Goal: Task Accomplishment & Management: Complete application form

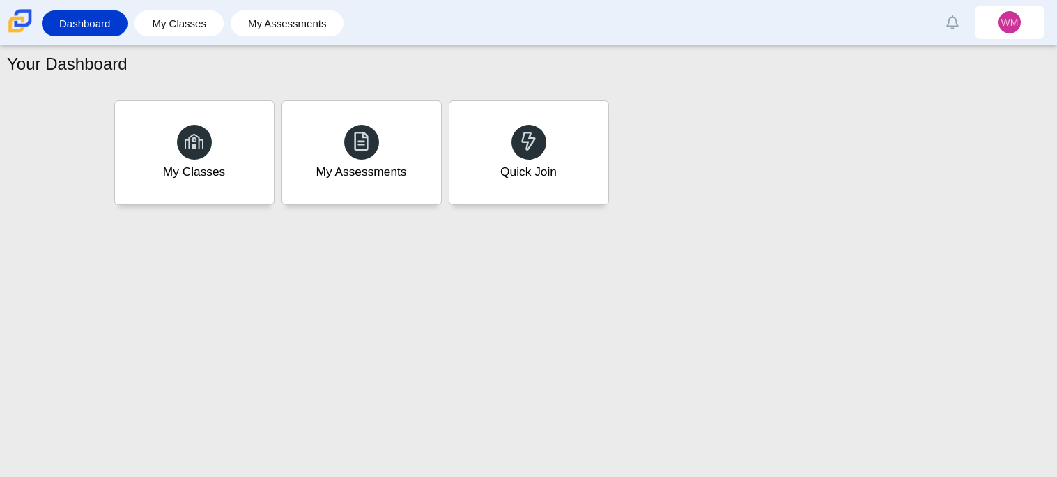
click at [409, 169] on div "My Assessments" at bounding box center [361, 152] width 159 height 103
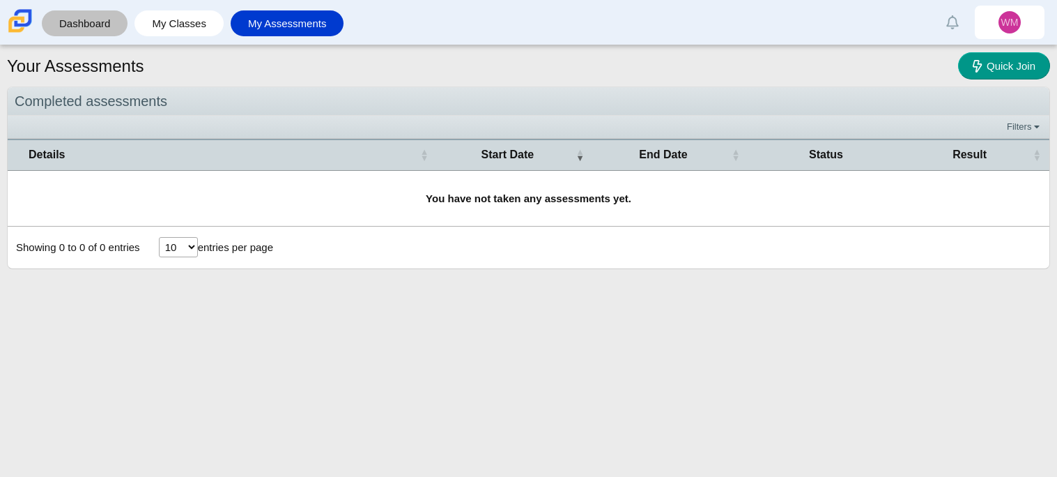
click at [66, 34] on link "Dashboard" at bounding box center [85, 23] width 72 height 26
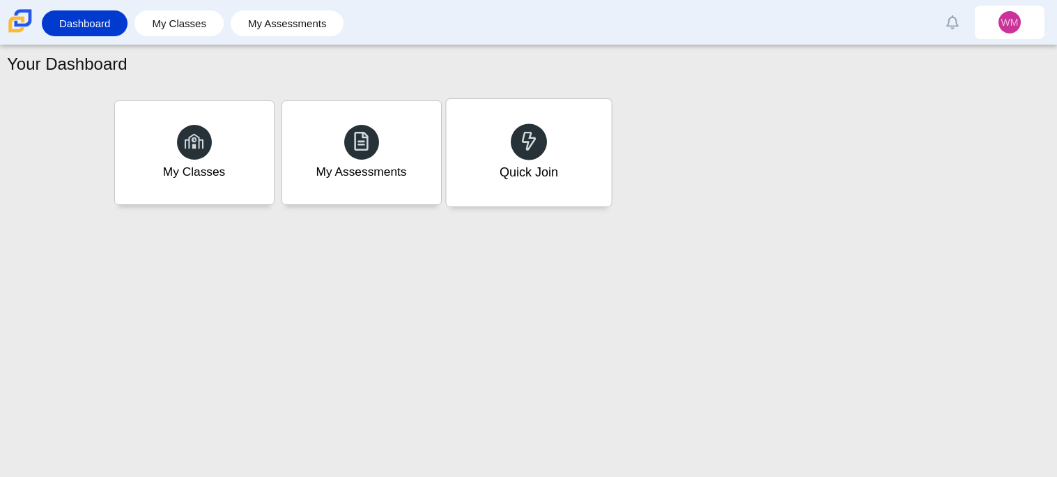
click at [527, 169] on div "Quick Join" at bounding box center [528, 172] width 59 height 18
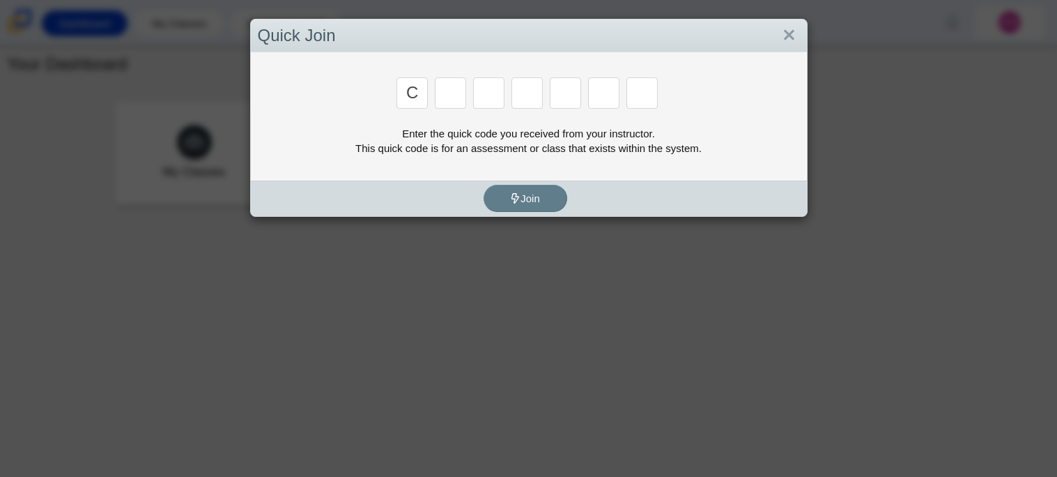
type input "c"
type input "a"
type input "r"
type input "m"
type input "e"
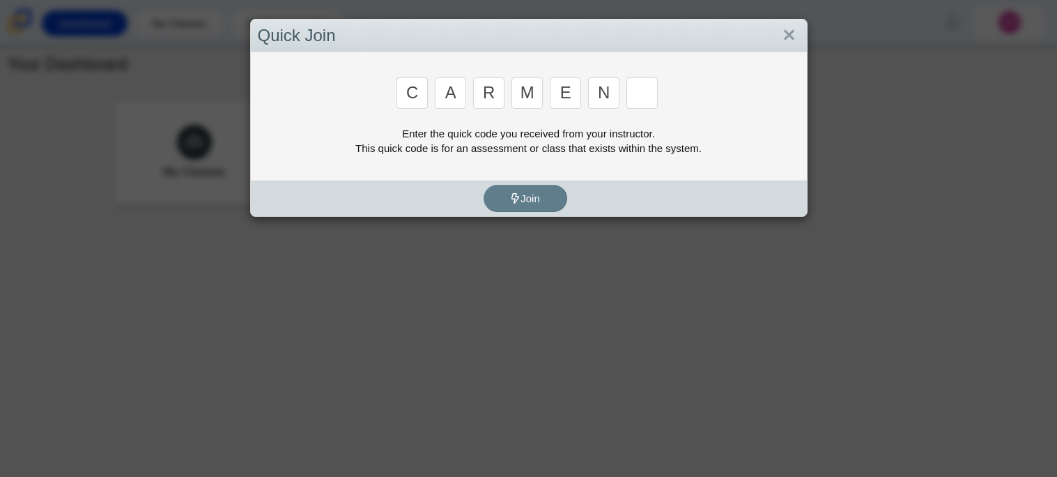
type input "n"
type input "b"
type input "m"
type input "3"
type input "5"
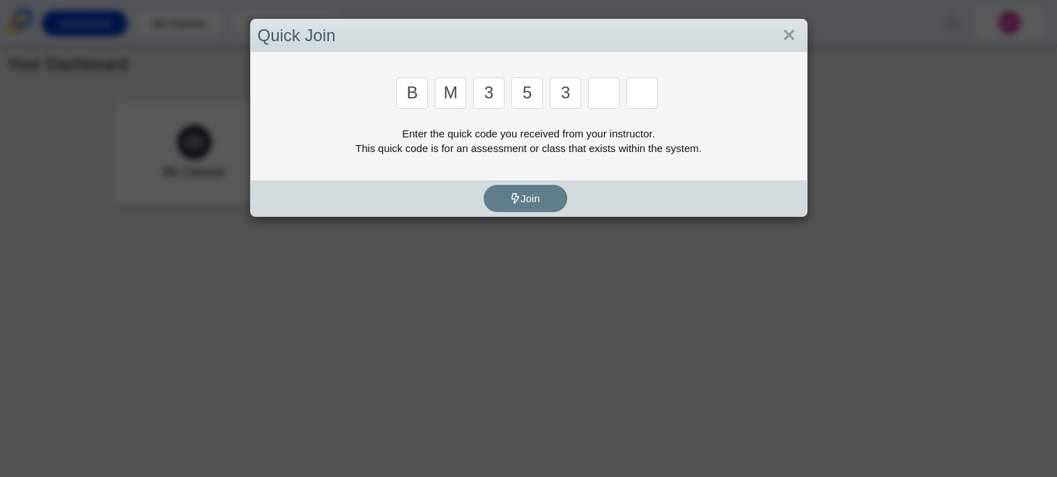
type input "3"
type input "g"
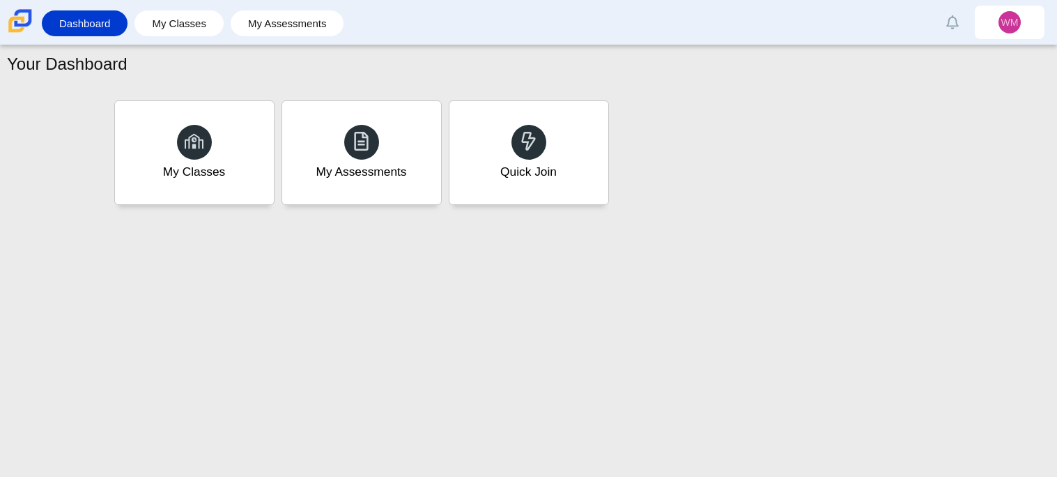
type input "b"
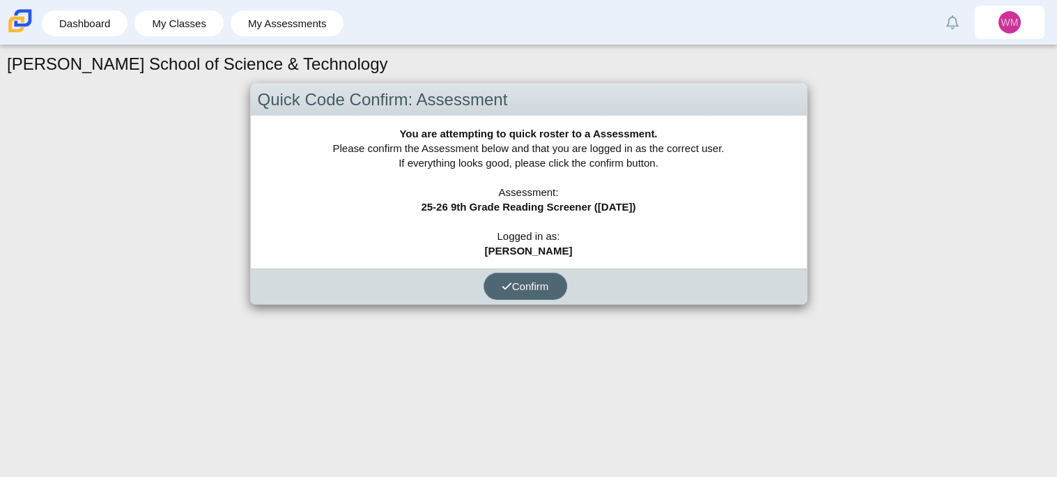
click at [548, 296] on button "Confirm" at bounding box center [526, 285] width 84 height 27
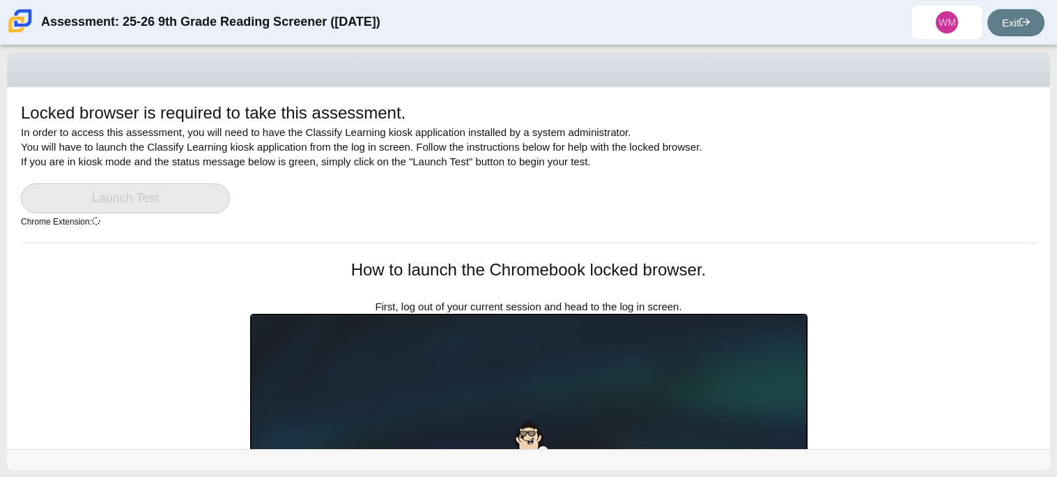
click at [183, 200] on link "Launch Test" at bounding box center [125, 198] width 209 height 30
click at [1011, 27] on link "Exit" at bounding box center [1016, 22] width 57 height 27
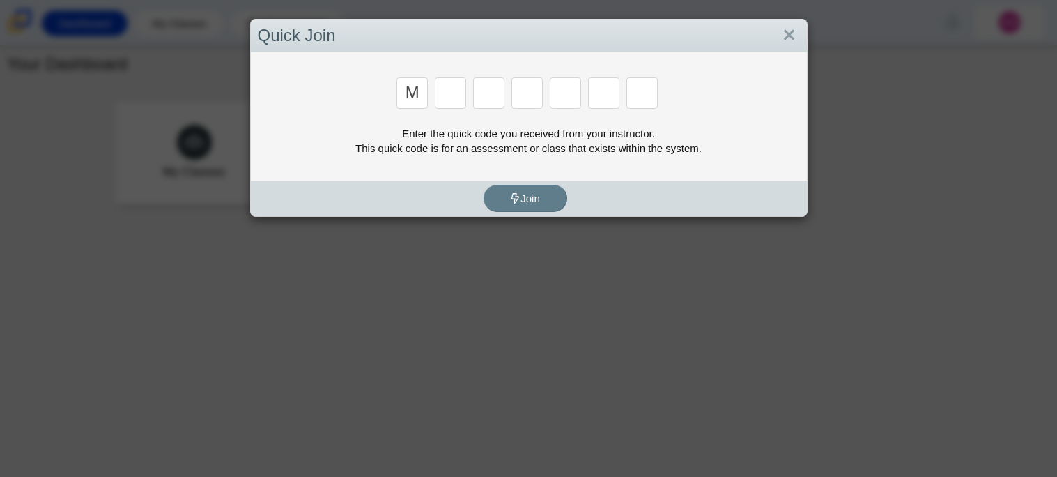
type input "m"
type input "7"
type input "e"
type input "3"
type input "e"
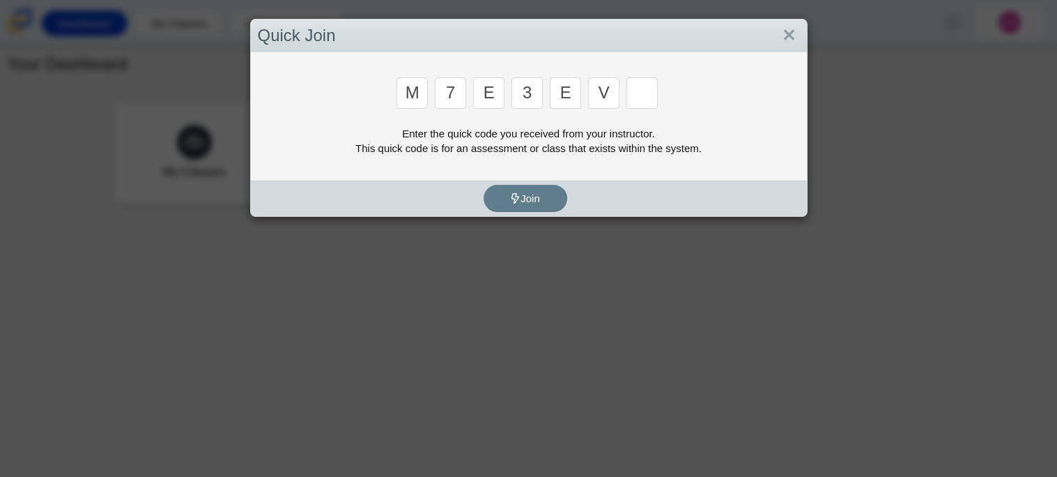
type input "v"
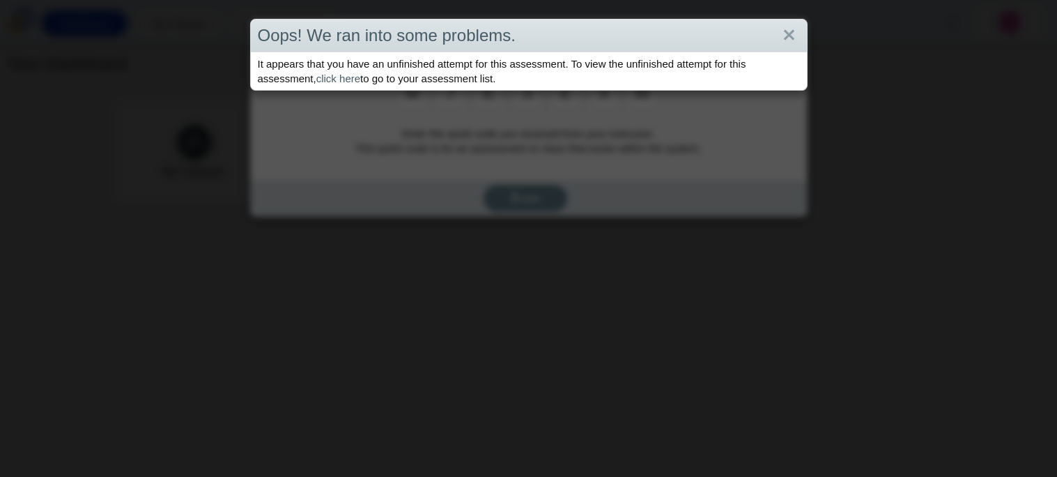
type input "w"
click at [783, 31] on link "Close" at bounding box center [789, 36] width 22 height 24
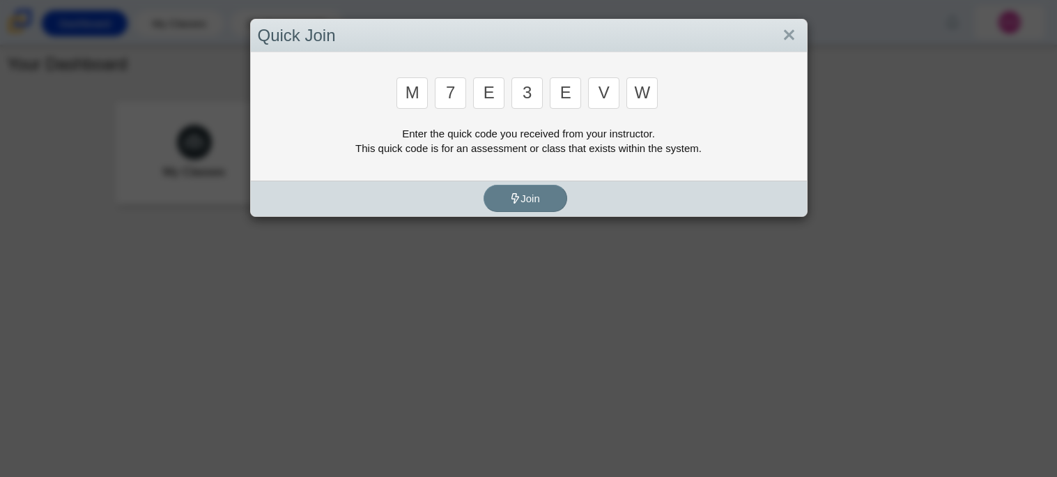
click at [654, 92] on input "w" at bounding box center [642, 92] width 31 height 31
type input "b"
type input "m"
type input "3"
type input "5"
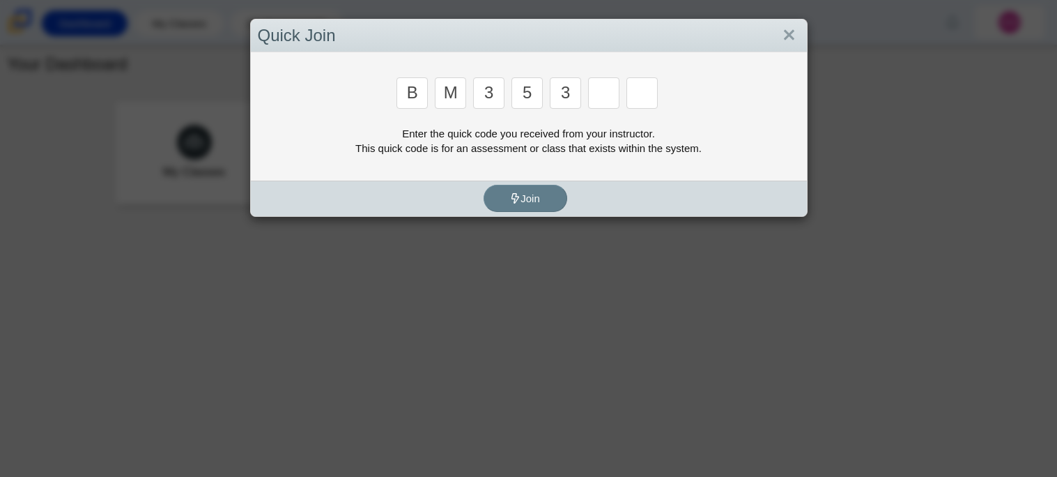
type input "3"
type input "g"
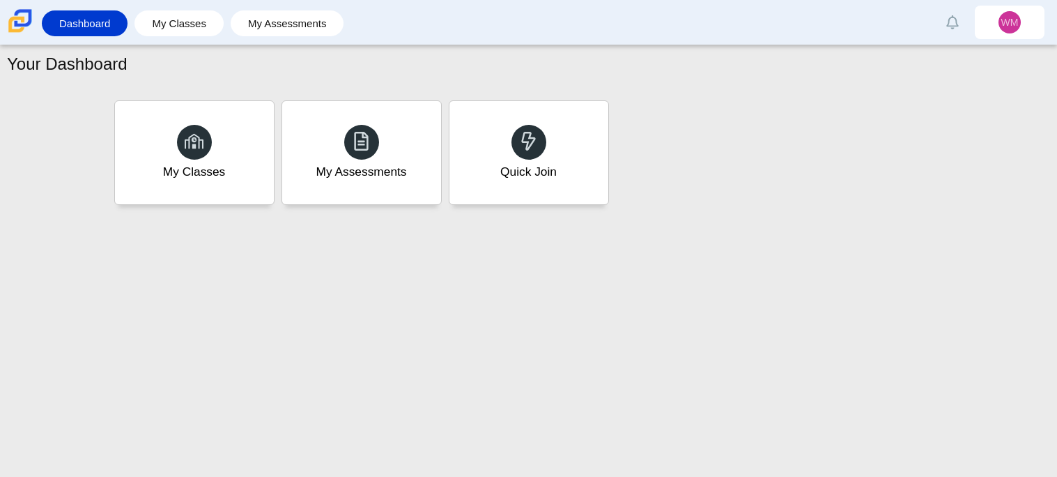
type input "b"
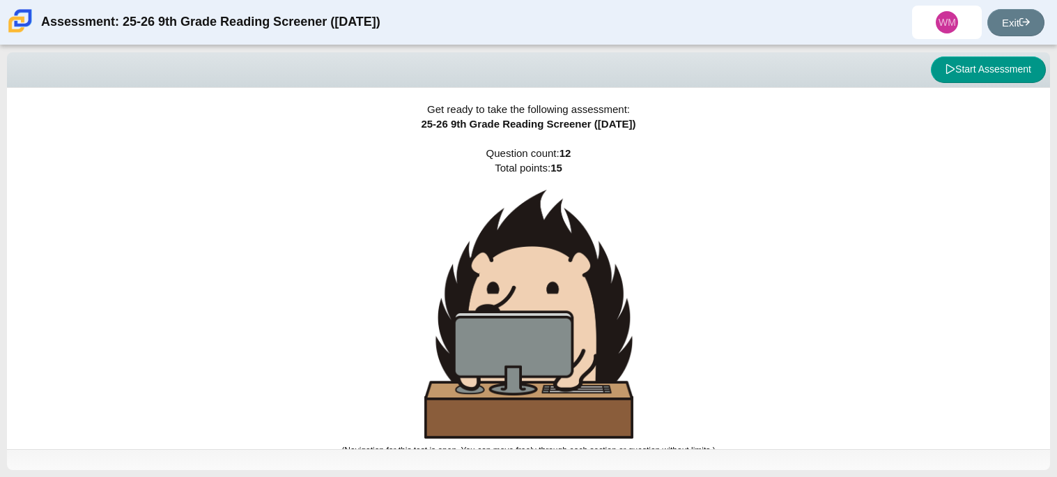
scroll to position [8, 0]
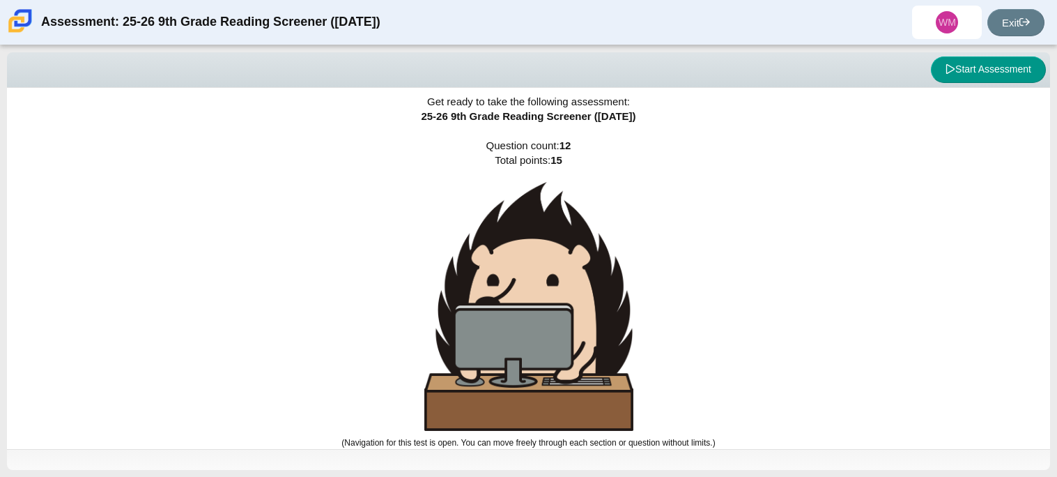
click at [613, 230] on img at bounding box center [528, 306] width 209 height 249
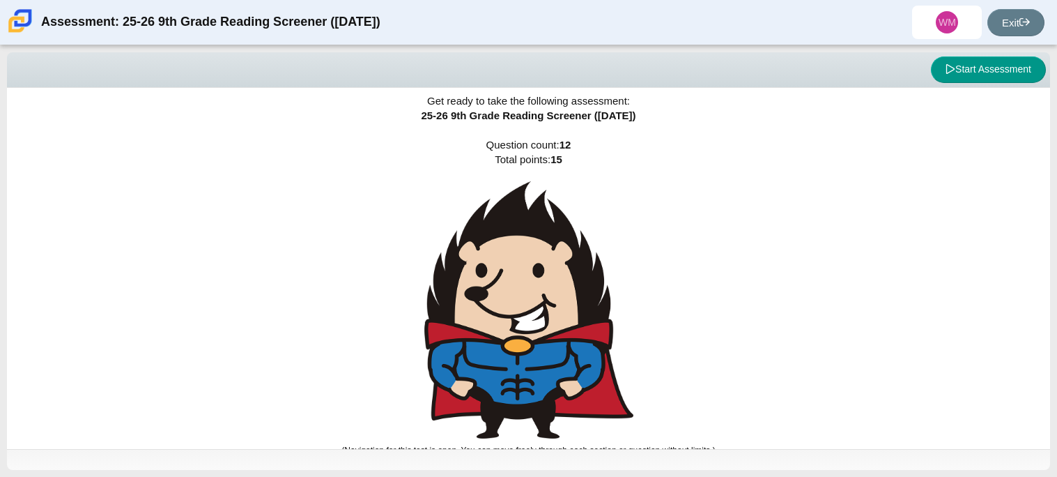
click at [604, 249] on img at bounding box center [528, 309] width 209 height 257
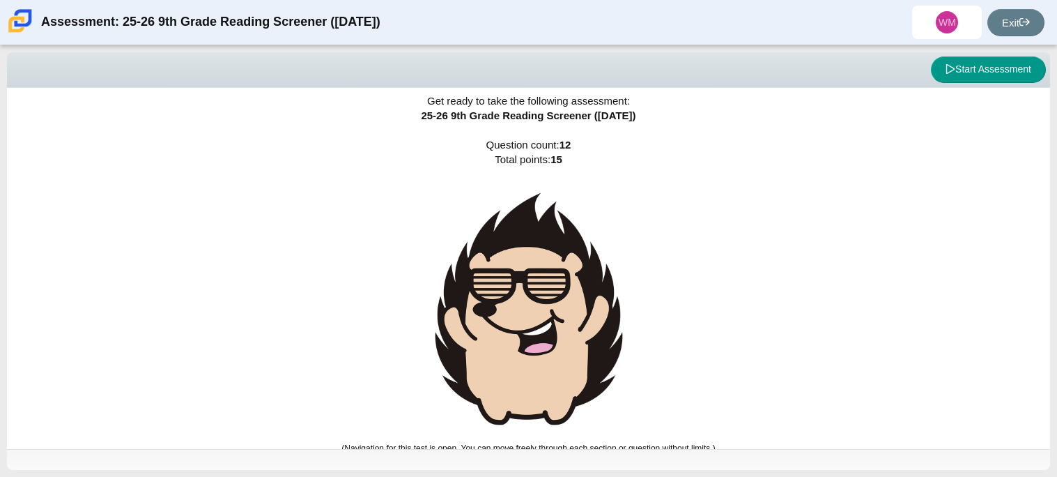
scroll to position [15, 0]
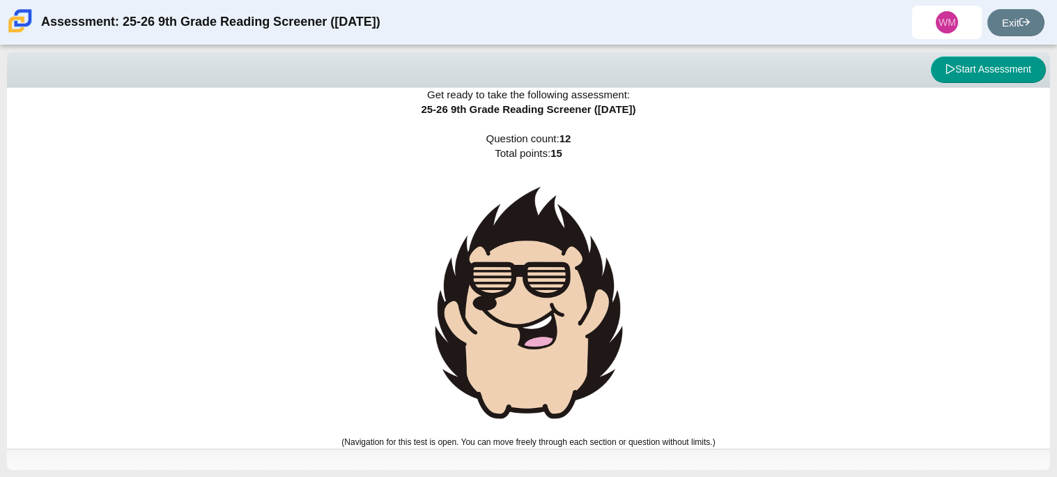
click at [604, 249] on img at bounding box center [528, 303] width 209 height 256
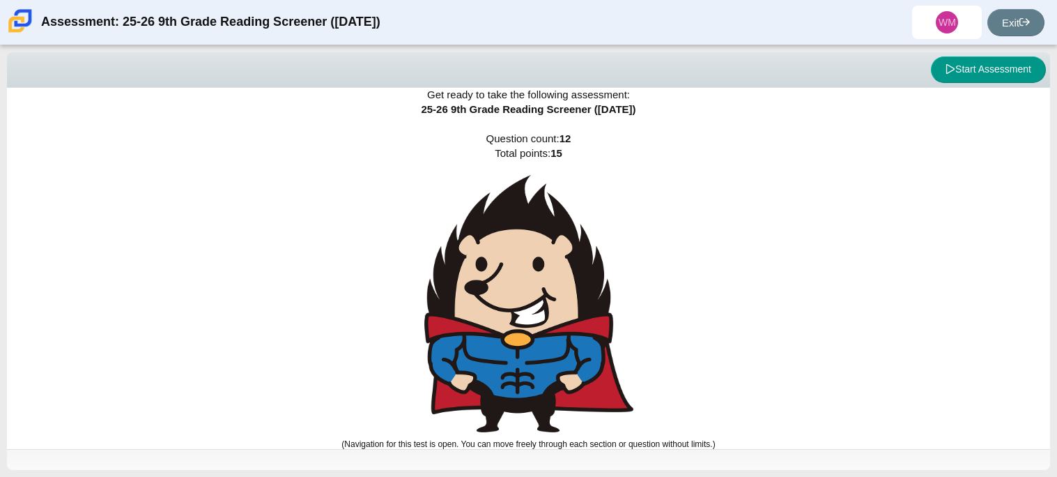
click at [604, 249] on img at bounding box center [528, 303] width 209 height 257
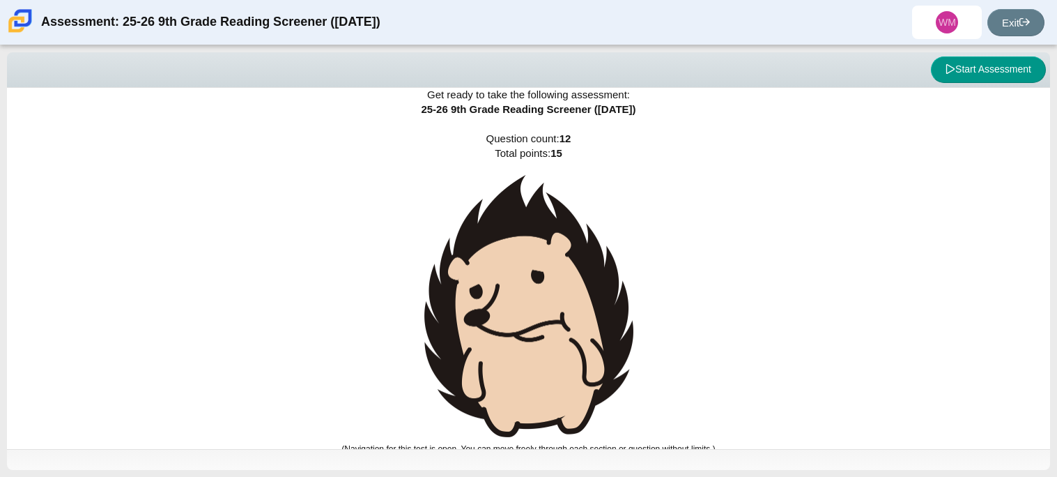
click at [604, 249] on img at bounding box center [528, 306] width 209 height 263
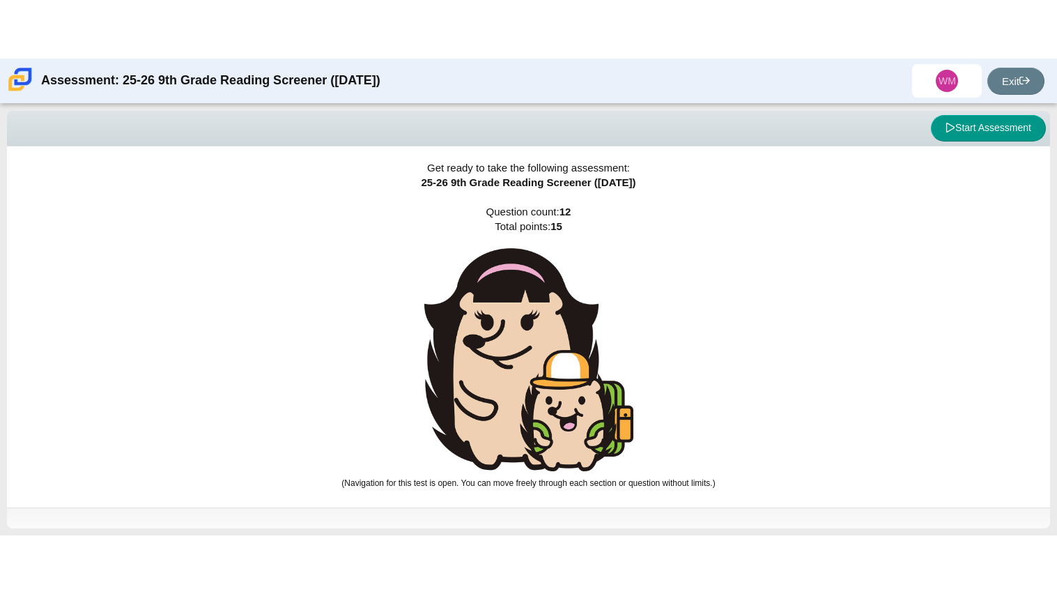
scroll to position [0, 0]
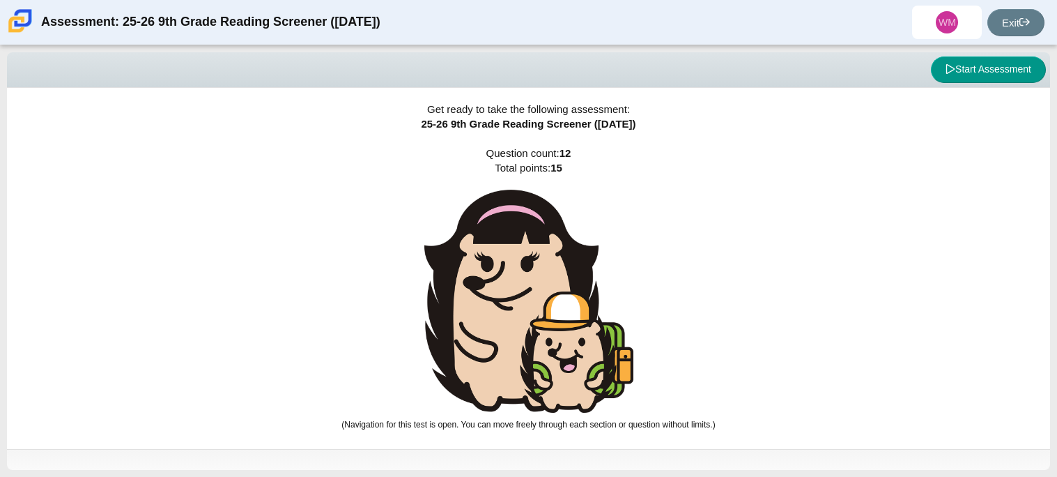
click at [604, 249] on img at bounding box center [528, 302] width 209 height 224
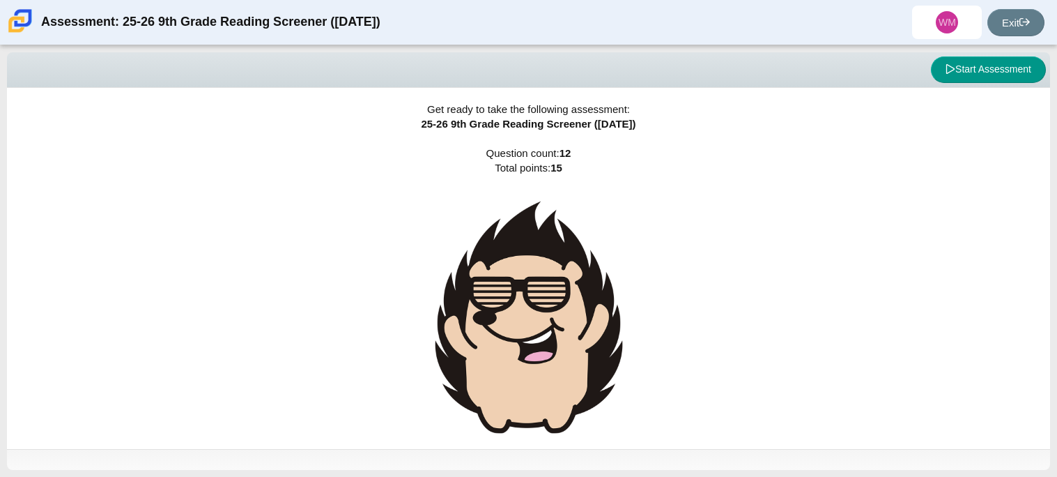
click at [604, 249] on img at bounding box center [528, 318] width 209 height 256
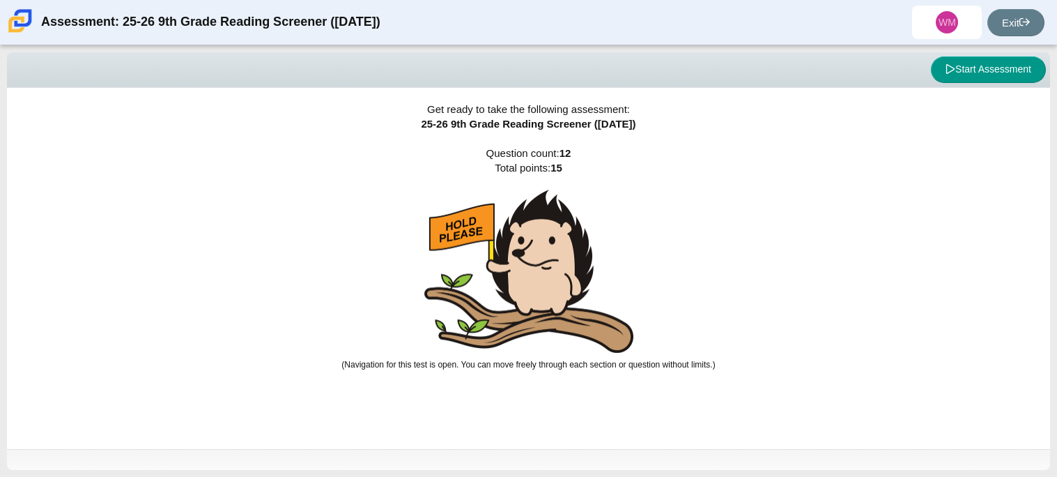
click at [604, 249] on img at bounding box center [528, 272] width 209 height 164
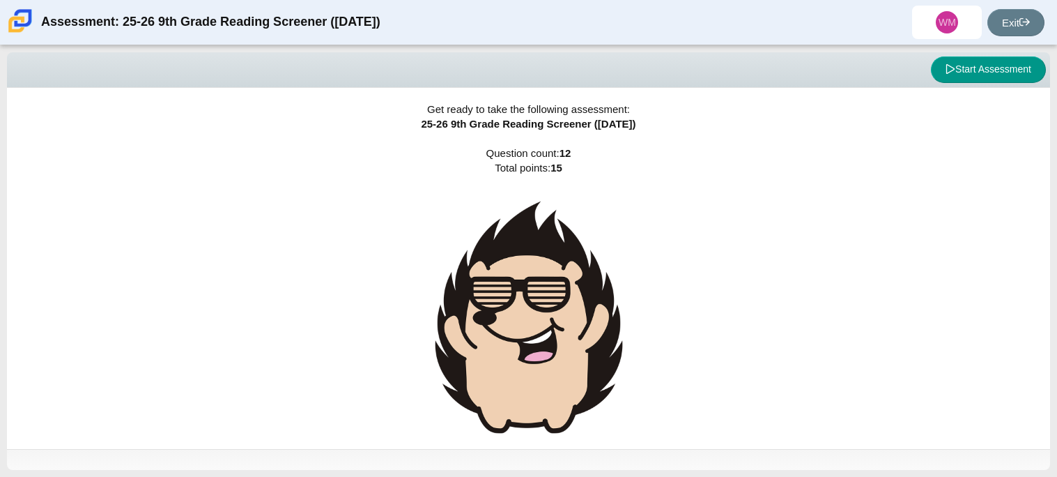
click at [604, 249] on img at bounding box center [528, 318] width 209 height 256
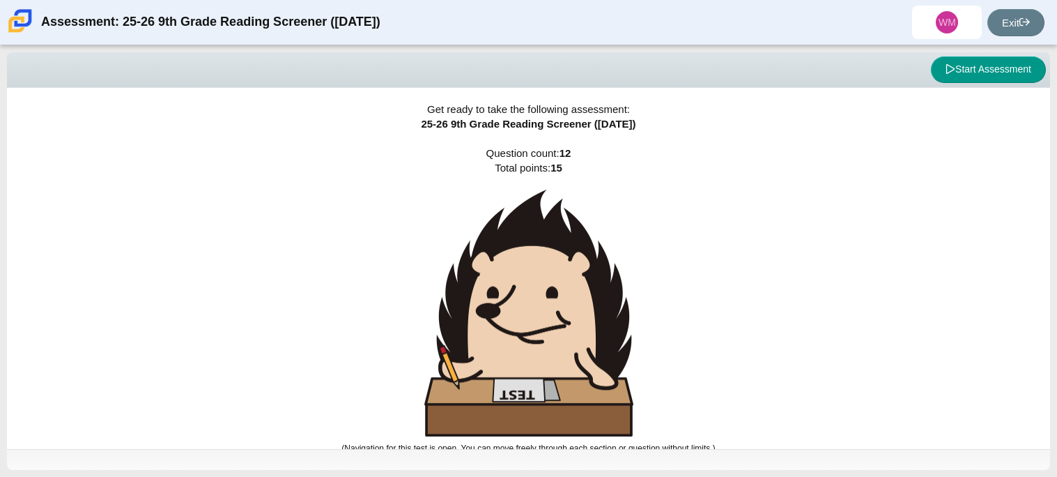
click at [604, 249] on img at bounding box center [528, 313] width 209 height 247
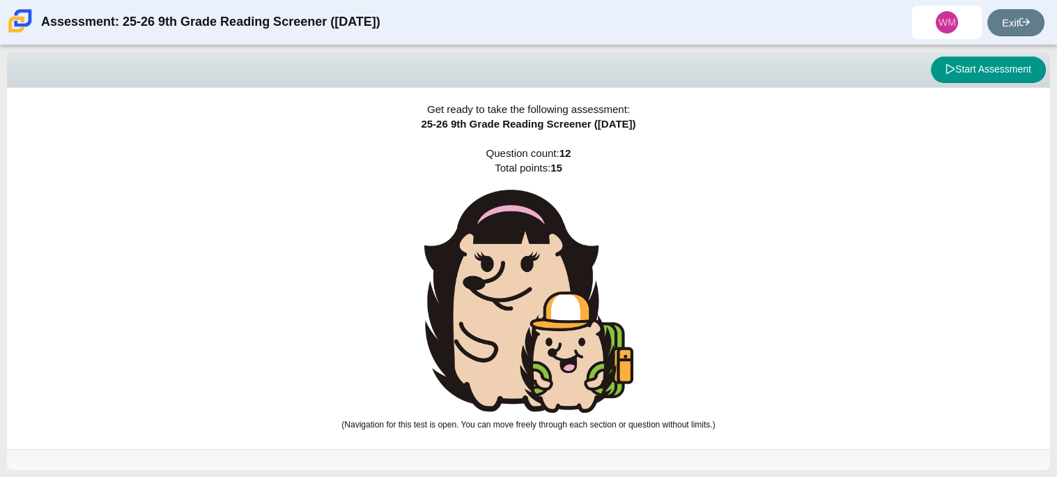
click at [604, 249] on img at bounding box center [528, 302] width 209 height 224
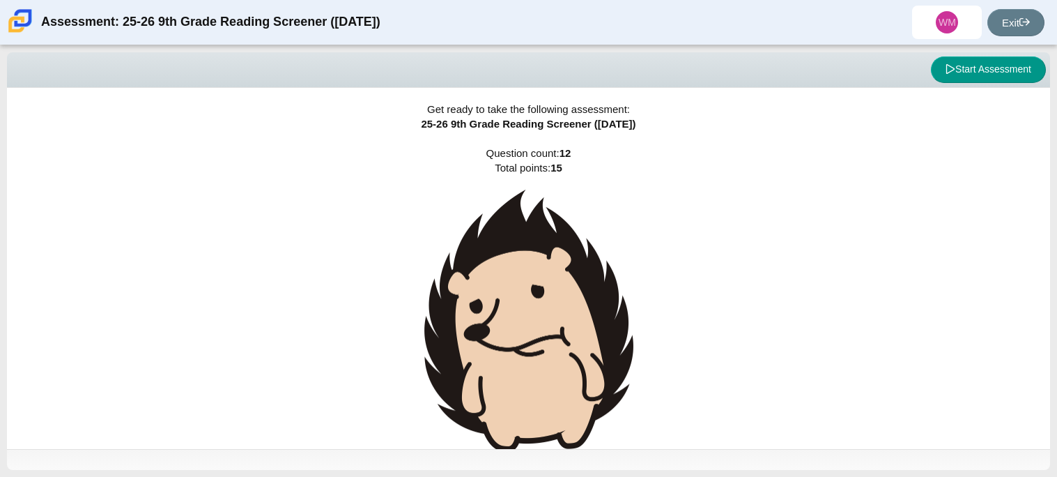
click at [604, 249] on img at bounding box center [528, 321] width 209 height 263
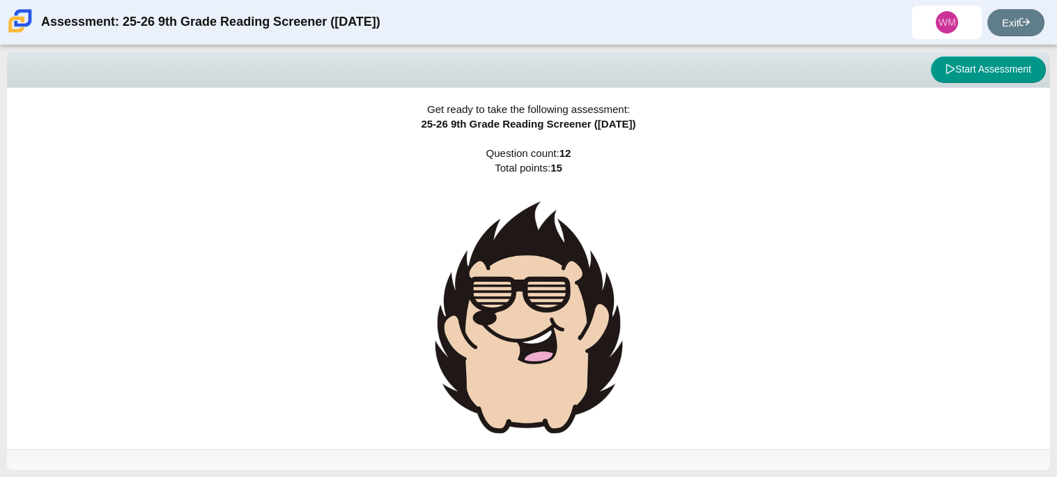
click at [604, 249] on img at bounding box center [528, 318] width 209 height 256
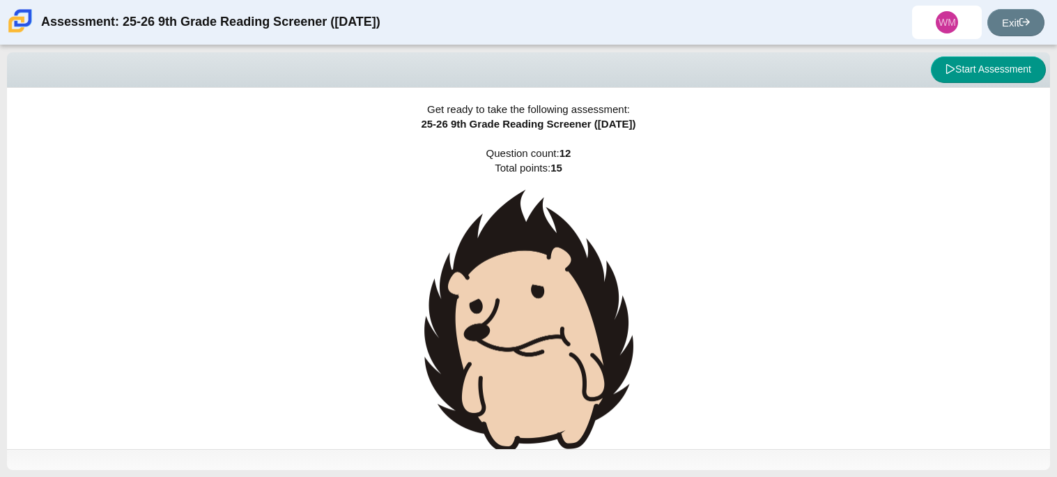
click at [604, 249] on img at bounding box center [528, 321] width 209 height 263
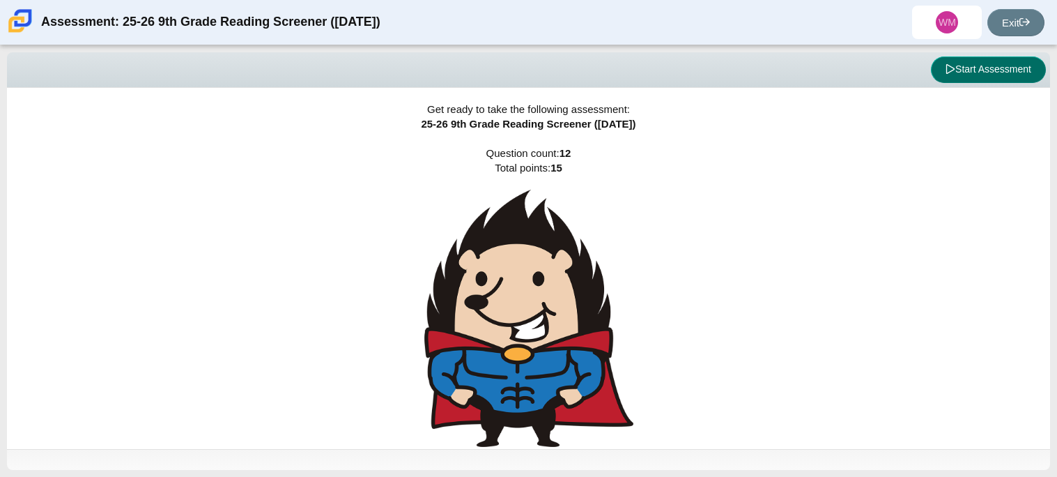
click at [999, 67] on button "Start Assessment" at bounding box center [988, 69] width 115 height 26
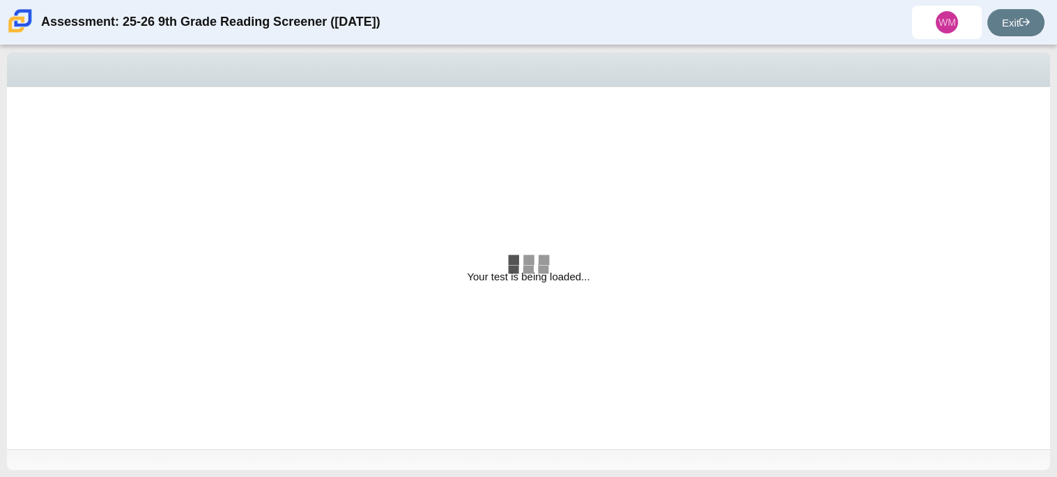
select select "ccc5b315-3c7c-471c-bf90-f22c8299c798"
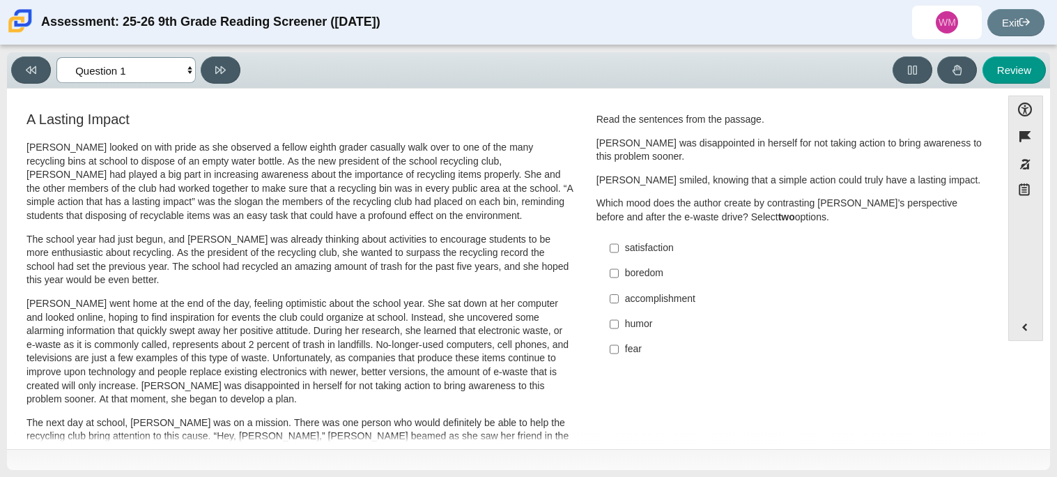
click at [189, 75] on select "Questions Question 1 Question 2 Question 3 Question 4 Question 5 Question 6 Que…" at bounding box center [125, 70] width 139 height 26
click at [751, 361] on label "fear fear" at bounding box center [791, 349] width 383 height 25
click at [619, 361] on input "fear fear" at bounding box center [614, 349] width 9 height 25
checkbox input "true"
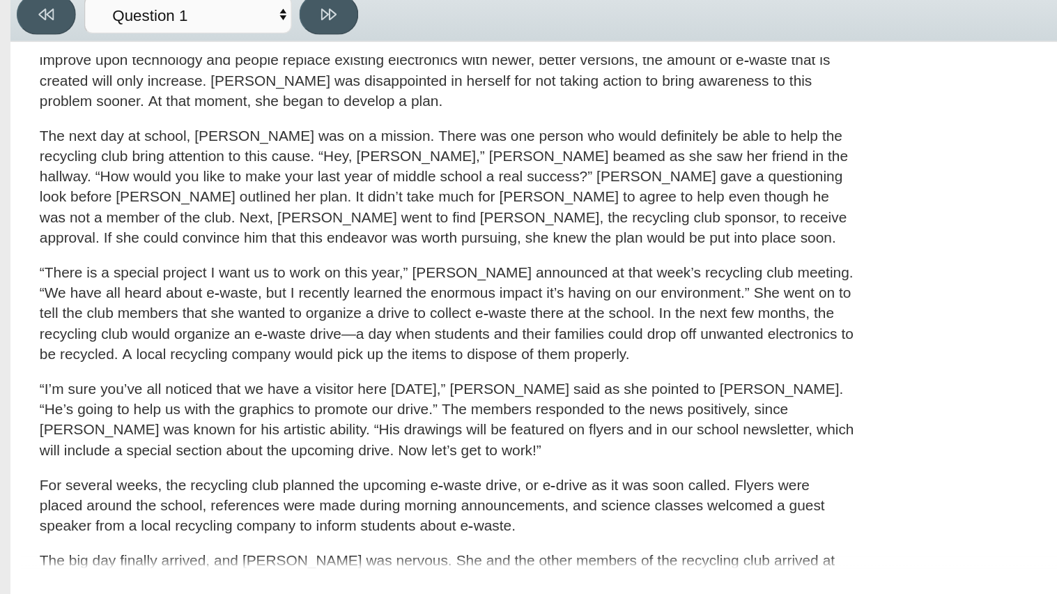
scroll to position [275, 0]
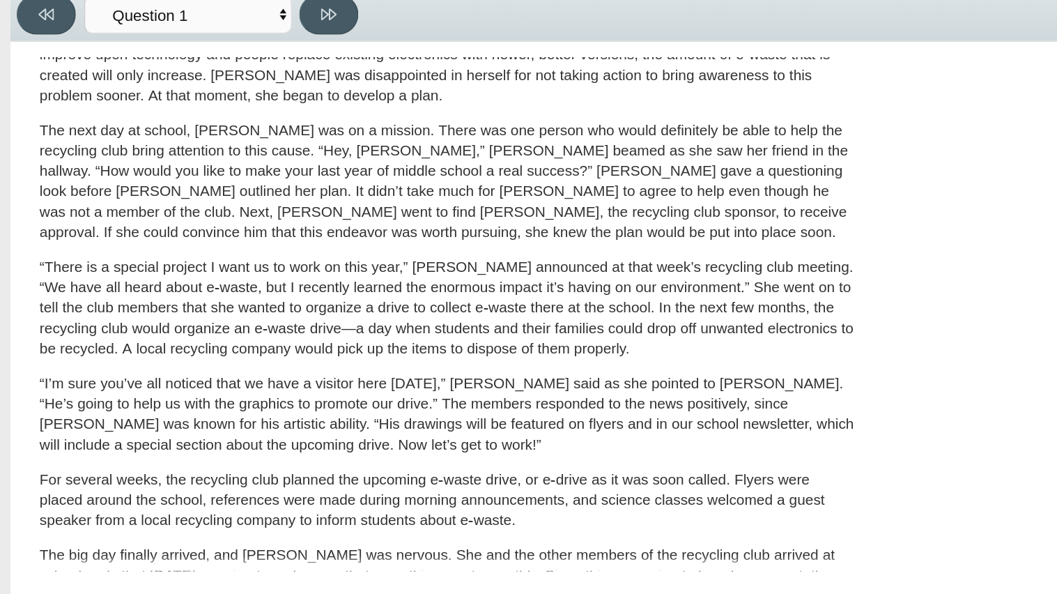
click at [93, 183] on p "The next day at school, Scarlett was on a mission. There was one person who wou…" at bounding box center [299, 182] width 547 height 82
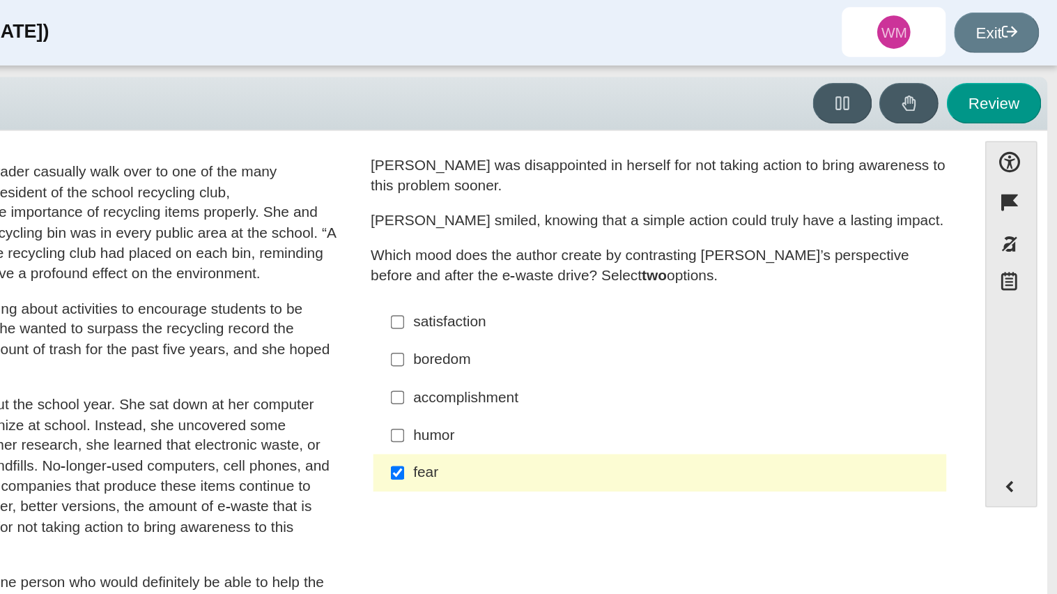
scroll to position [0, 0]
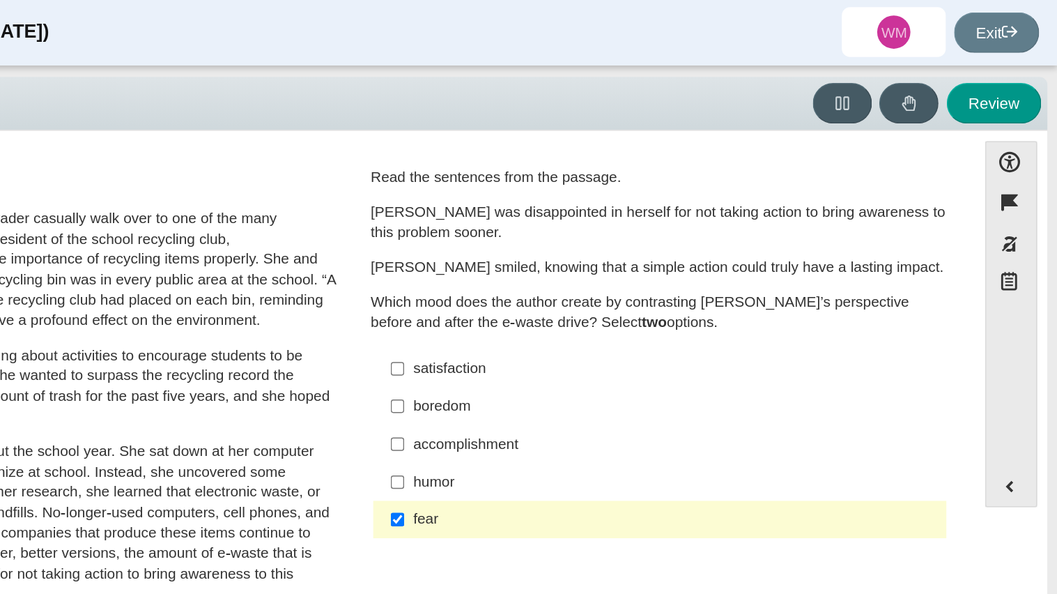
click at [659, 240] on label "satisfaction satisfaction" at bounding box center [791, 248] width 383 height 25
click at [619, 240] on input "satisfaction satisfaction" at bounding box center [614, 248] width 9 height 25
checkbox input "true"
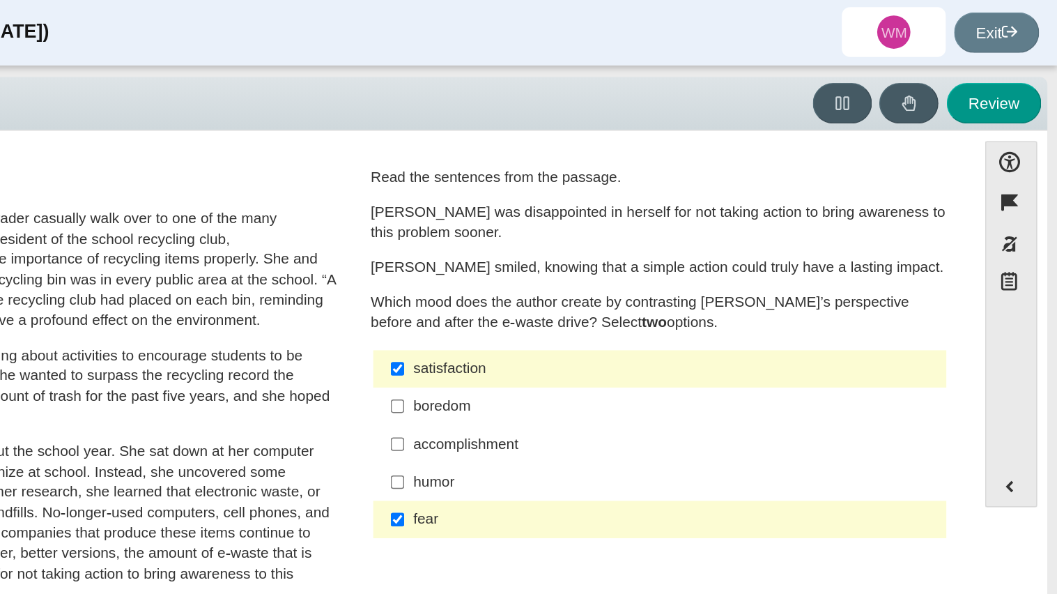
click at [654, 300] on div "accomplishment" at bounding box center [801, 299] width 352 height 14
click at [619, 300] on input "accomplishment accomplishment" at bounding box center [614, 298] width 9 height 25
checkbox input "true"
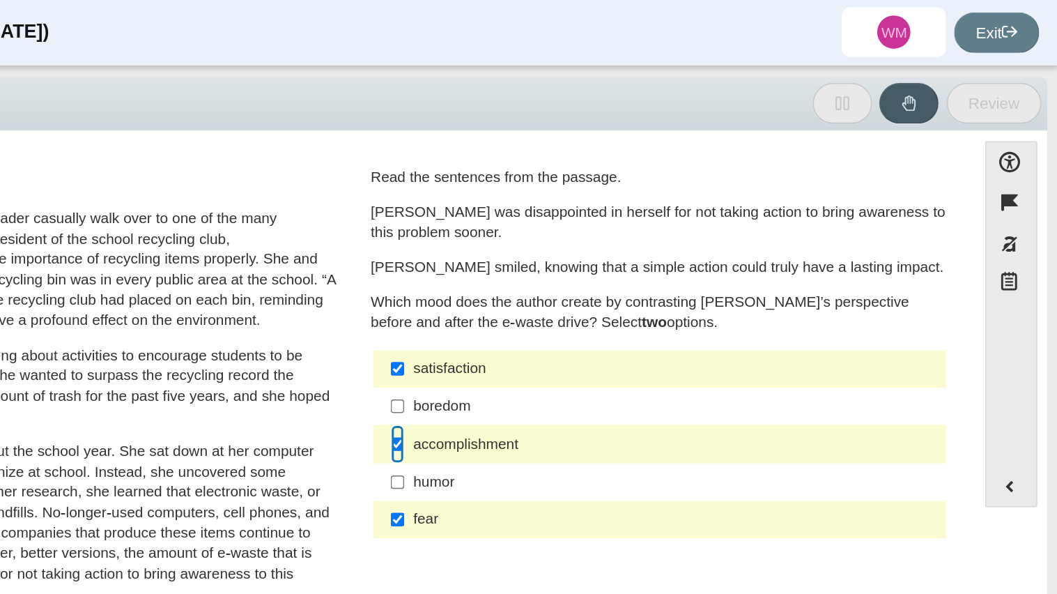
scroll to position [20, 0]
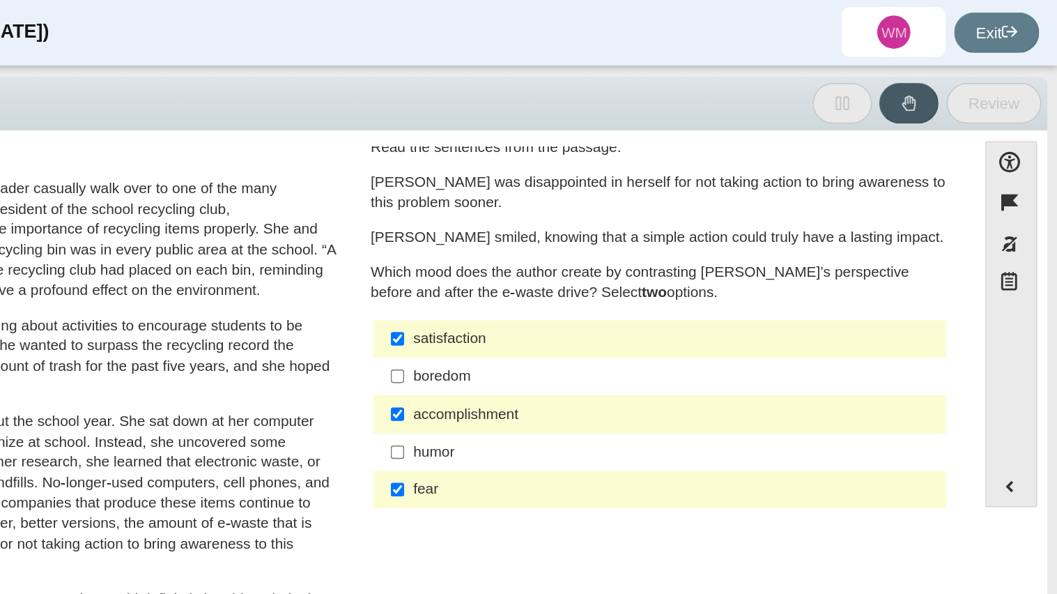
click at [643, 332] on div "fear" at bounding box center [801, 329] width 352 height 14
click at [619, 332] on input "fear fear" at bounding box center [614, 328] width 9 height 25
checkbox input "false"
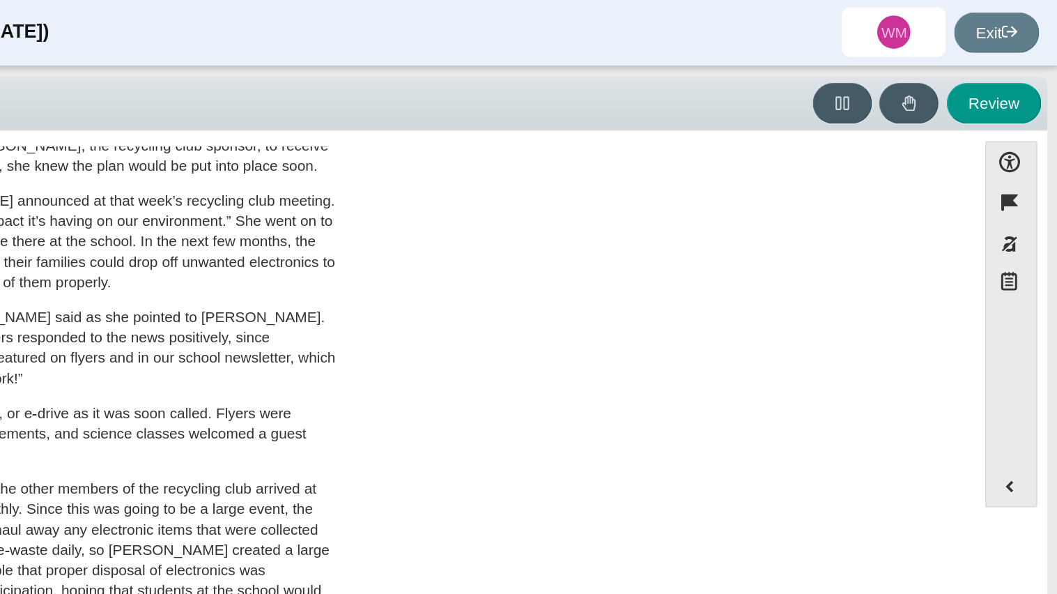
scroll to position [379, 0]
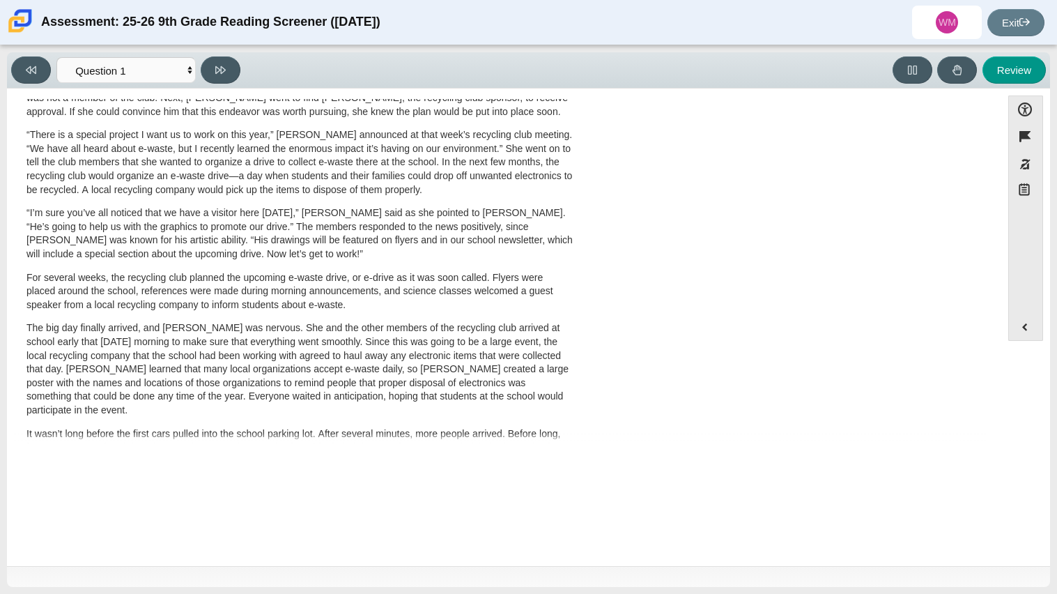
click at [978, 92] on div "Accessibility options Close Color scheme Font size Zoom Change the background a…" at bounding box center [528, 327] width 1043 height 477
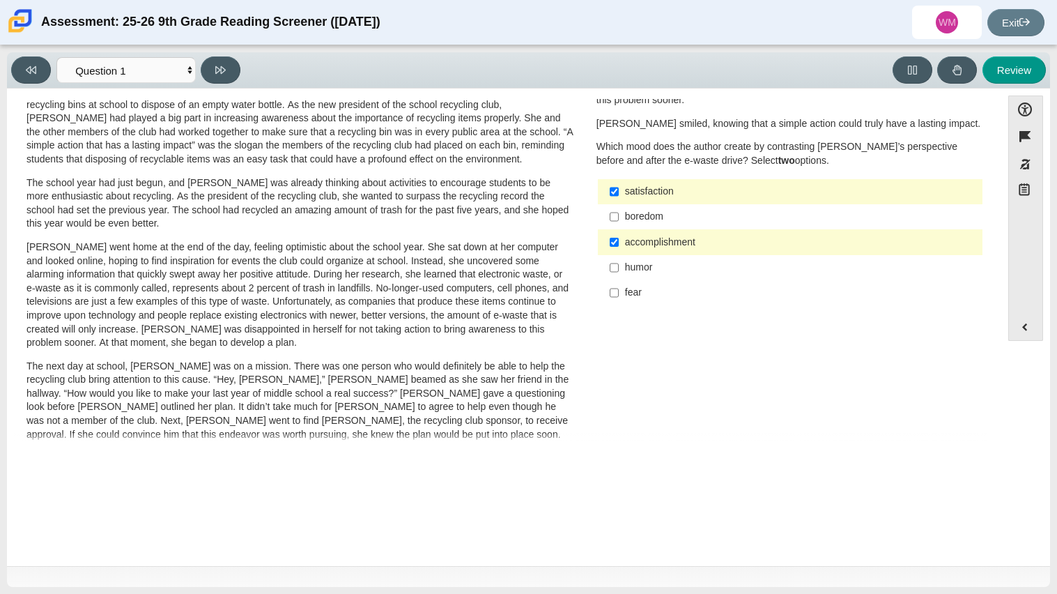
scroll to position [20, 0]
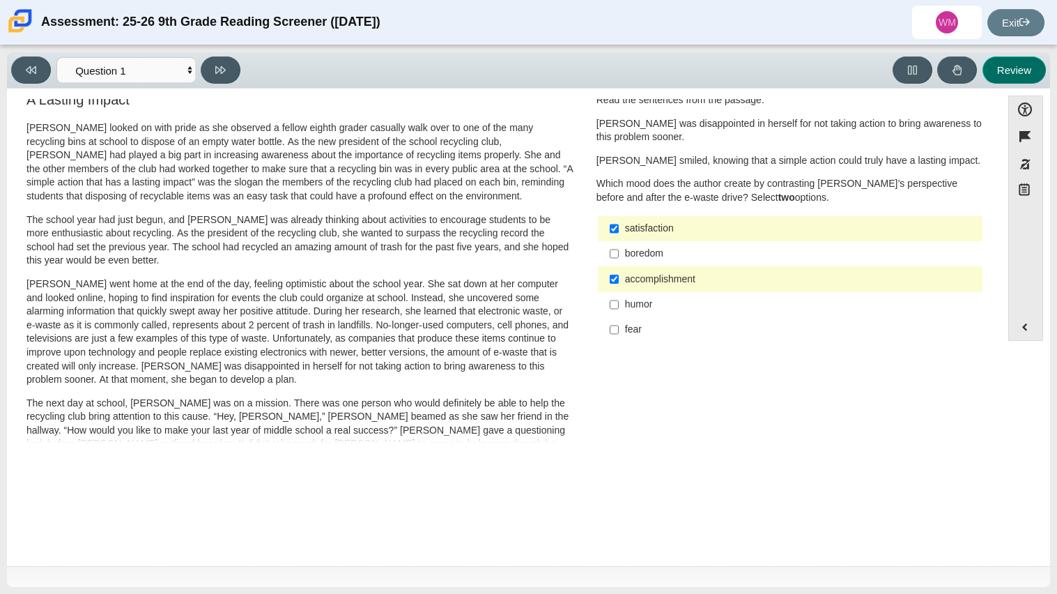
click at [1015, 62] on button "Review" at bounding box center [1014, 69] width 63 height 27
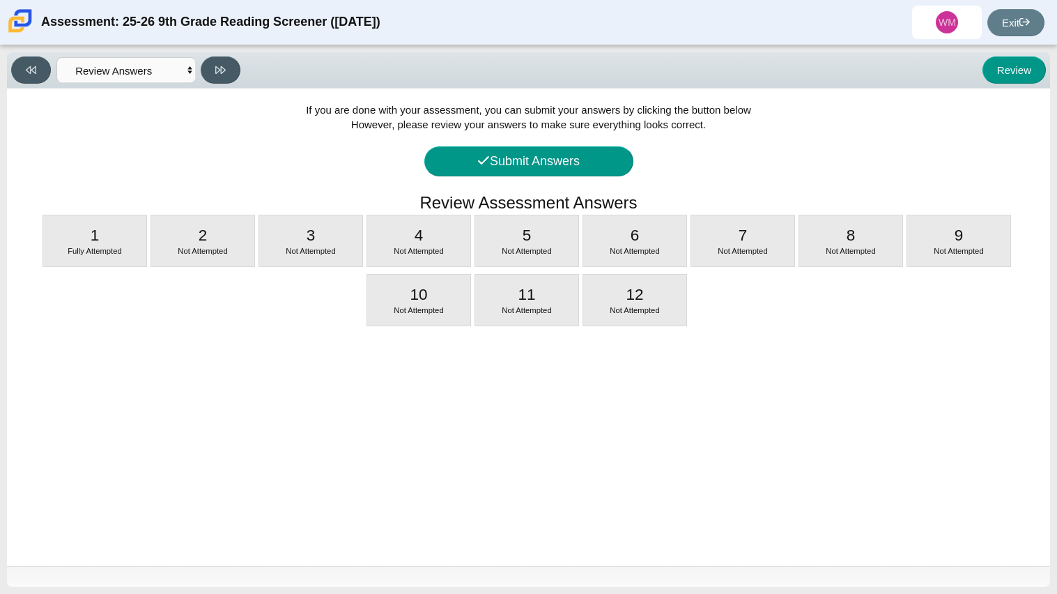
click at [215, 268] on div "If you are done with your assessment, you can submit your answers by clicking t…" at bounding box center [528, 327] width 1043 height 477
click at [222, 256] on div "Not Attempted" at bounding box center [202, 251] width 103 height 11
select select "0ff64528-ffd7-428d-b192-babfaadd44e8"
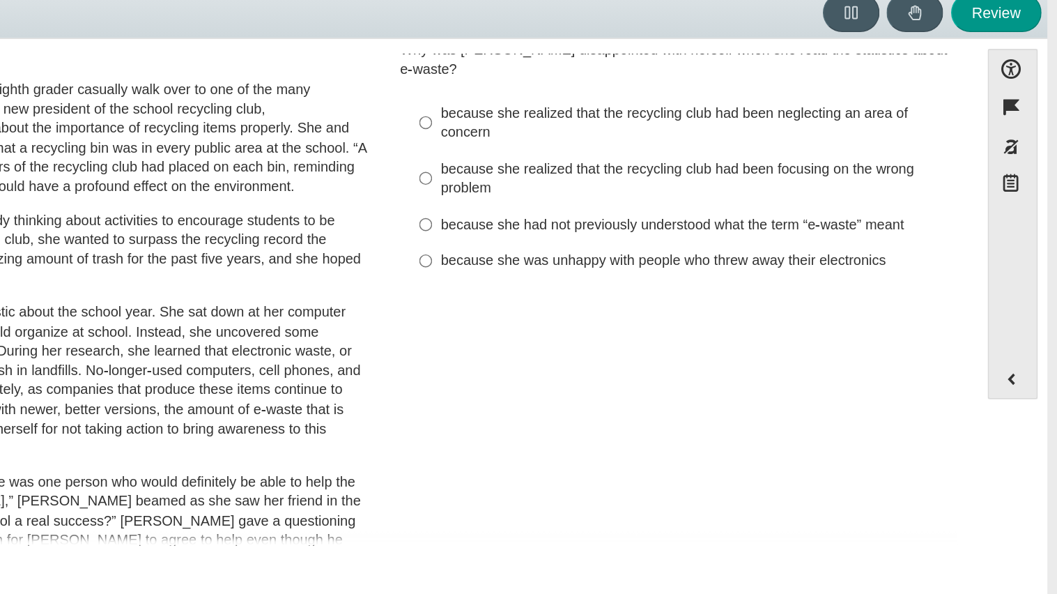
scroll to position [0, 0]
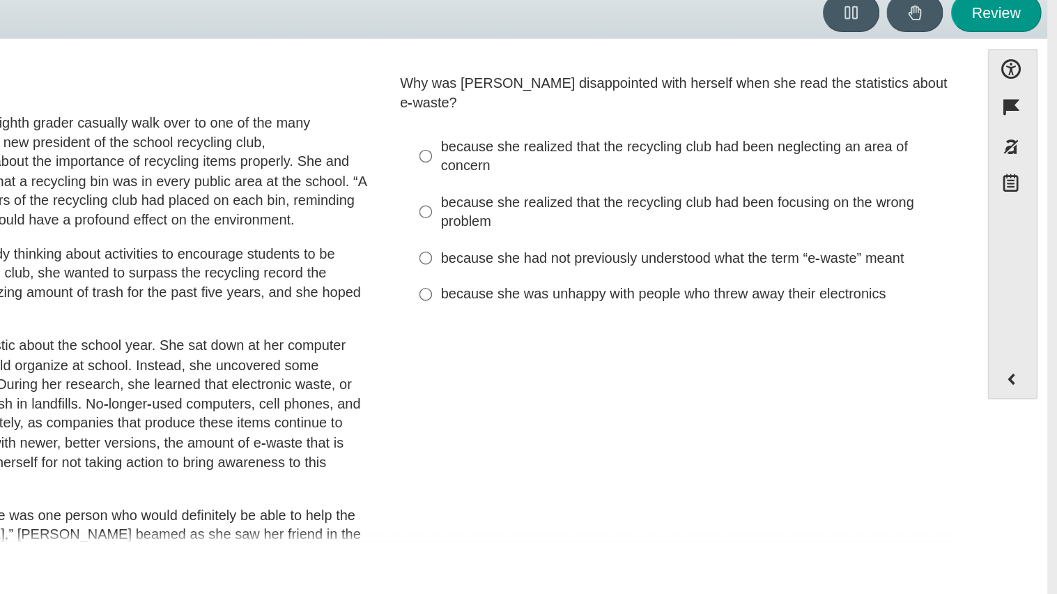
click at [763, 158] on div "because she realized that the recycling club had been neglecting an area of con…" at bounding box center [801, 171] width 352 height 27
click at [619, 158] on input "because she realized that the recycling club had been neglecting an area of con…" at bounding box center [614, 170] width 9 height 39
radio input "true"
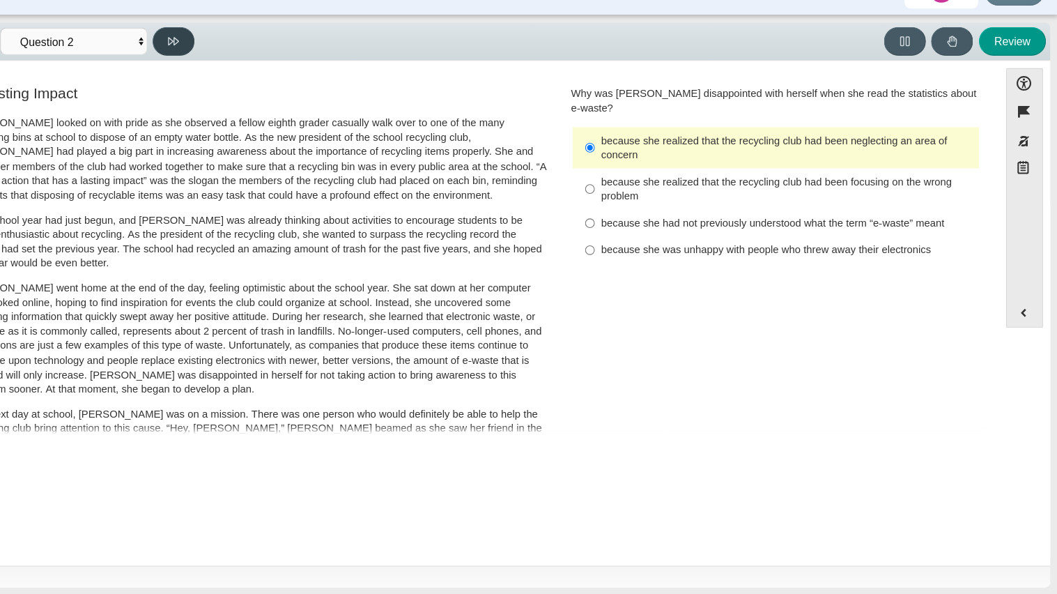
click at [210, 61] on button at bounding box center [221, 69] width 40 height 27
select select "7ce3d843-6974-4858-901c-1ff39630e843"
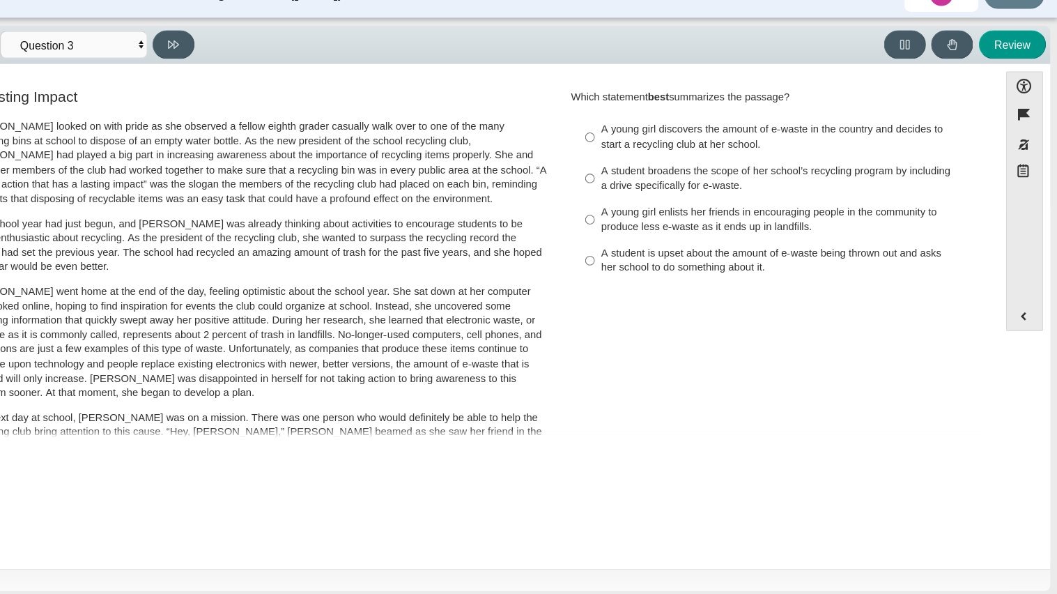
click at [742, 161] on div "A young girl discovers the amount of e-waste in the country and decides to star…" at bounding box center [801, 157] width 352 height 27
click at [619, 161] on input "A young girl discovers the amount of e-waste in the country and decides to star…" at bounding box center [614, 157] width 9 height 39
radio input "true"
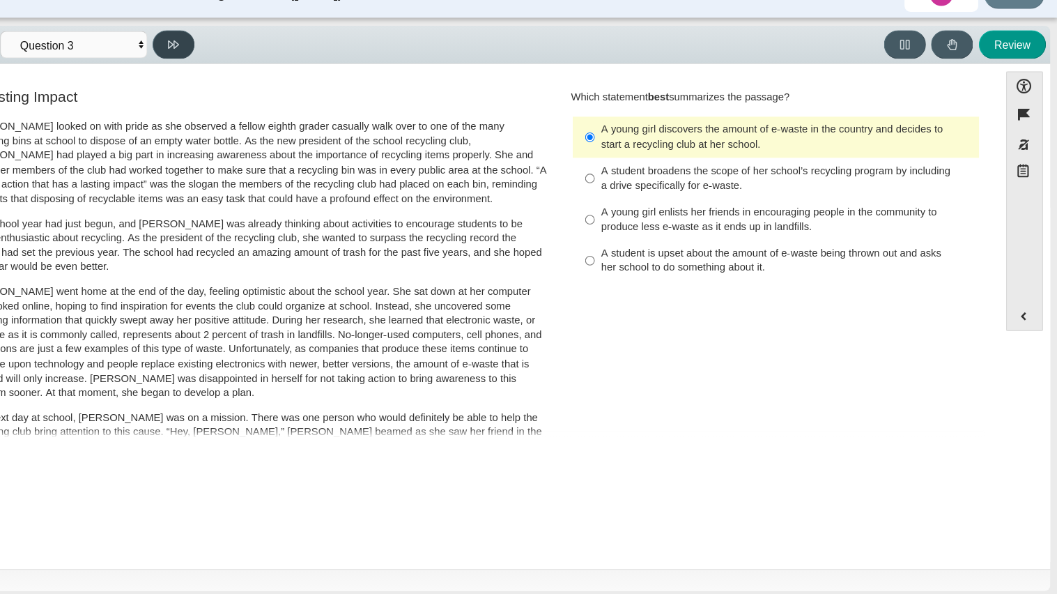
click at [236, 66] on button at bounding box center [221, 69] width 40 height 27
select select "ca9ea0f1-49c5-4bd1-83b0-472c18652b42"
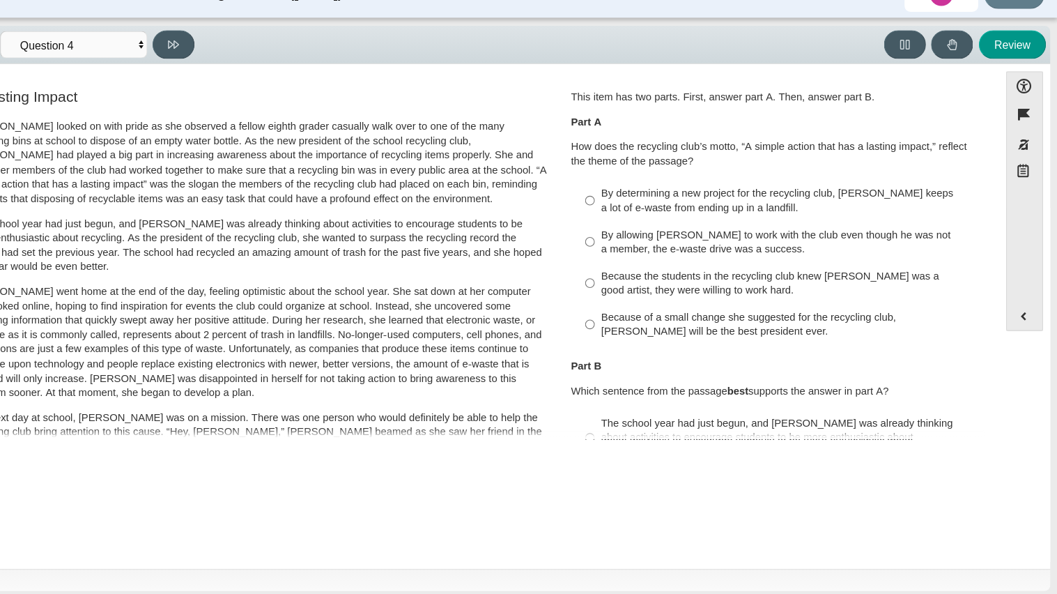
click at [808, 215] on div "By determining a new project for the recycling club, Scarlett keeps a lot of e-…" at bounding box center [801, 217] width 352 height 27
click at [619, 215] on input "By determining a new project for the recycling club, Scarlett keeps a lot of e-…" at bounding box center [614, 217] width 9 height 39
radio input "true"
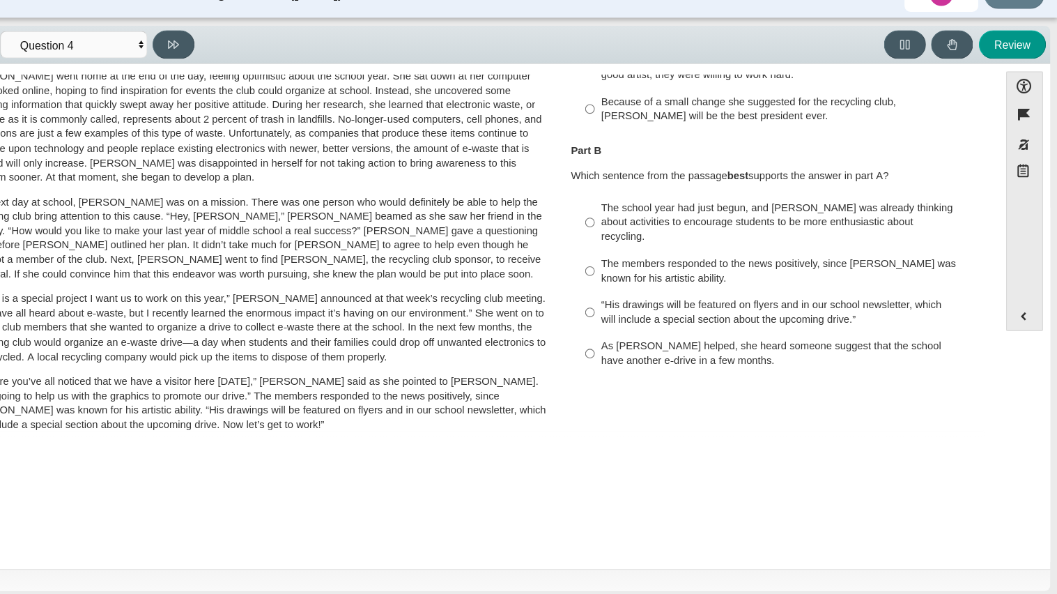
scroll to position [216, 0]
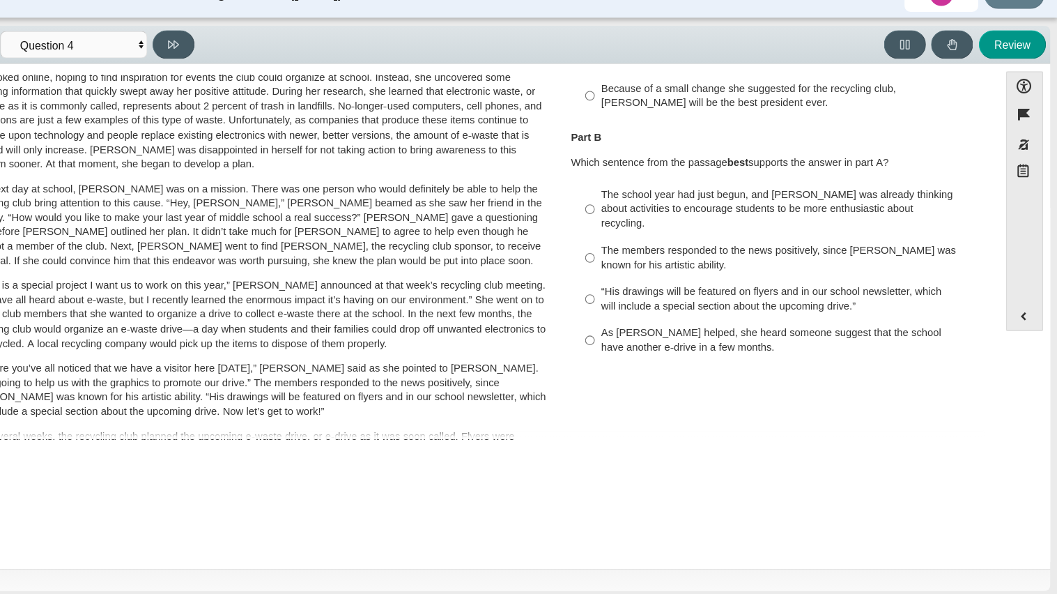
click at [829, 222] on div "The school year had just begun, and Scarlett was already thinking about activit…" at bounding box center [801, 226] width 352 height 41
click at [619, 222] on input "The school year had just begun, and Scarlett was already thinking about activit…" at bounding box center [614, 225] width 9 height 53
radio input "true"
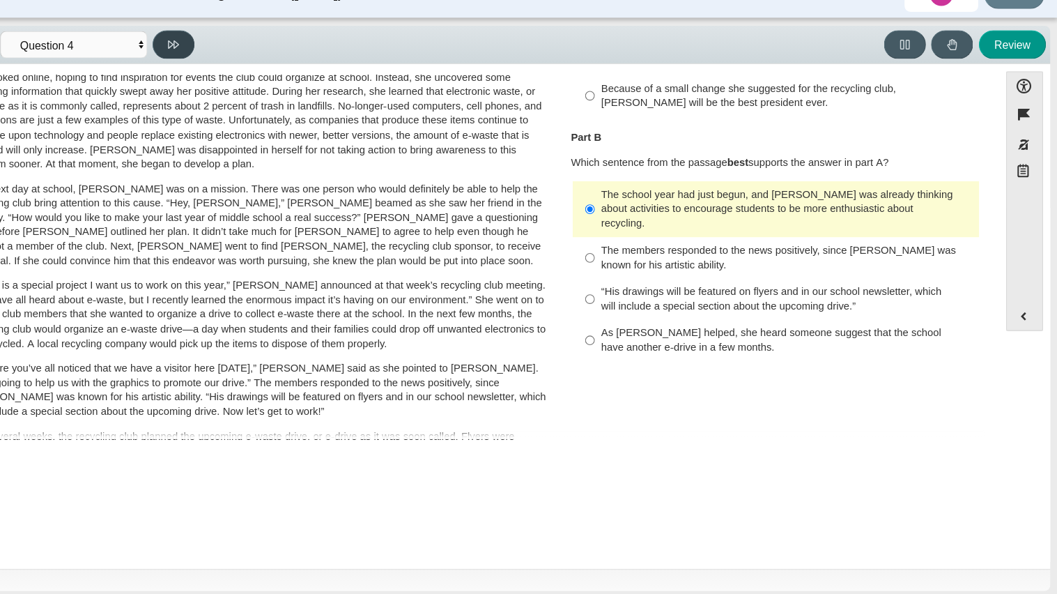
click at [231, 75] on button at bounding box center [221, 69] width 40 height 27
select select "e41f1a79-e29f-4095-8030-a53364015bed"
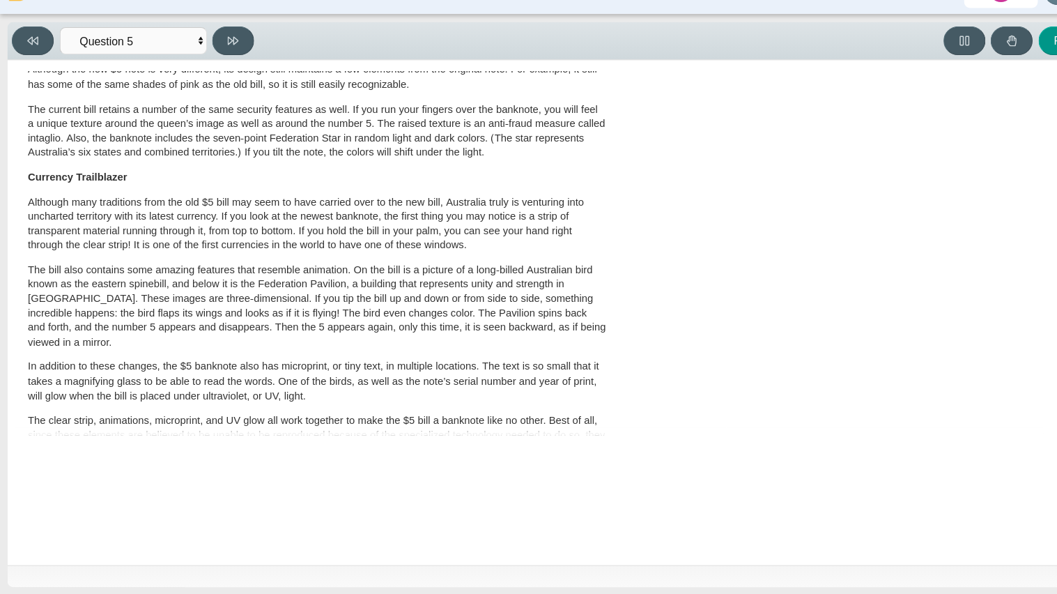
scroll to position [0, 0]
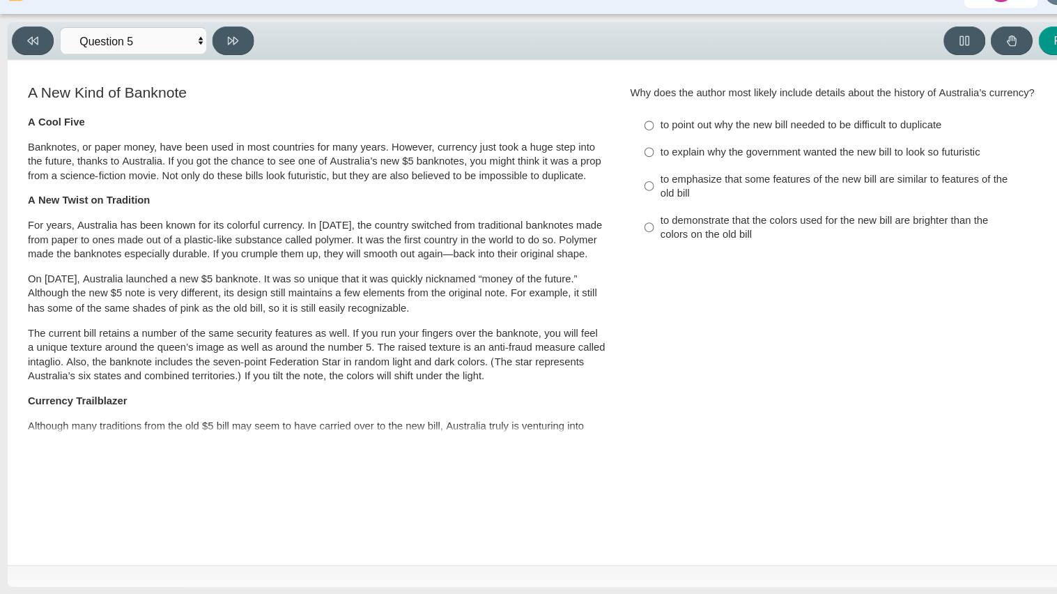
click at [728, 155] on div "to point out why the new bill needed to be difficult to duplicate" at bounding box center [801, 151] width 352 height 14
click at [619, 155] on input "to point out why the new bill needed to be difficult to duplicate to point out …" at bounding box center [614, 150] width 9 height 25
radio input "true"
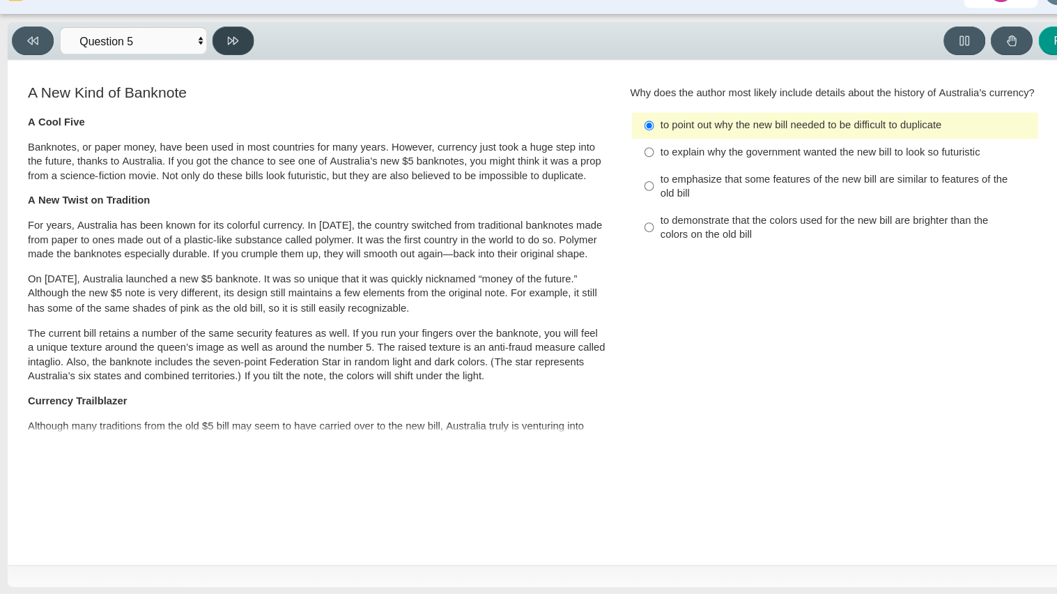
click at [229, 65] on button at bounding box center [221, 69] width 40 height 27
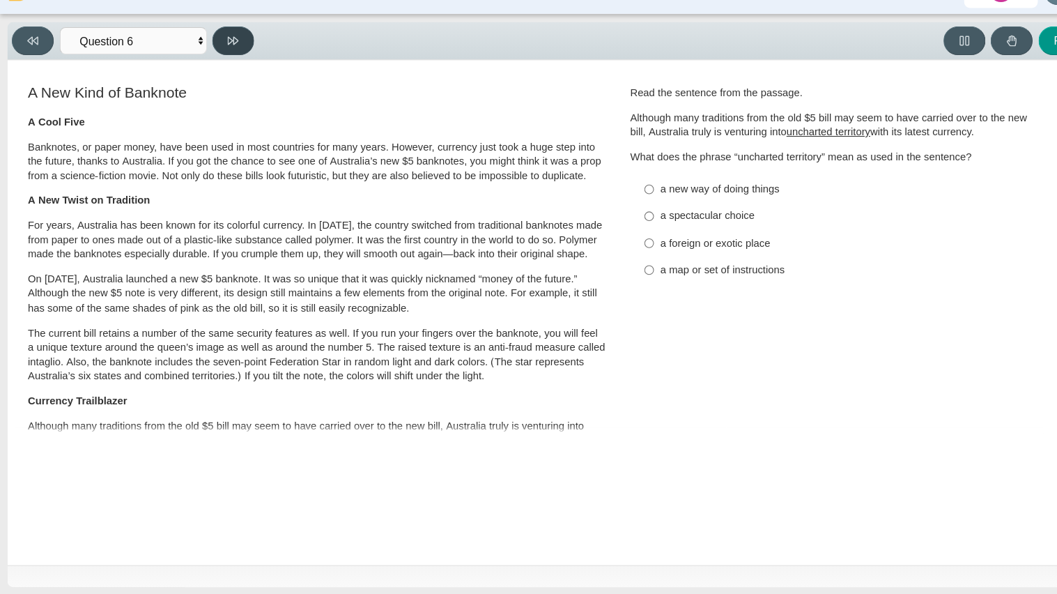
click at [229, 65] on button at bounding box center [221, 69] width 40 height 27
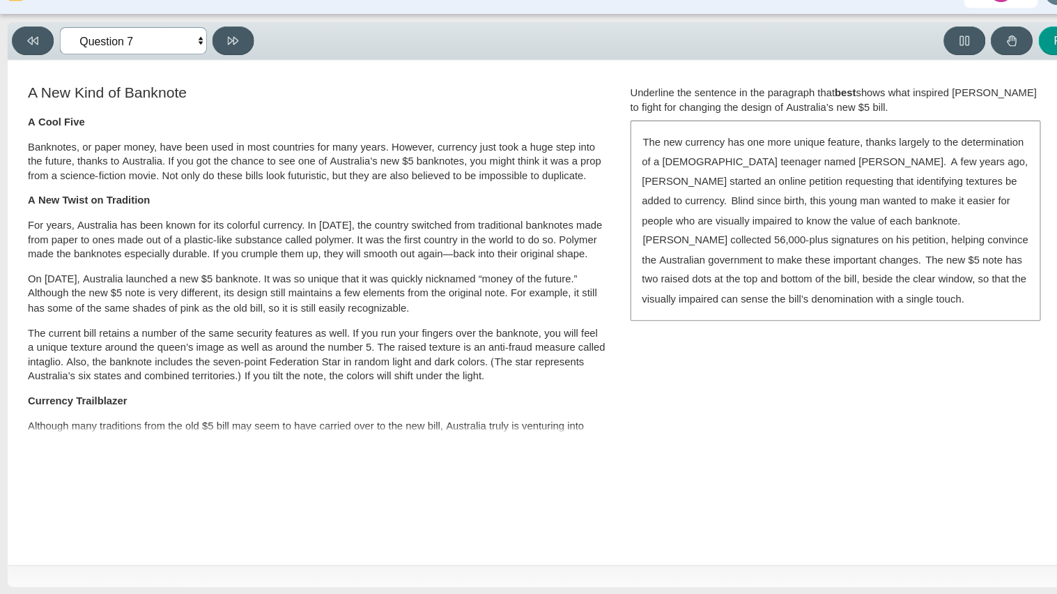
click at [142, 65] on select "Questions Question 1 Question 2 Question 3 Question 4 Question 5 Question 6 Que…" at bounding box center [125, 70] width 139 height 26
click at [448, 80] on div "Review" at bounding box center [646, 69] width 801 height 27
click at [31, 65] on icon at bounding box center [31, 70] width 10 height 10
select select "69146e31-7b3d-4a3e-9ce6-f30c24342ae0"
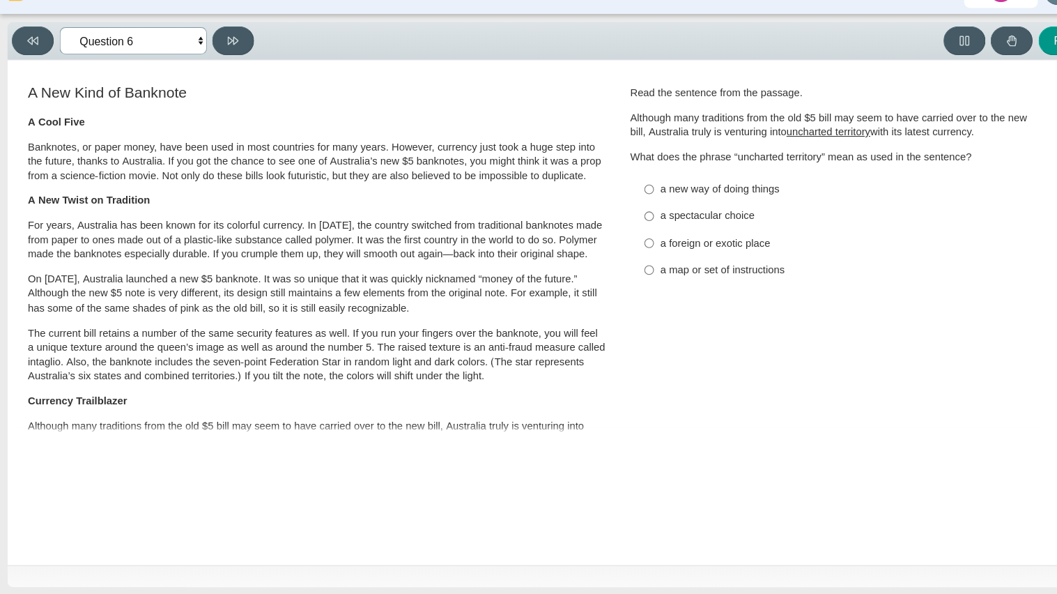
click at [150, 73] on select "Questions Question 1 Question 2 Question 3 Question 4 Question 5 Question 6 Que…" at bounding box center [125, 70] width 139 height 26
click at [484, 109] on div "A New Kind of Banknote A Cool Five Banknotes, or paper money, have been used in…" at bounding box center [299, 506] width 551 height 794
click at [680, 263] on div "a foreign or exotic place" at bounding box center [801, 262] width 352 height 14
click at [619, 263] on input "a foreign or exotic place a foreign or exotic place" at bounding box center [614, 261] width 9 height 25
radio input "true"
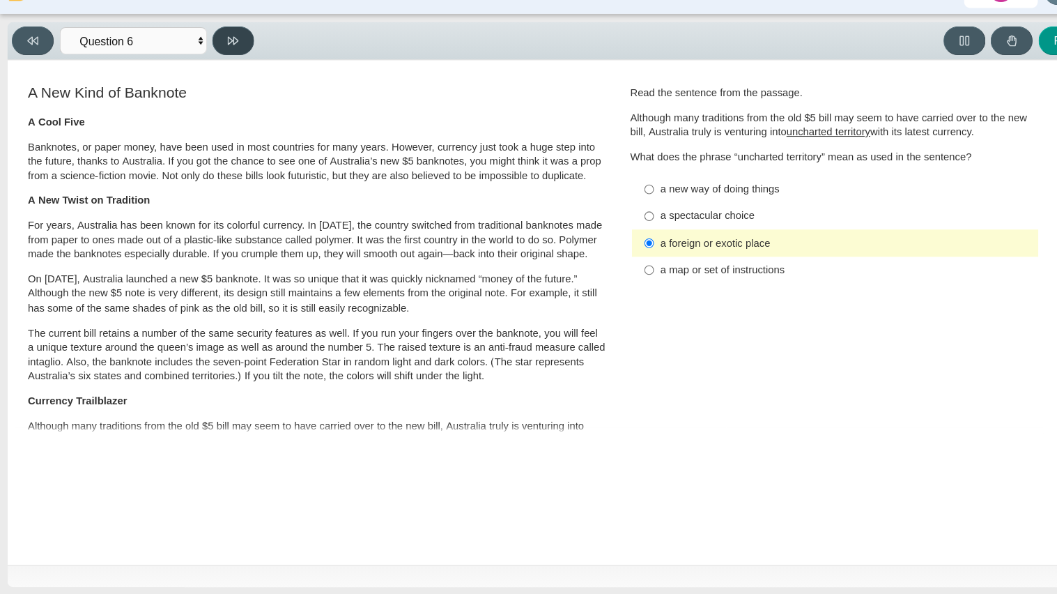
click at [215, 65] on icon at bounding box center [220, 70] width 10 height 10
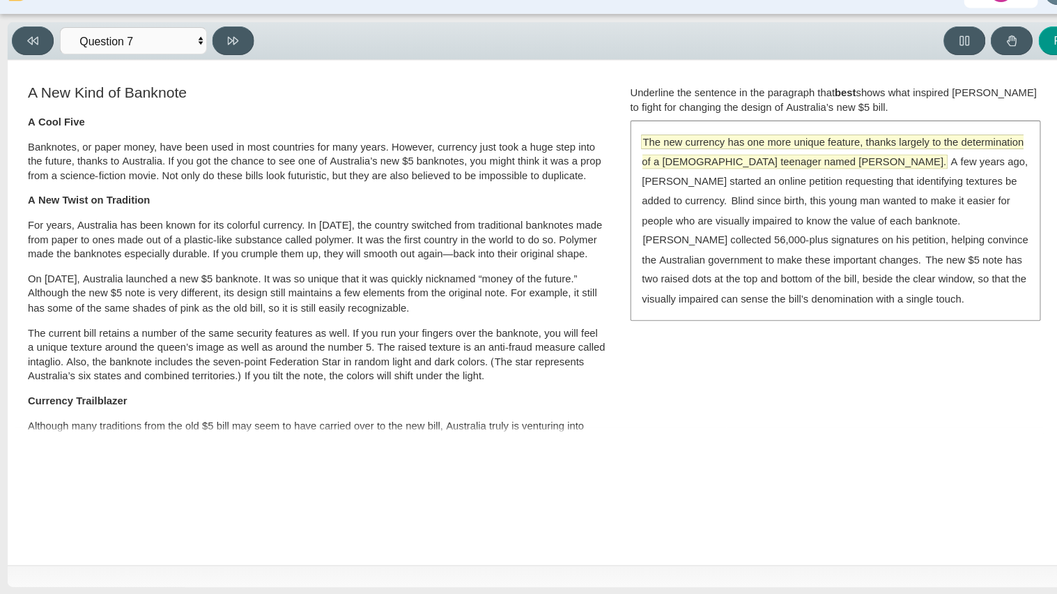
click at [681, 191] on span "The new currency has one more unique feature, thanks largely to the determinati…" at bounding box center [787, 175] width 362 height 33
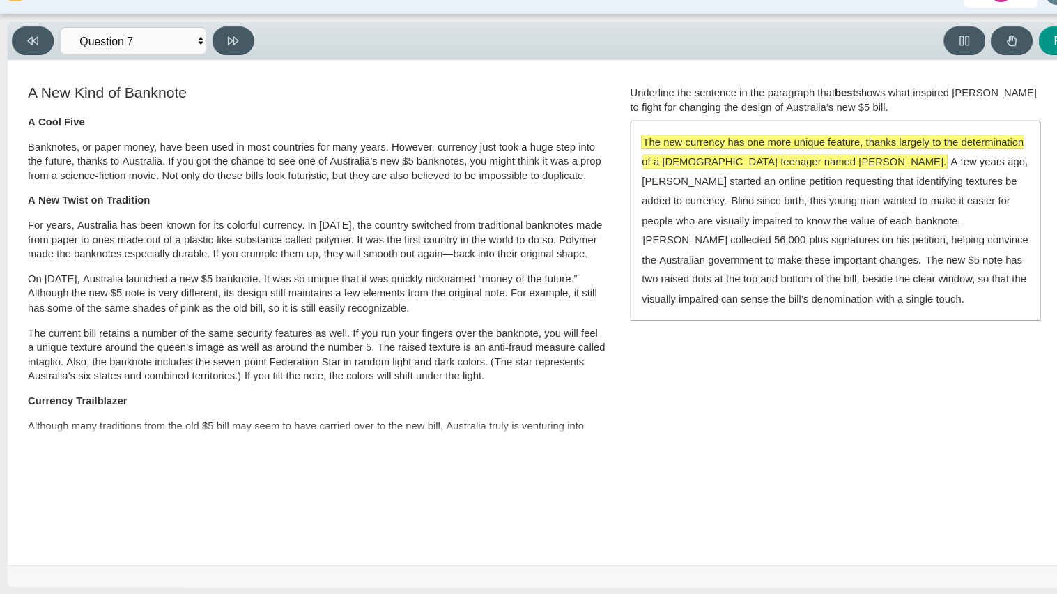
click at [693, 190] on span "The new currency has one more unique feature, thanks largely to the determinati…" at bounding box center [788, 175] width 361 height 31
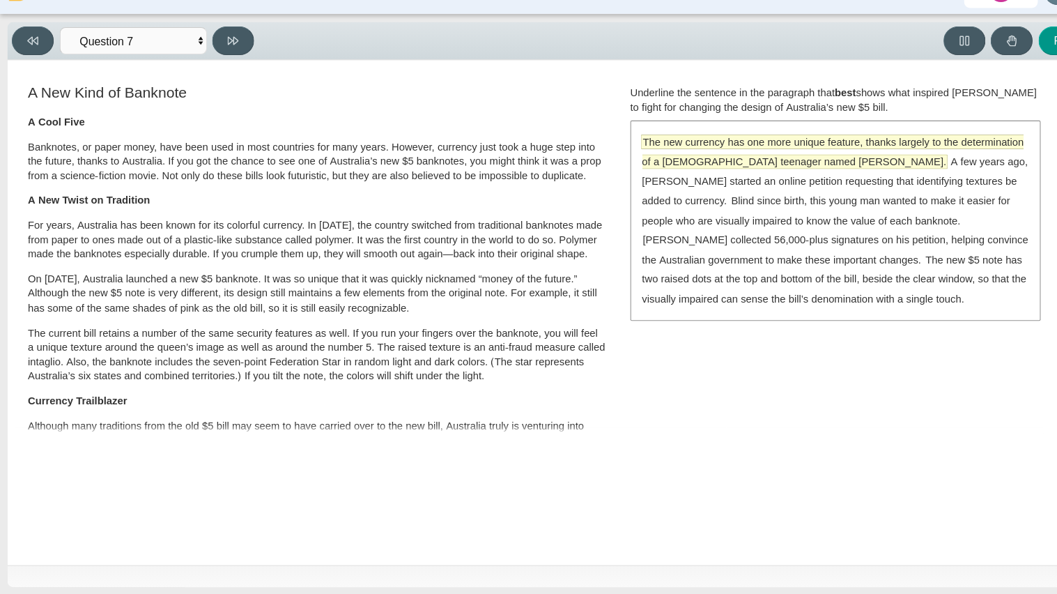
click at [693, 190] on span "The new currency has one more unique feature, thanks largely to the determinati…" at bounding box center [788, 175] width 361 height 31
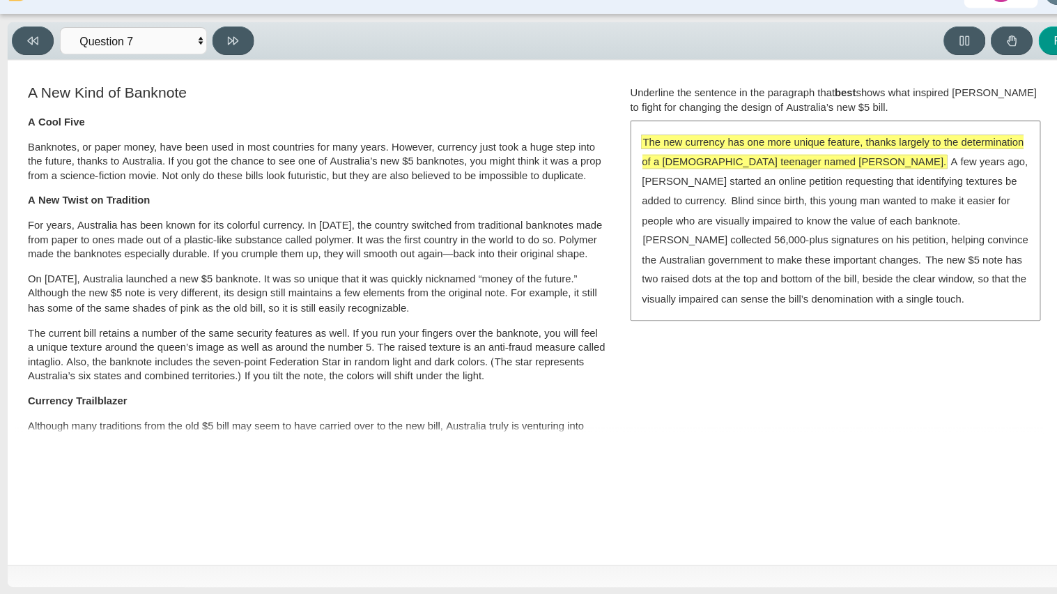
click at [693, 190] on span "The new currency has one more unique feature, thanks largely to the determinati…" at bounding box center [788, 175] width 361 height 31
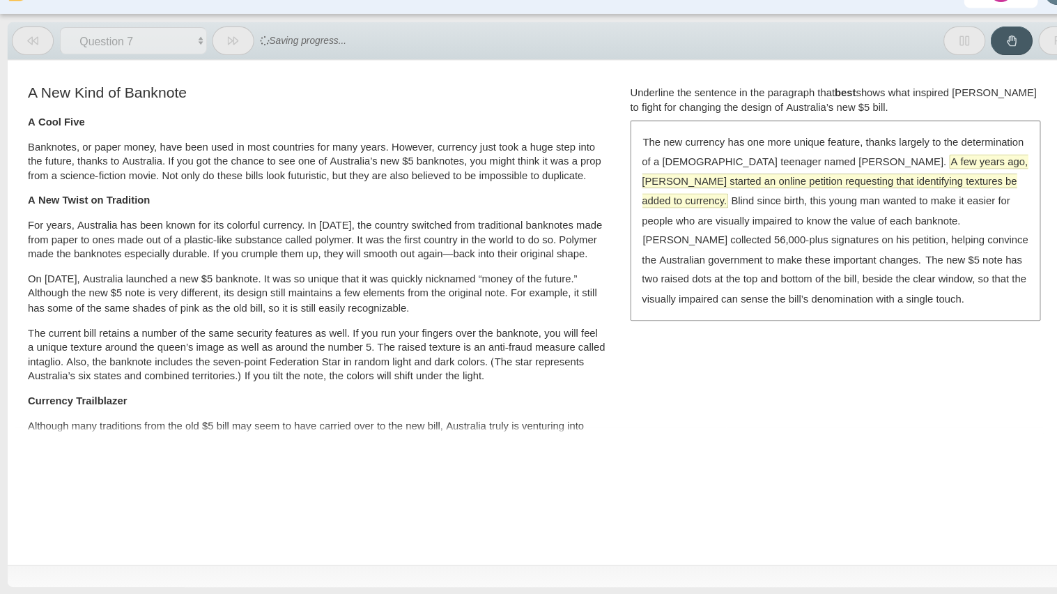
click at [718, 203] on span "A few years ago, McLeod started an online petition requesting that identifying …" at bounding box center [790, 202] width 365 height 49
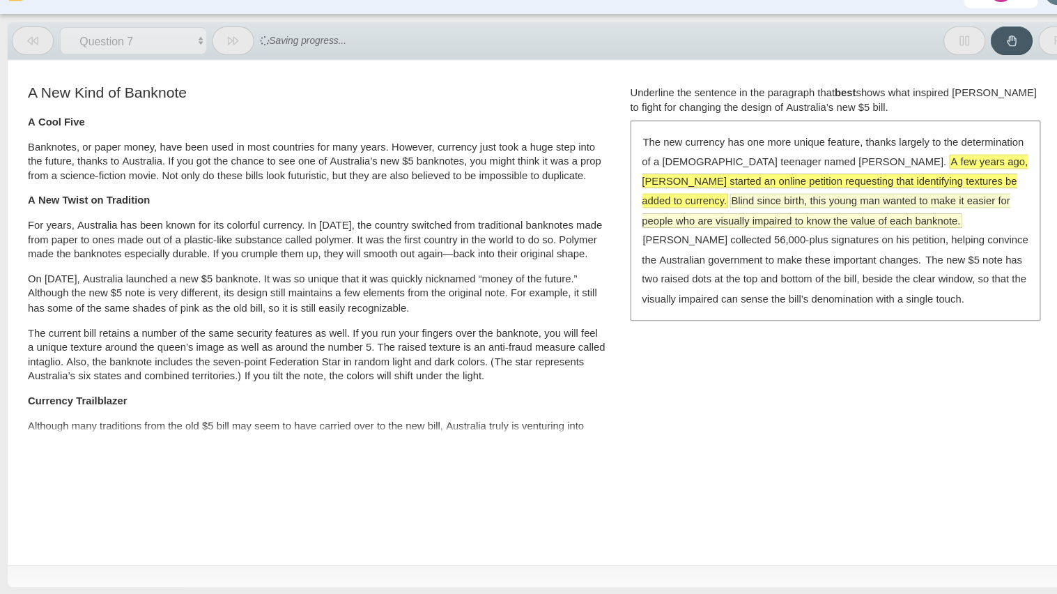
click at [734, 220] on span "Blind since birth, this young man wanted to make it easier for people who are v…" at bounding box center [782, 230] width 348 height 31
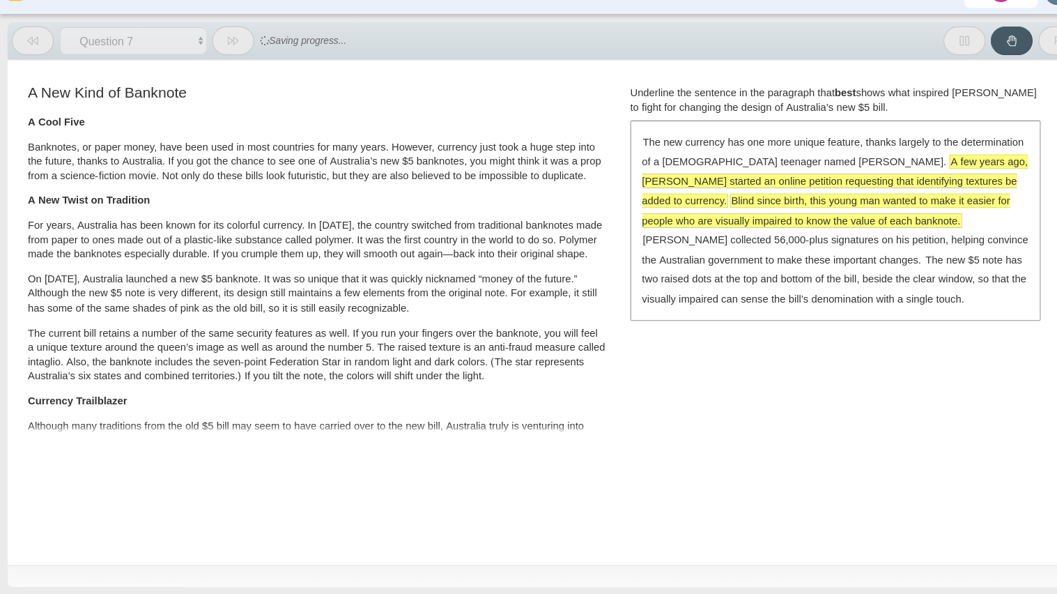
click at [728, 206] on span "A few years ago, McLeod started an online petition requesting that identifying …" at bounding box center [790, 202] width 365 height 49
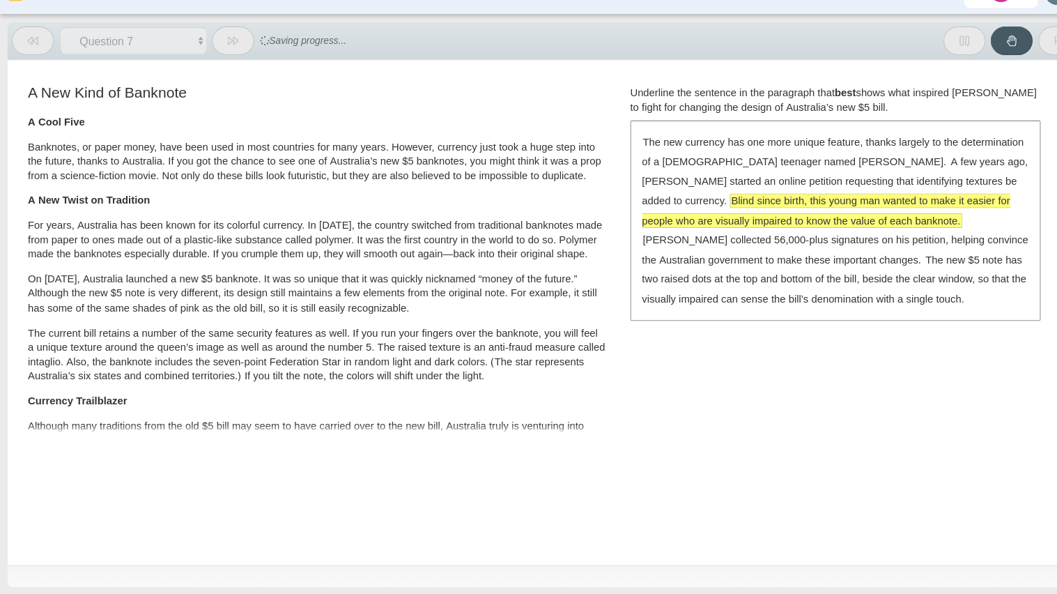
click at [730, 219] on span "Blind since birth, this young man wanted to make it easier for people who are v…" at bounding box center [782, 230] width 348 height 31
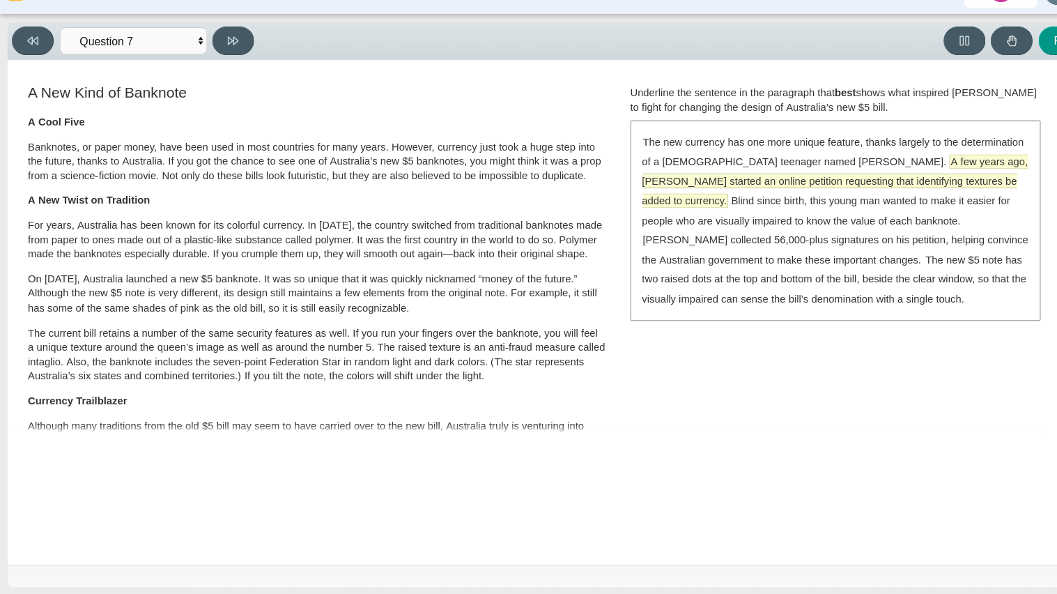
click at [824, 204] on span "A few years ago, McLeod started an online petition requesting that identifying …" at bounding box center [790, 202] width 365 height 49
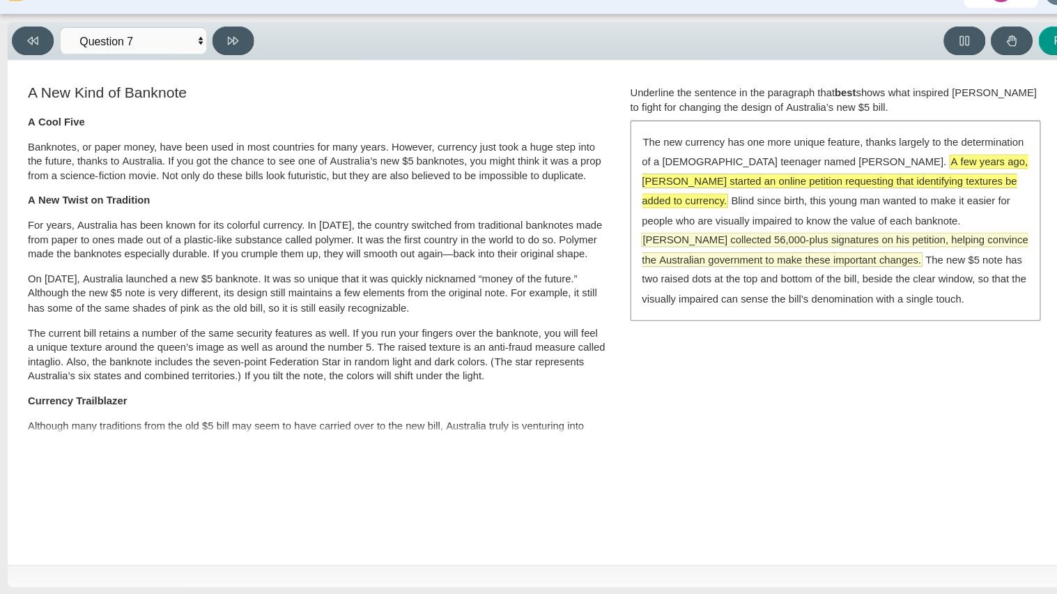
click at [853, 252] on span "McLeod collected 56,000-plus signatures on his petition, helping convince the A…" at bounding box center [790, 267] width 365 height 31
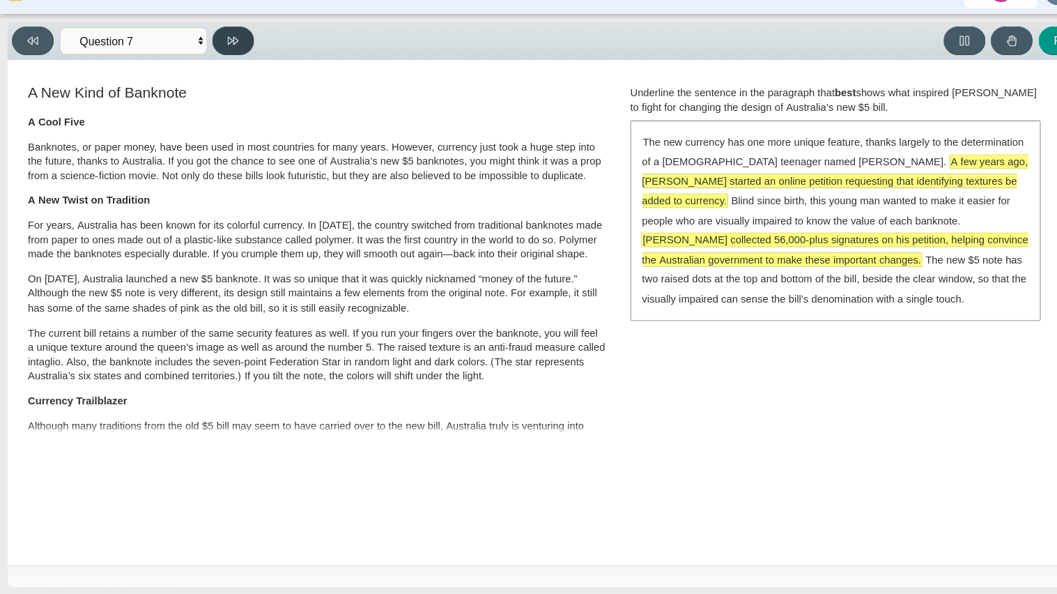
click at [213, 75] on button at bounding box center [221, 69] width 40 height 27
select select "ea8338c2-a6a3-418e-a305-2b963b54a290"
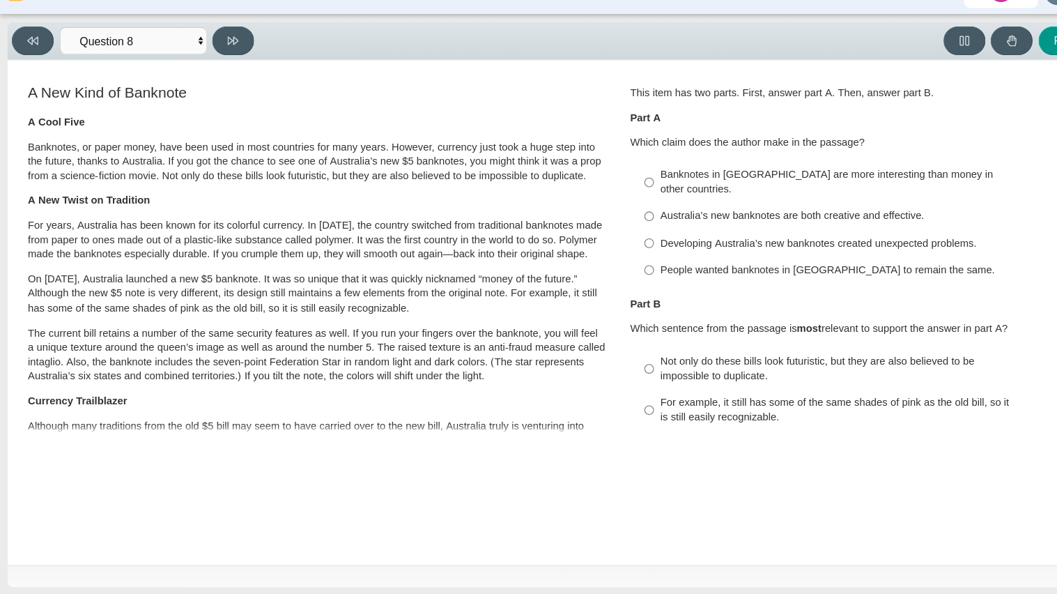
click at [815, 198] on div "Banknotes in Australia are more interesting than money in other countries." at bounding box center [801, 203] width 352 height 27
click at [619, 198] on input "Banknotes in Australia are more interesting than money in other countries. Bank…" at bounding box center [614, 204] width 9 height 39
radio input "true"
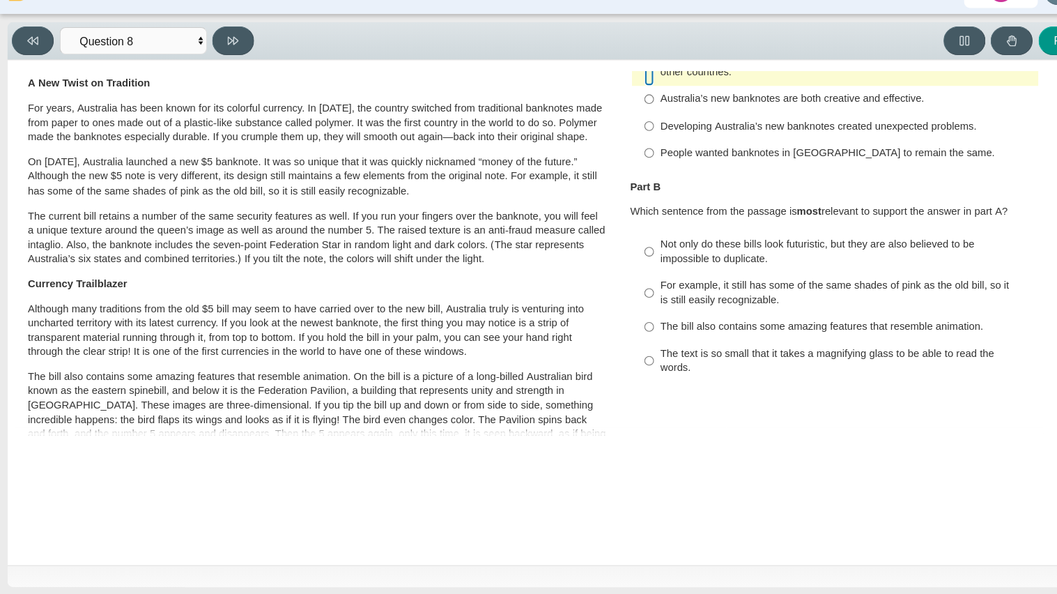
scroll to position [113, 0]
click at [797, 254] on div "Not only do these bills look futuristic, but they are also believed to be impos…" at bounding box center [801, 267] width 352 height 27
click at [619, 248] on input "Not only do these bills look futuristic, but they are also believed to be impos…" at bounding box center [614, 267] width 9 height 39
radio input "true"
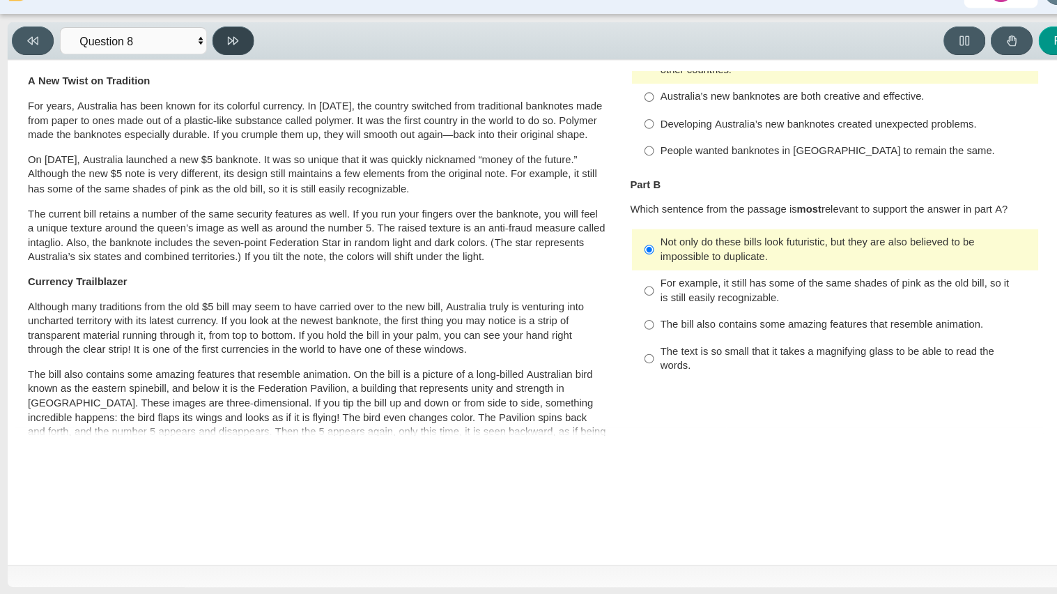
click at [210, 65] on button at bounding box center [221, 69] width 40 height 27
select select "89f058d6-b15c-4ef5-a4b3-fdaffb8868b6"
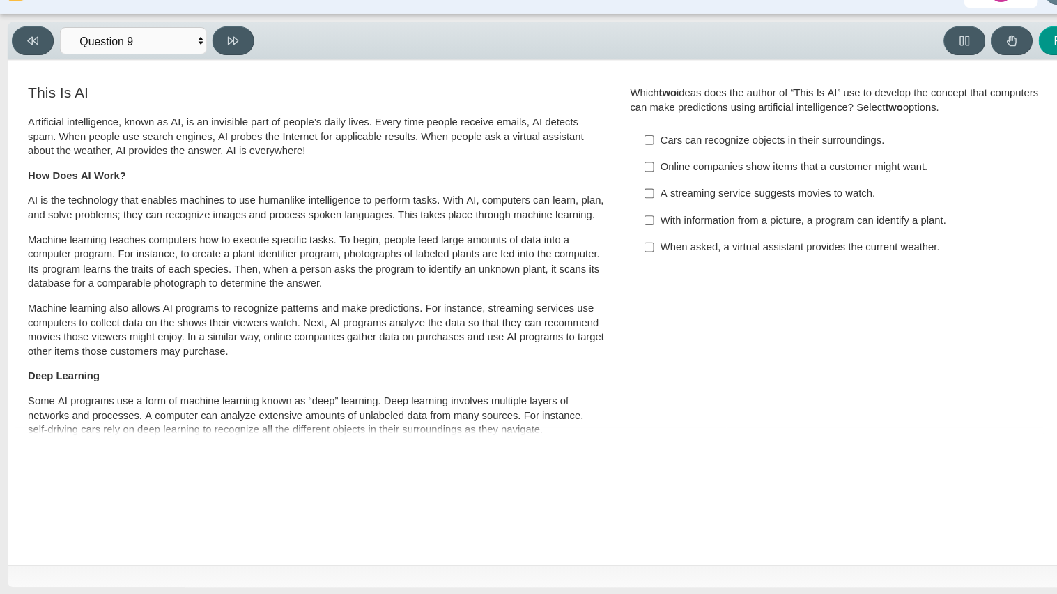
click at [776, 245] on div "With information from a picture, a program can identify a plant." at bounding box center [801, 240] width 352 height 14
click at [619, 245] on input "With information from a picture, a program can identify a plant. With informati…" at bounding box center [614, 239] width 9 height 25
checkbox input "true"
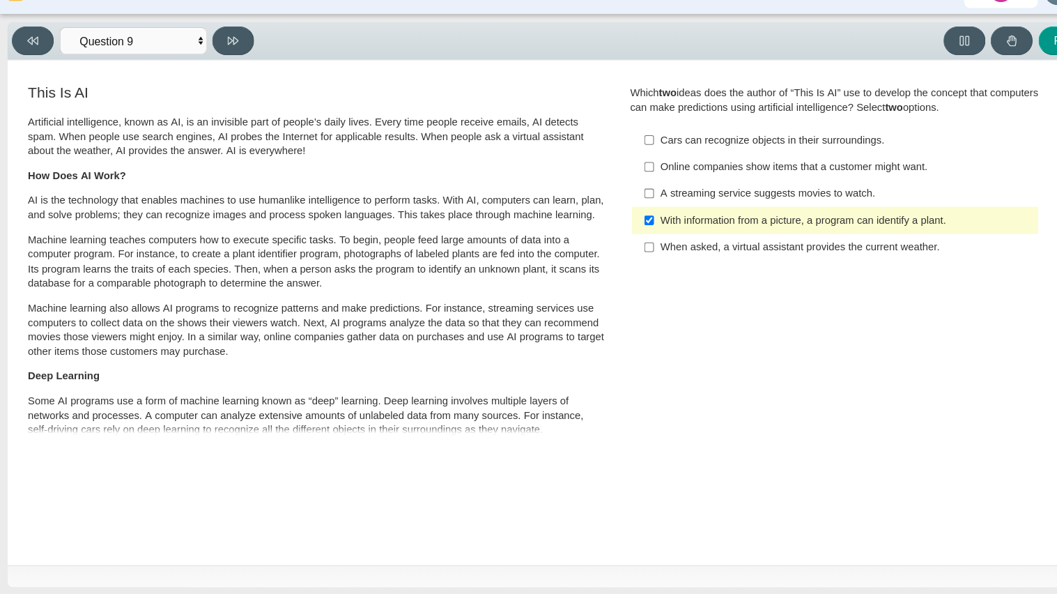
click at [778, 264] on div "When asked, a virtual assistant provides the current weather." at bounding box center [801, 266] width 352 height 14
click at [619, 264] on input "When asked, a virtual assistant provides the current weather. When asked, a vir…" at bounding box center [614, 265] width 9 height 25
checkbox input "true"
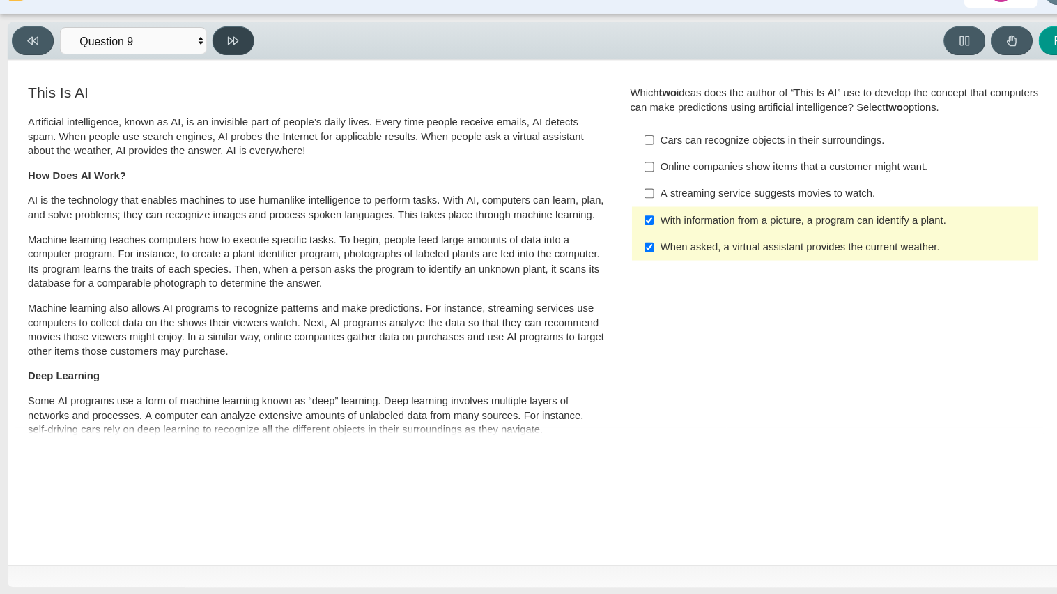
click at [236, 78] on button at bounding box center [221, 69] width 40 height 27
select select "cdf3c14e-a918-44d1-9b63-3db0fa81641e"
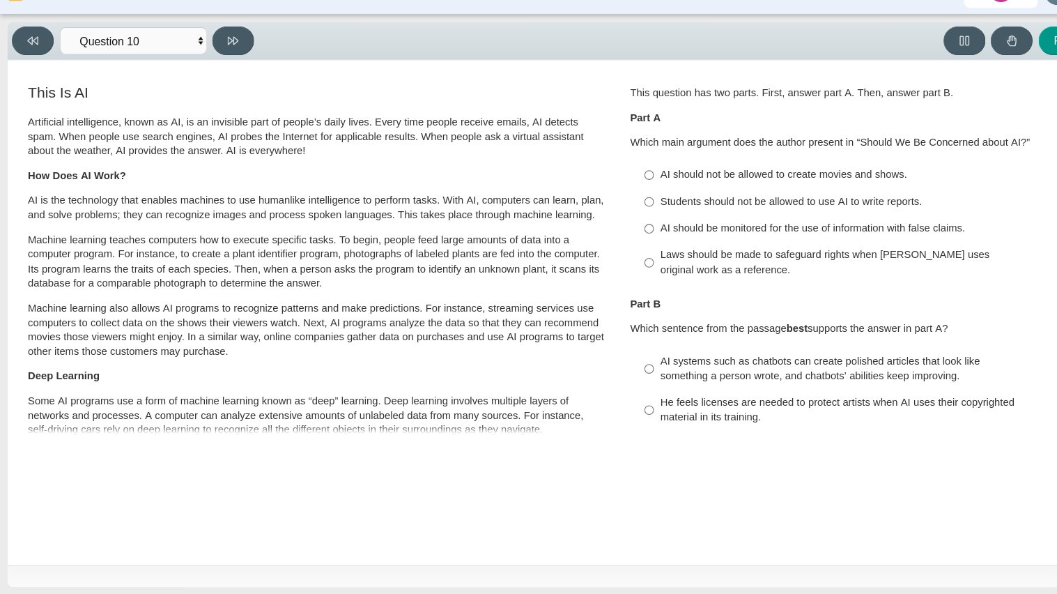
scroll to position [2, 0]
click at [687, 275] on div "Laws should be made to safeguard rights when AI uses original work as a referen…" at bounding box center [801, 277] width 352 height 27
click at [619, 275] on input "Laws should be made to safeguard rights when AI uses original work as a referen…" at bounding box center [614, 278] width 9 height 39
radio input "true"
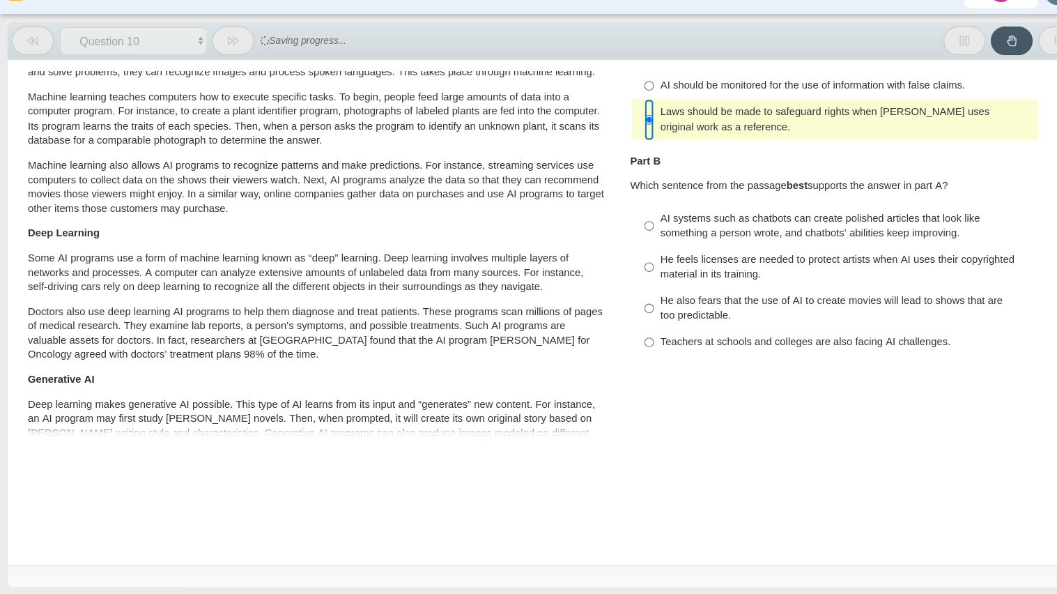
scroll to position [136, 0]
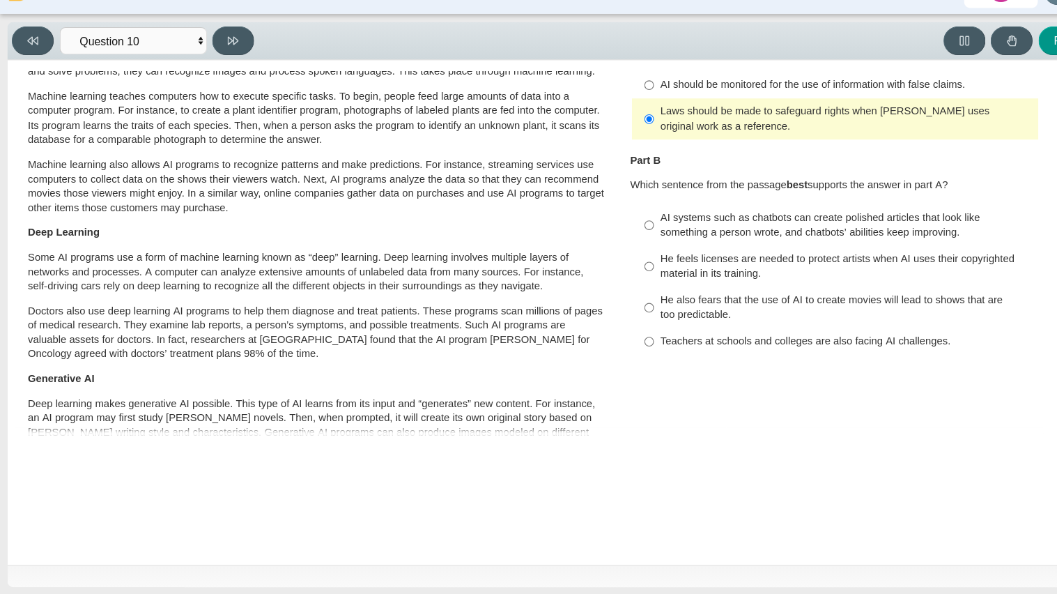
click at [840, 316] on div "He also fears that the use of AI to create movies will lead to shows that are t…" at bounding box center [801, 322] width 352 height 27
click at [619, 316] on input "He also fears that the use of AI to create movies will lead to shows that are t…" at bounding box center [614, 322] width 9 height 39
radio input "true"
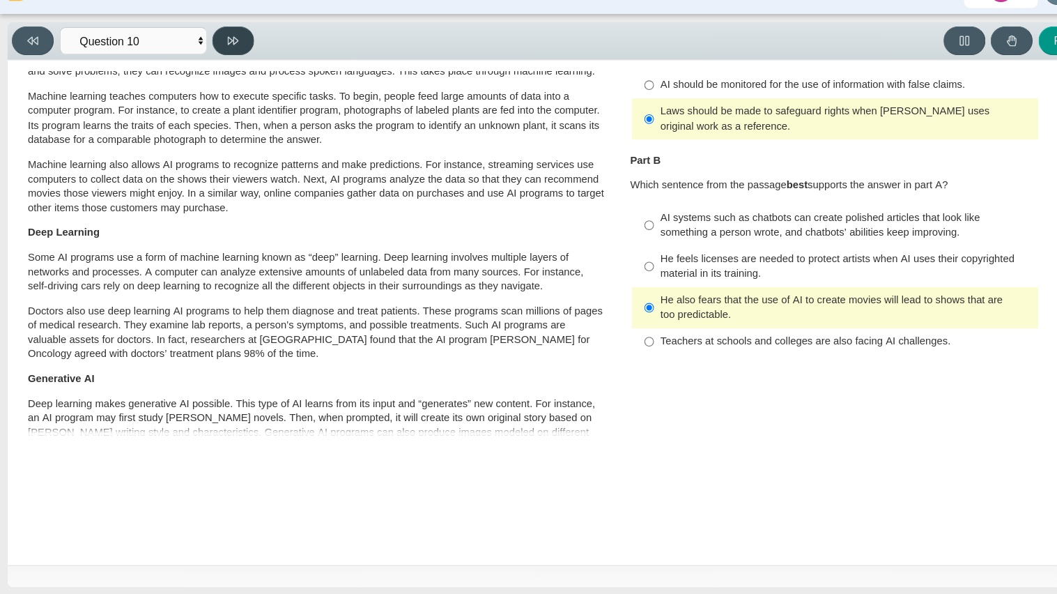
click at [224, 62] on button at bounding box center [221, 69] width 40 height 27
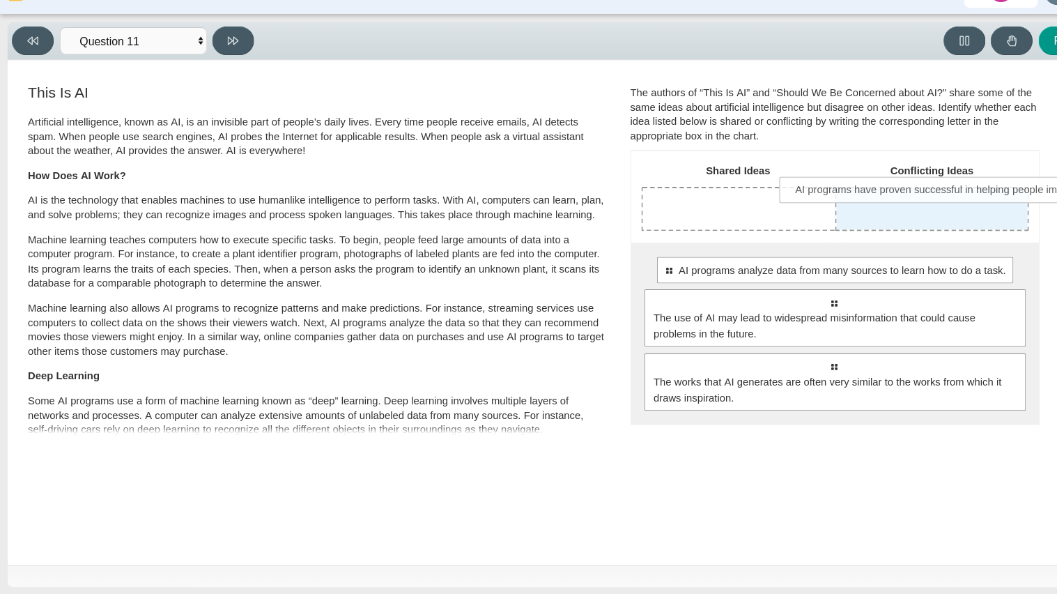
drag, startPoint x: 760, startPoint y: 289, endPoint x: 889, endPoint y: 210, distance: 151.1
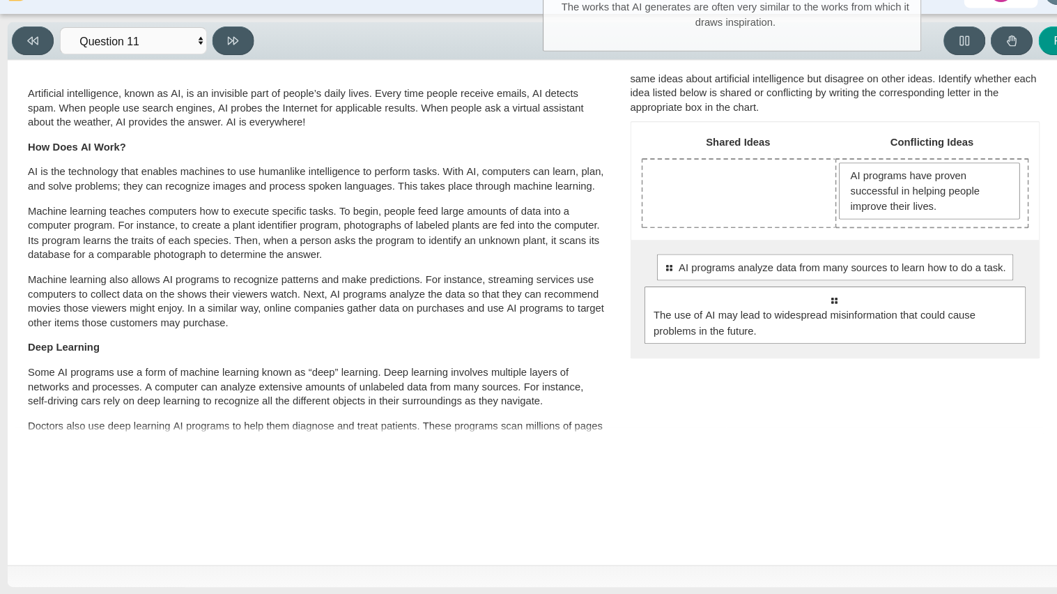
scroll to position [20, 0]
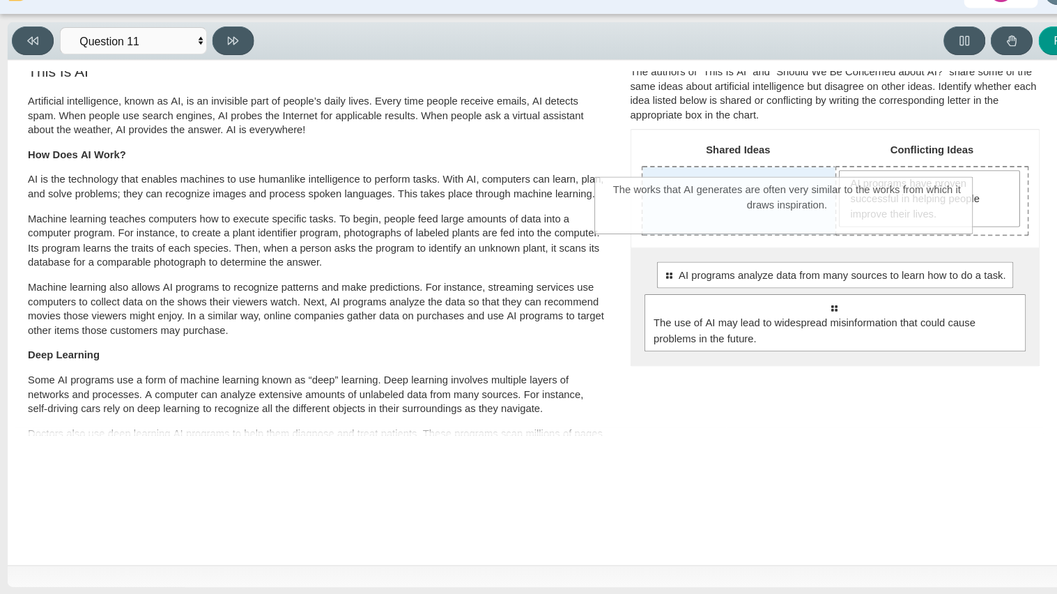
drag, startPoint x: 728, startPoint y: 364, endPoint x: 684, endPoint y: 249, distance: 122.2
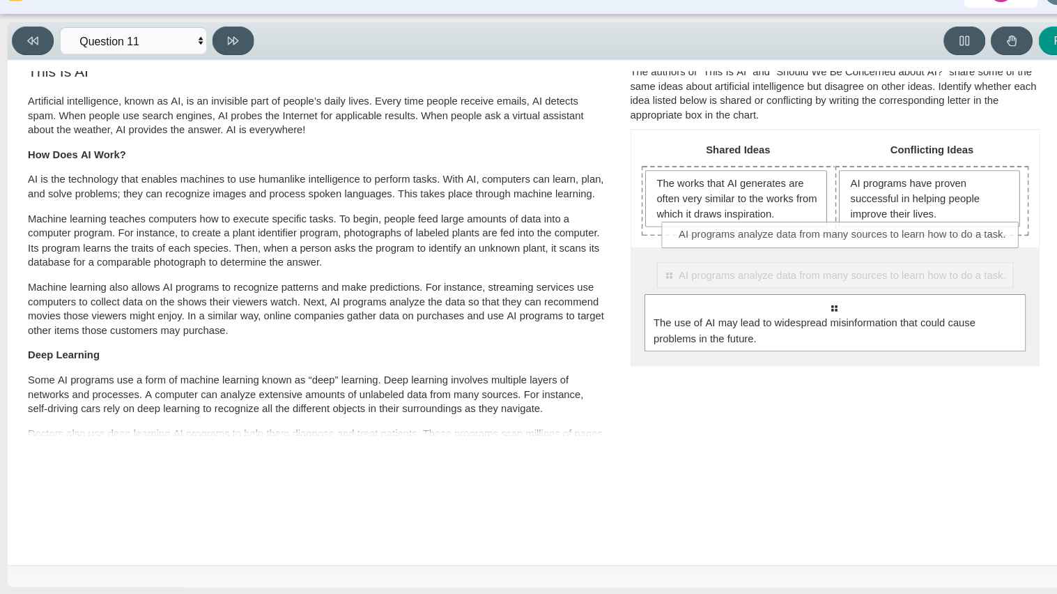
drag, startPoint x: 662, startPoint y: 298, endPoint x: 679, endPoint y: 245, distance: 55.8
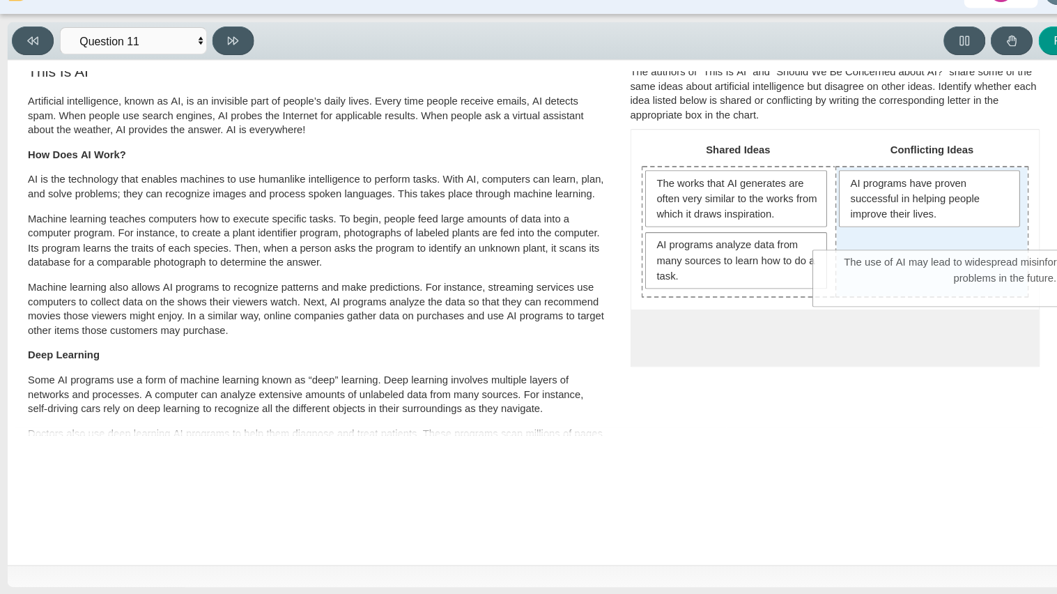
drag, startPoint x: 700, startPoint y: 357, endPoint x: 865, endPoint y: 289, distance: 178.1
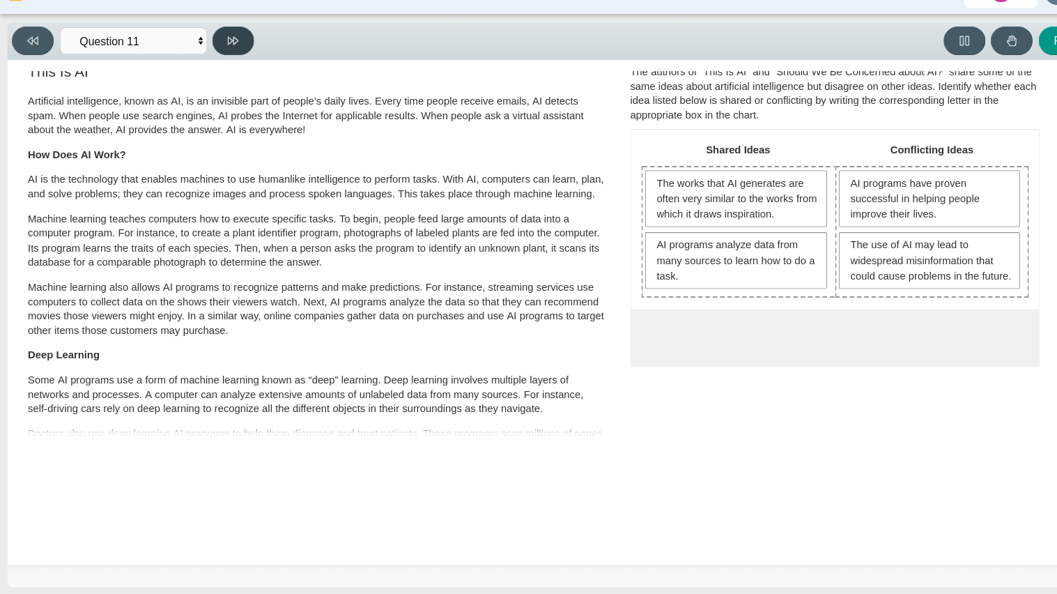
click at [239, 69] on button at bounding box center [221, 69] width 40 height 27
select select "c3effed4-44ce-4a19-bd96-1787f34e9b4c"
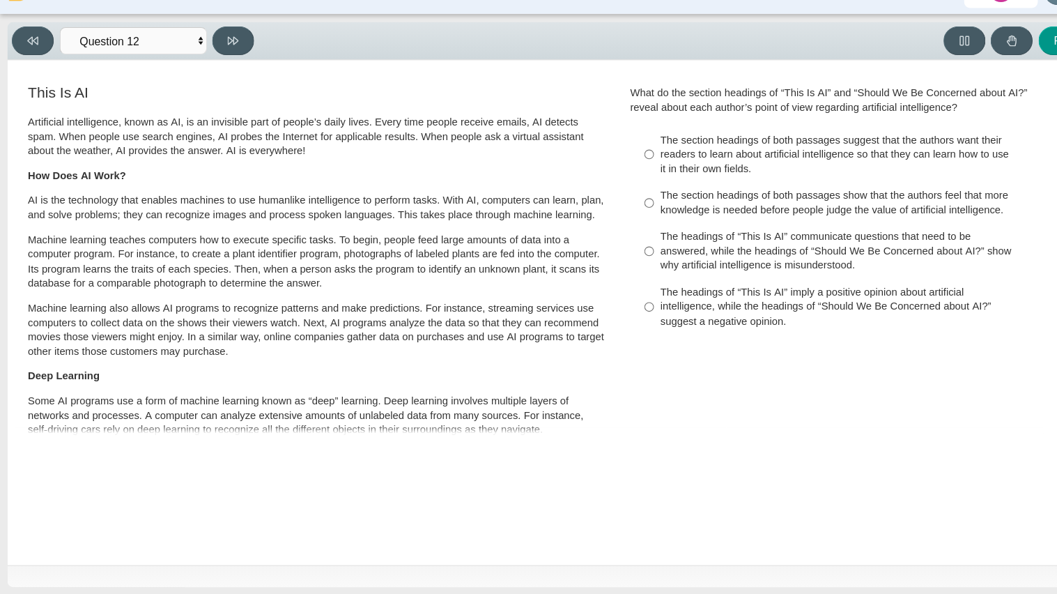
click at [666, 292] on label "The headings of “This Is AI” communicate questions that need to be answered, wh…" at bounding box center [791, 269] width 383 height 53
click at [619, 292] on input "The headings of “This Is AI” communicate questions that need to be answered, wh…" at bounding box center [614, 269] width 9 height 53
radio input "true"
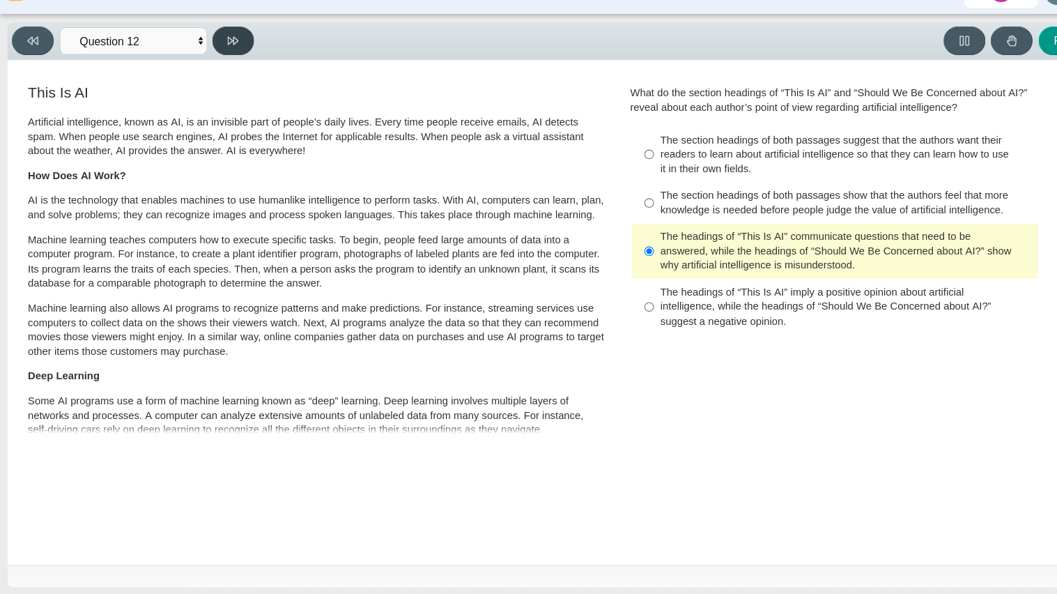
click at [213, 65] on button at bounding box center [221, 69] width 40 height 27
select select "review"
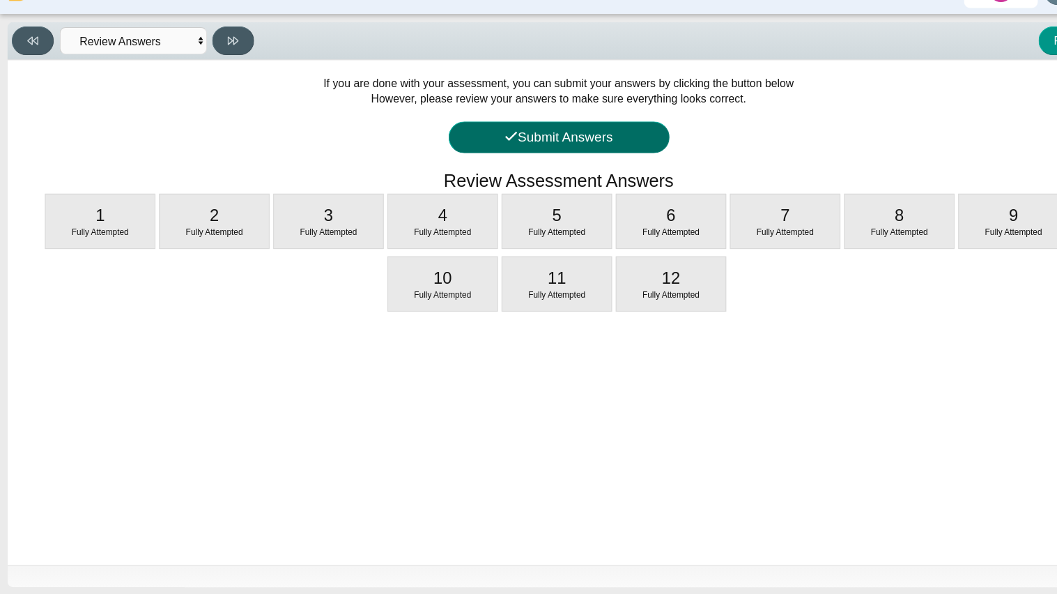
click at [475, 162] on button "Submit Answers" at bounding box center [528, 161] width 209 height 30
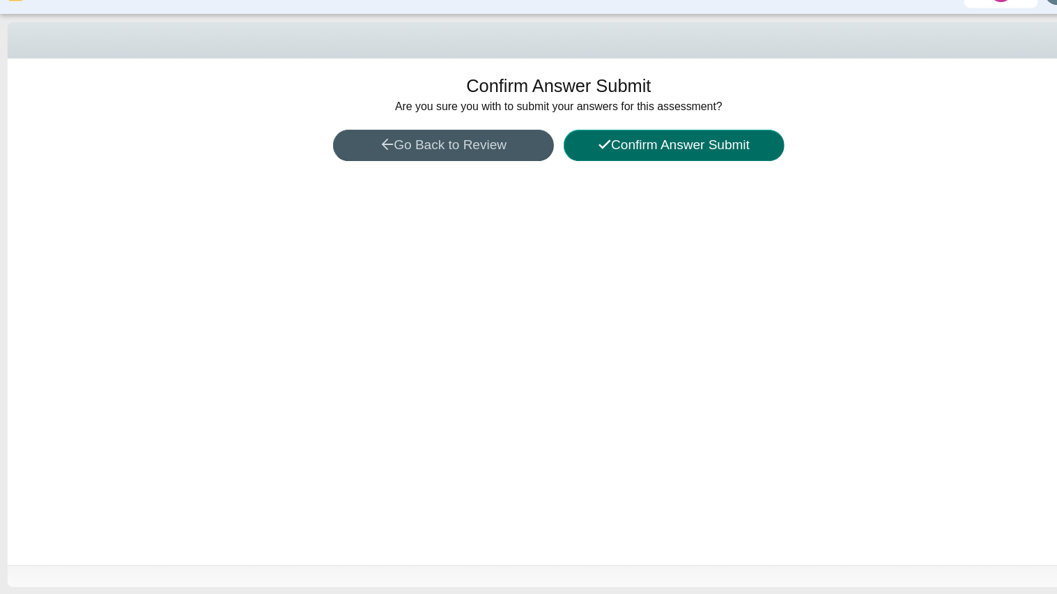
click at [585, 174] on button "Confirm Answer Submit" at bounding box center [637, 169] width 209 height 30
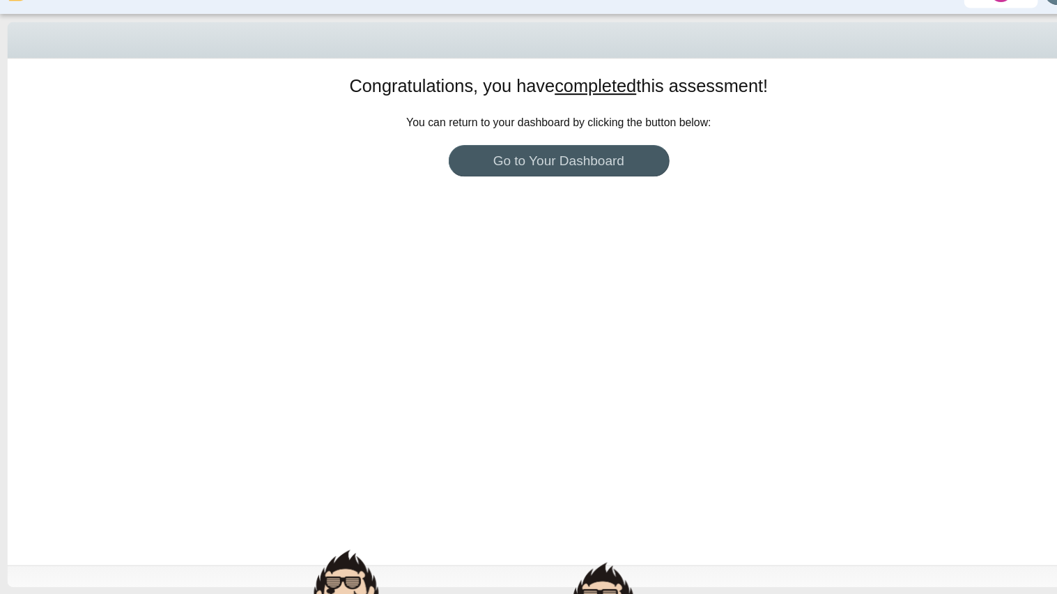
click at [569, 376] on div "Congratulations, you have completed this assessment! You can return to your das…" at bounding box center [528, 326] width 1043 height 479
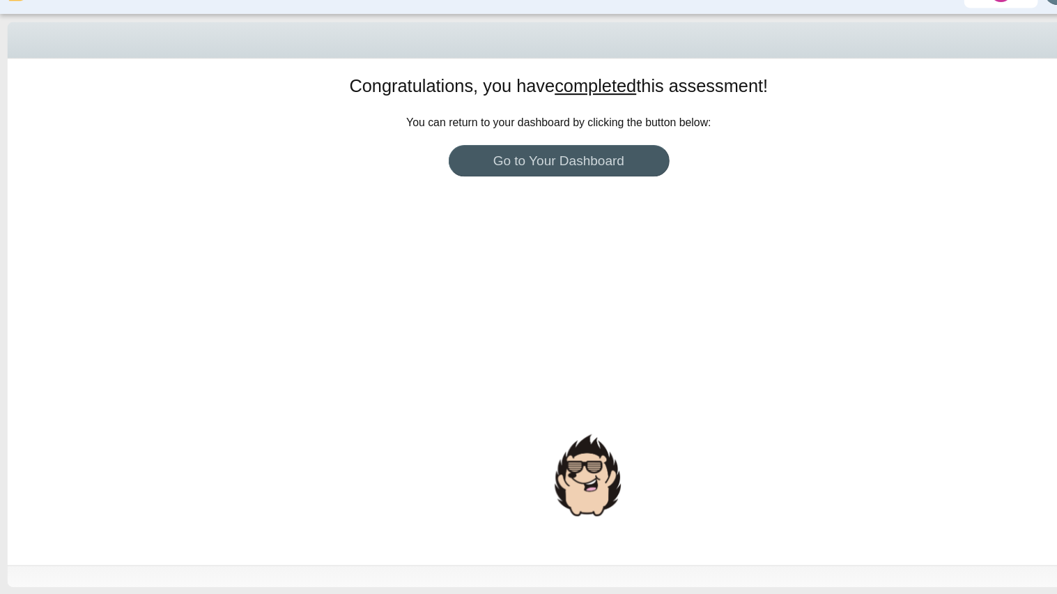
click at [569, 376] on div "Congratulations, you have completed this assessment! You can return to your das…" at bounding box center [528, 326] width 1043 height 479
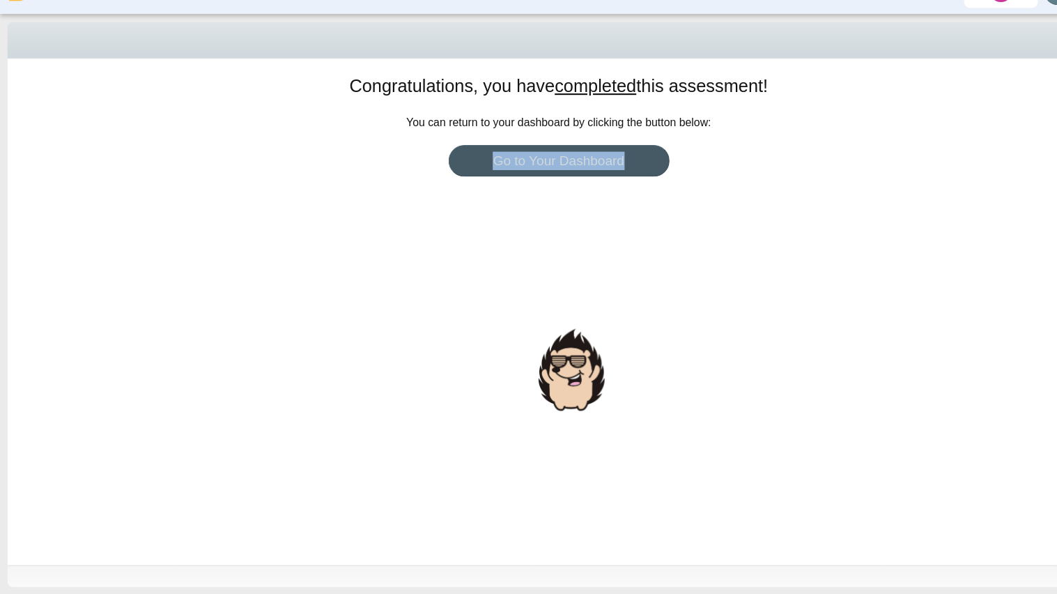
click at [569, 376] on div at bounding box center [541, 381] width 70 height 85
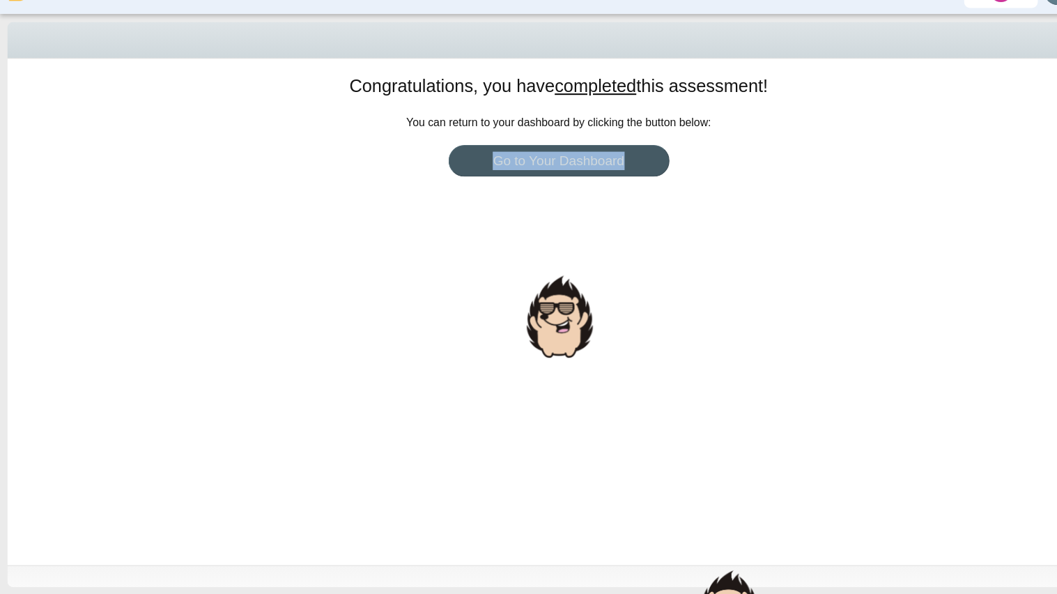
click at [569, 376] on div "Congratulations, you have completed this assessment! You can return to your das…" at bounding box center [528, 326] width 1043 height 479
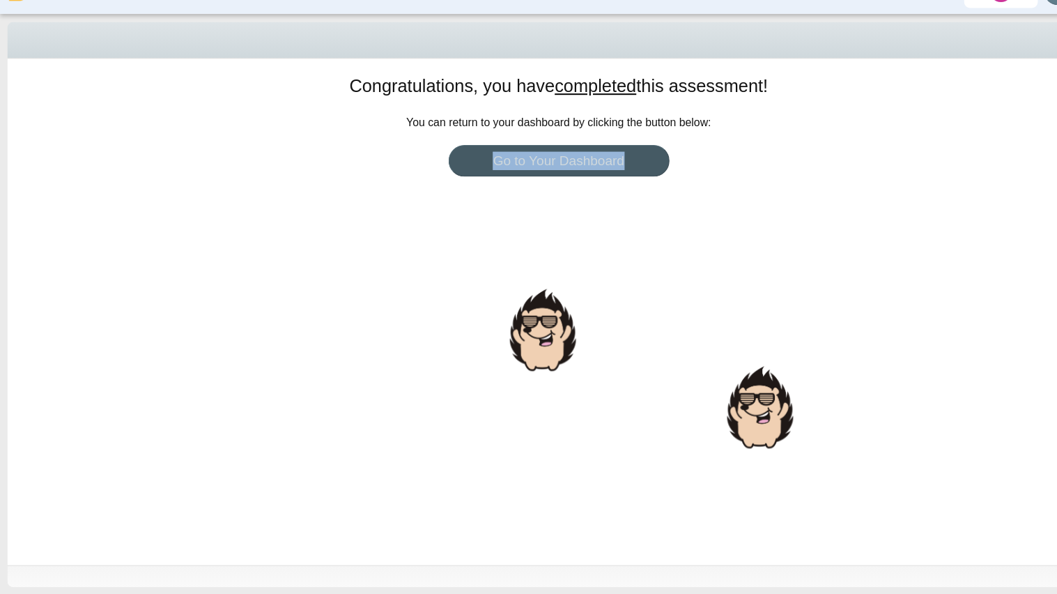
click at [569, 376] on div "Congratulations, you have completed this assessment! You can return to your das…" at bounding box center [528, 326] width 1043 height 479
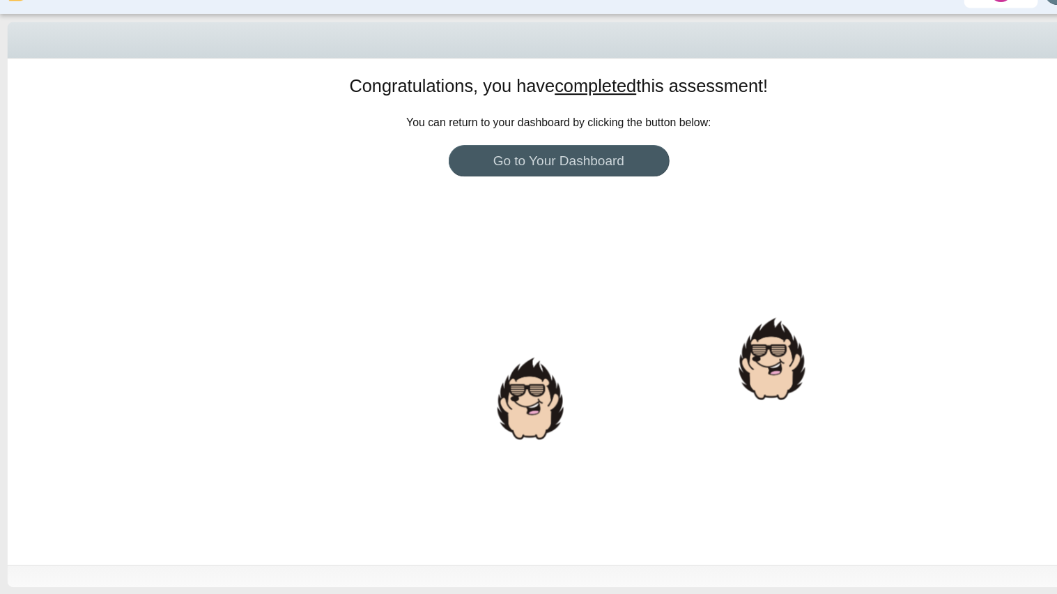
click at [569, 376] on div "Congratulations, you have completed this assessment! You can return to your das…" at bounding box center [528, 326] width 1043 height 479
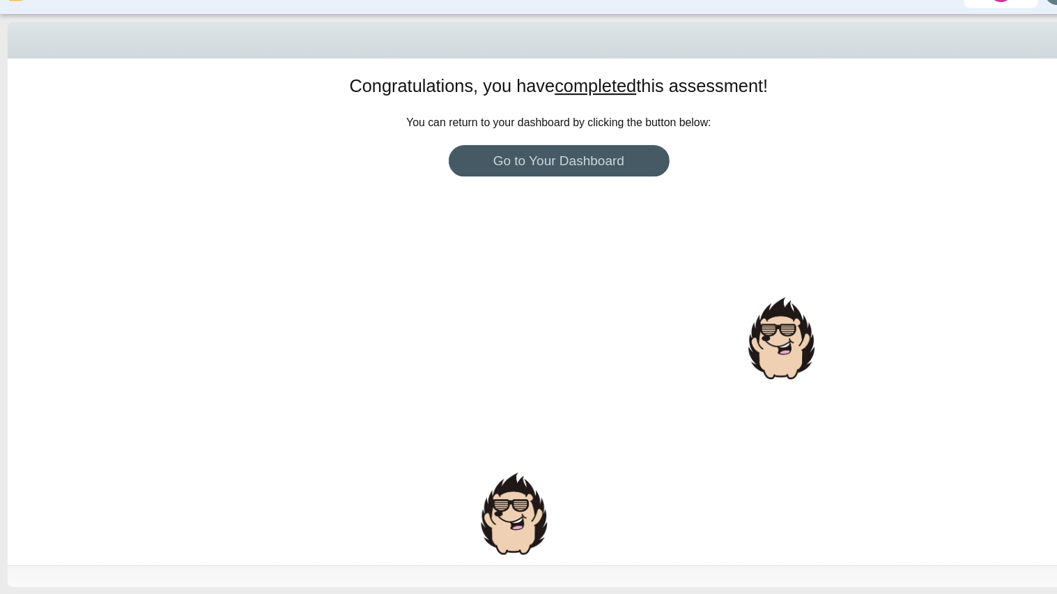
click at [569, 376] on div "Congratulations, you have completed this assessment! You can return to your das…" at bounding box center [528, 326] width 1043 height 479
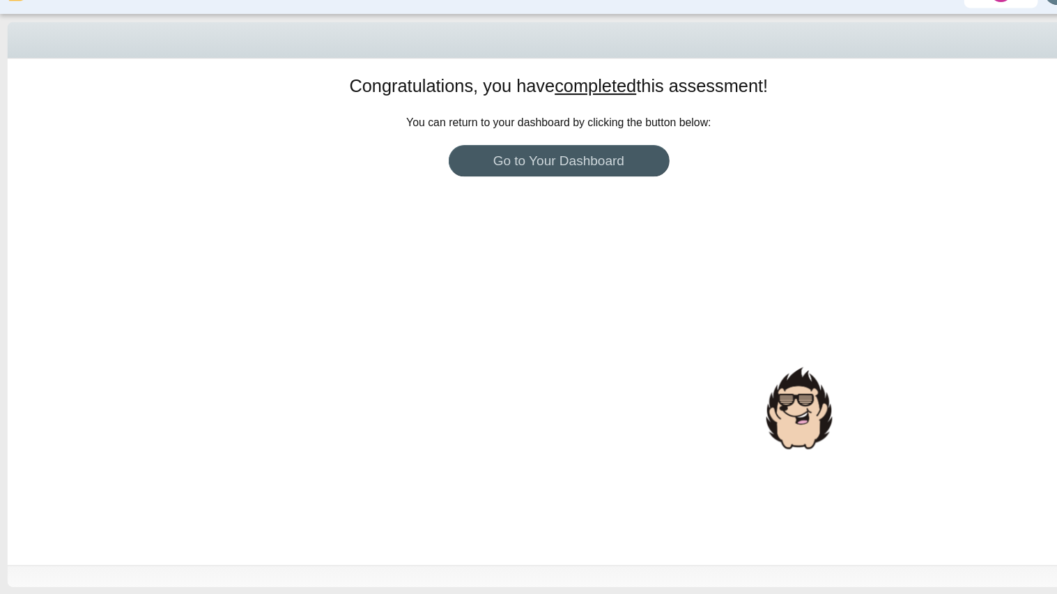
click at [569, 376] on div "Congratulations, you have completed this assessment! You can return to your das…" at bounding box center [528, 326] width 1043 height 479
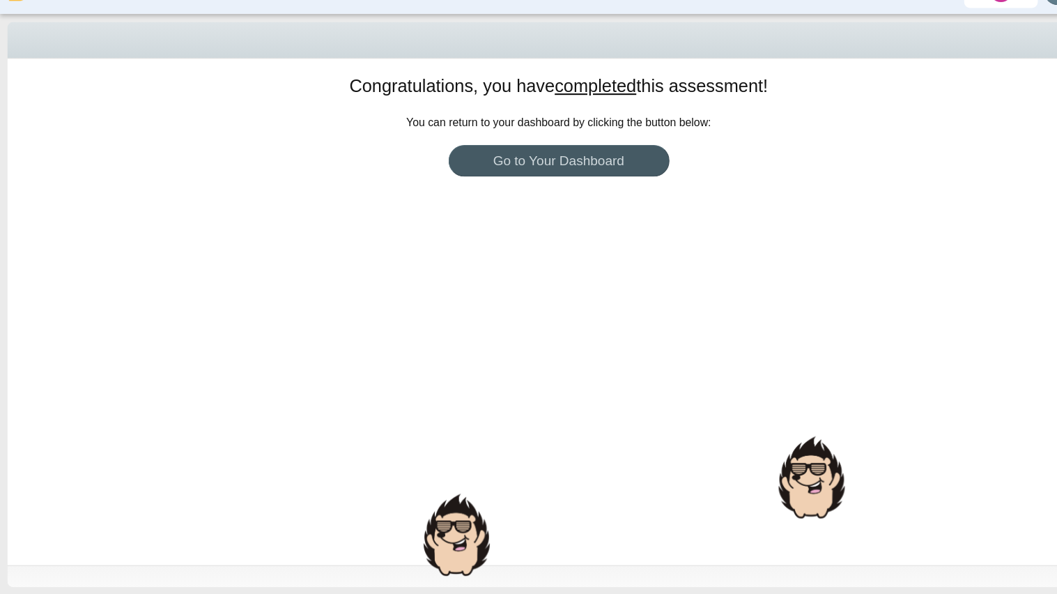
click at [569, 376] on div "Congratulations, you have completed this assessment! You can return to your das…" at bounding box center [528, 326] width 1043 height 479
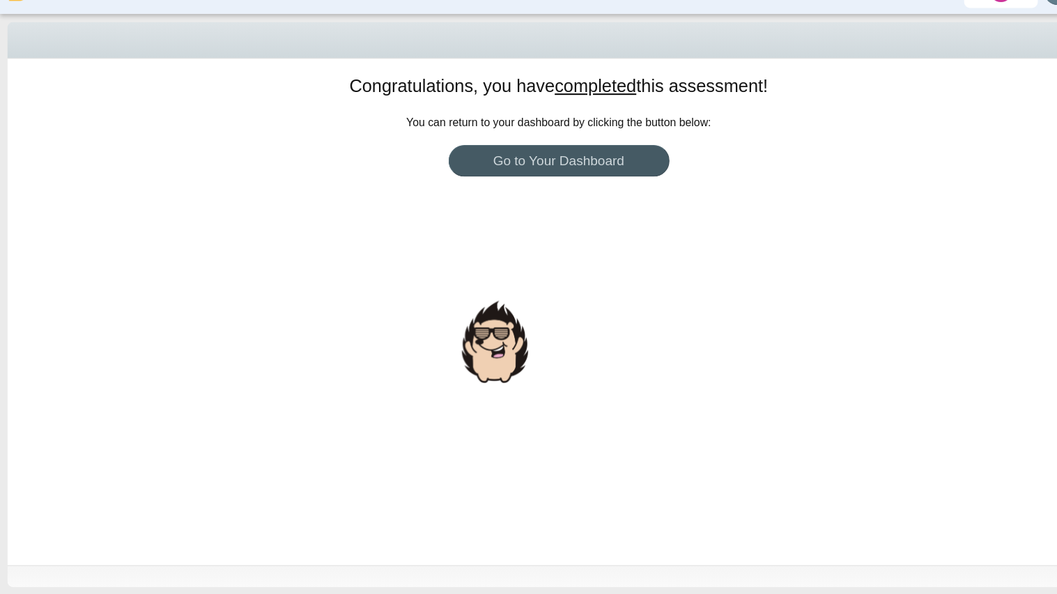
click at [569, 376] on div "Congratulations, you have completed this assessment! You can return to your das…" at bounding box center [528, 326] width 1043 height 479
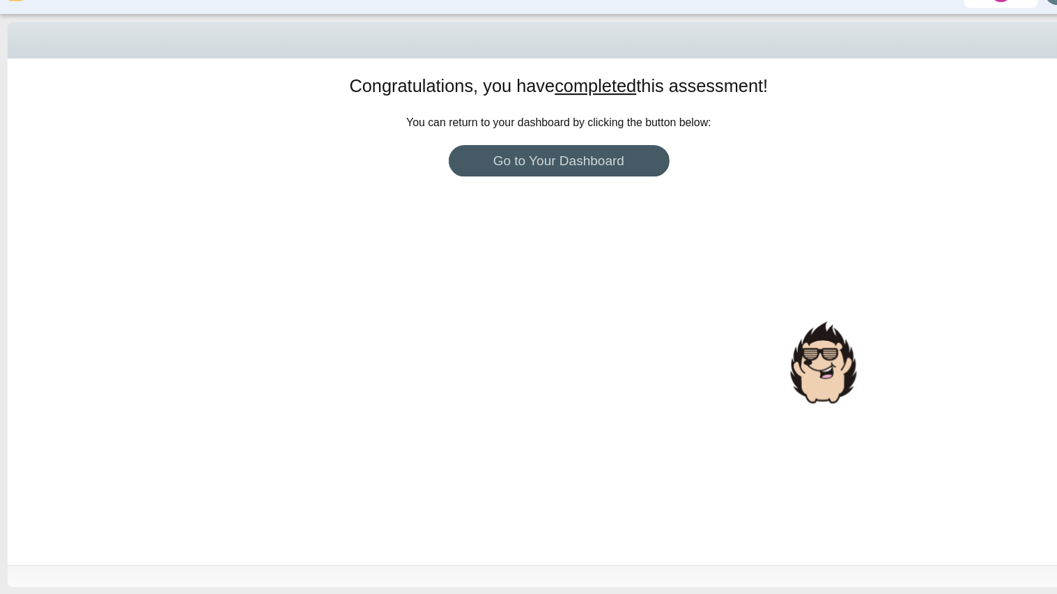
click at [569, 376] on div "Congratulations, you have completed this assessment! You can return to your das…" at bounding box center [528, 326] width 1043 height 479
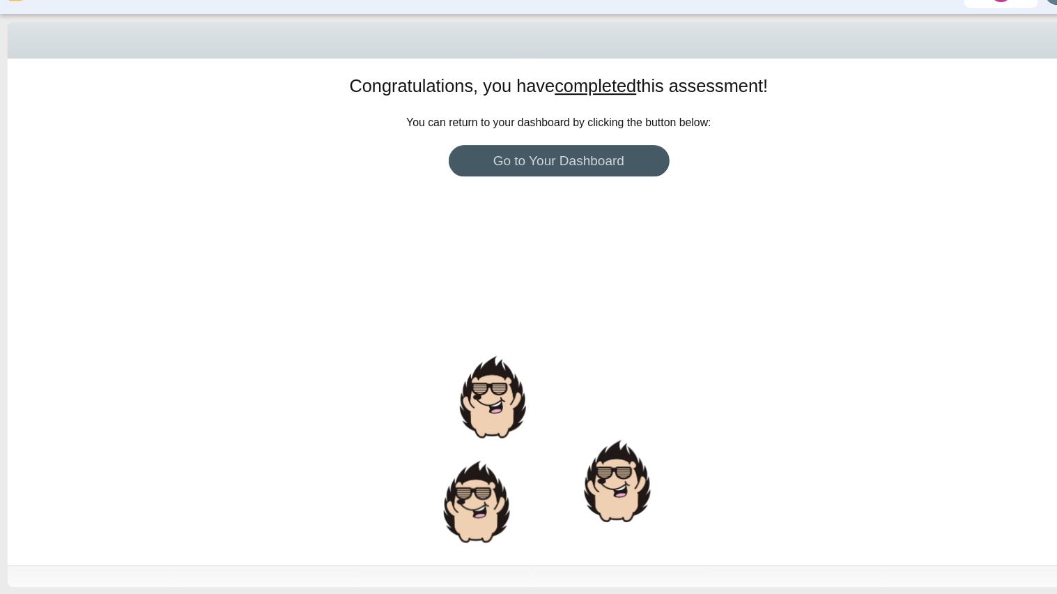
click at [314, 344] on div "Congratulations, you have completed this assessment! You can return to your das…" at bounding box center [528, 326] width 1043 height 479
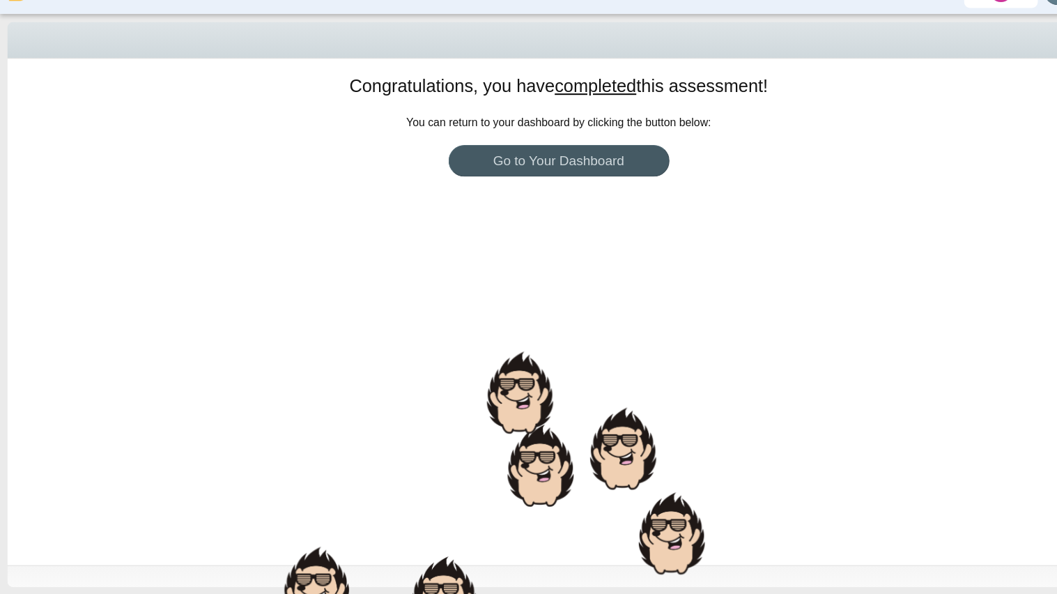
click at [309, 344] on div "Congratulations, you have completed this assessment! You can return to your das…" at bounding box center [528, 326] width 1043 height 479
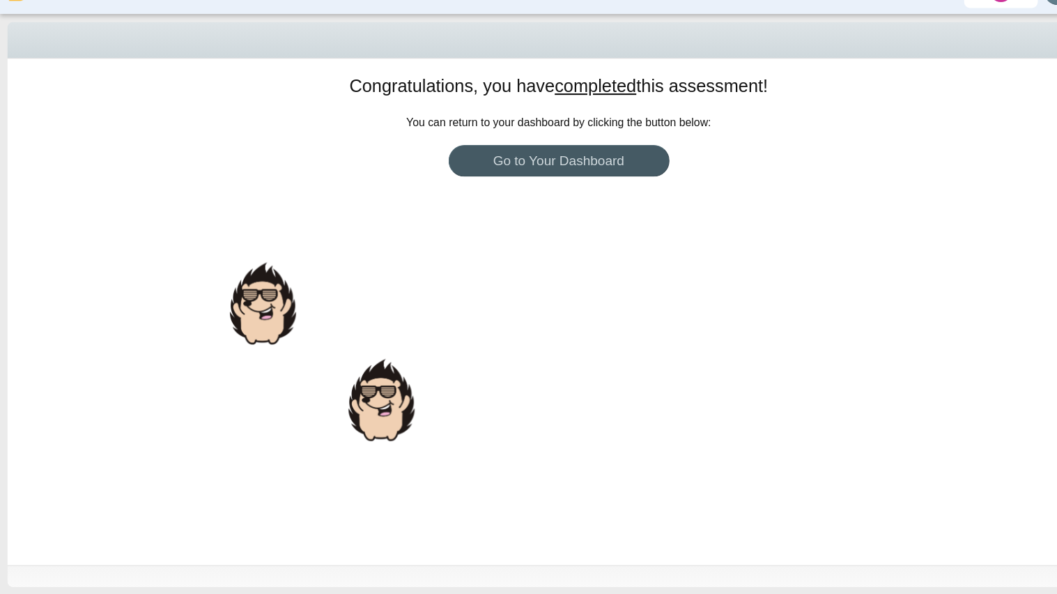
click at [74, 112] on div "Congratulations, you have completed this assessment!" at bounding box center [528, 114] width 1015 height 27
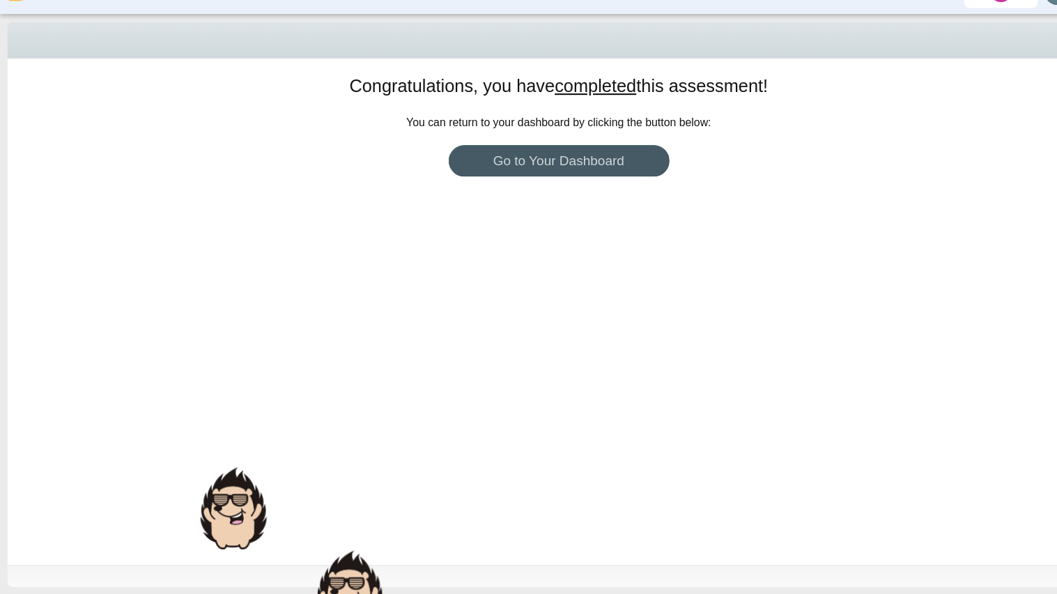
click at [74, 112] on div "Congratulations, you have completed this assessment!" at bounding box center [528, 114] width 1015 height 27
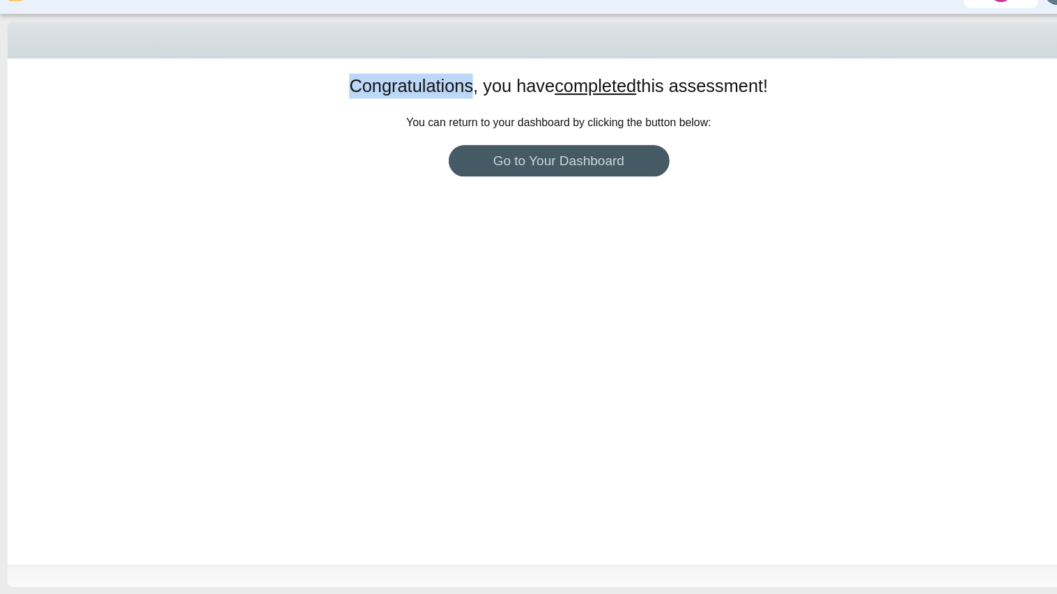
click at [74, 112] on div "Congratulations, you have completed this assessment!" at bounding box center [528, 114] width 1015 height 27
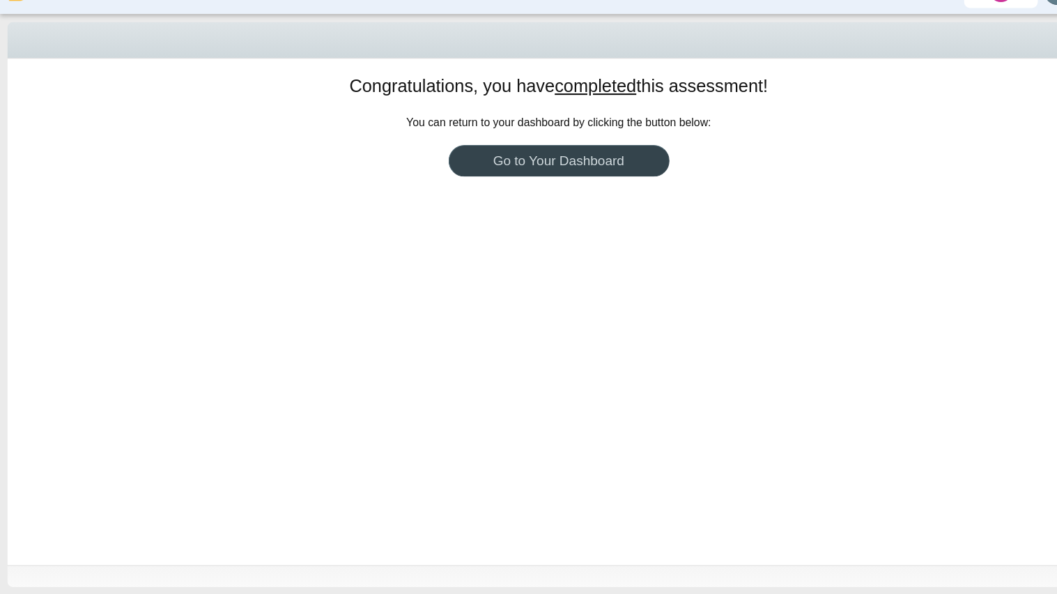
click at [550, 197] on link "Go to Your Dashboard" at bounding box center [528, 184] width 209 height 30
